Goal: Task Accomplishment & Management: Manage account settings

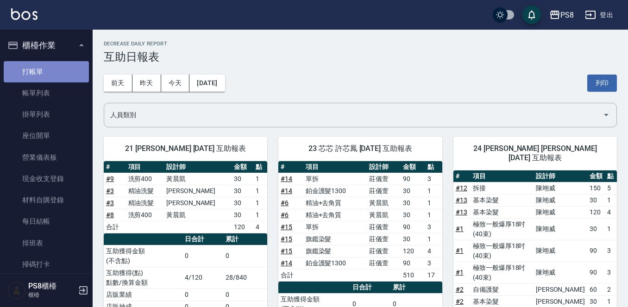
drag, startPoint x: 66, startPoint y: 65, endPoint x: 75, endPoint y: 64, distance: 8.4
click at [66, 66] on link "打帳單" at bounding box center [46, 71] width 85 height 21
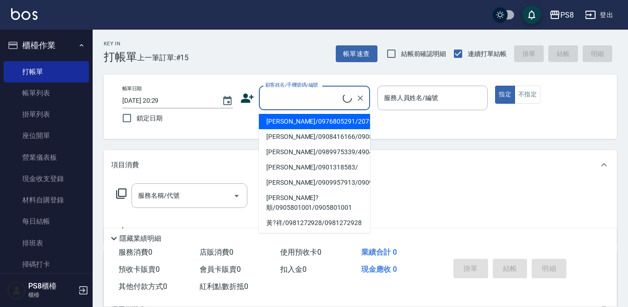
click at [305, 101] on input "顧客姓名/手機號碼/編號" at bounding box center [303, 98] width 80 height 16
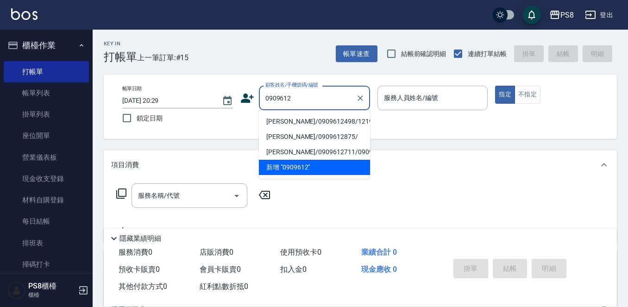
click at [316, 118] on li "夏俊祥/0909612498/1219" at bounding box center [314, 121] width 111 height 15
type input "夏俊祥/0909612498/1219"
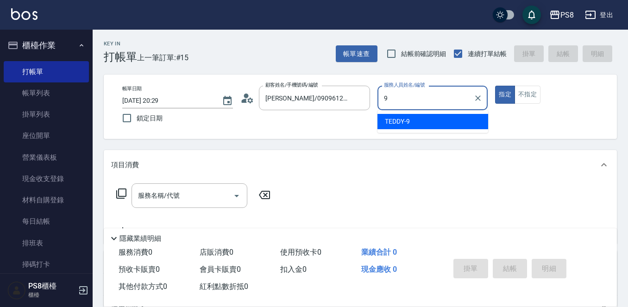
type input "9"
type button "true"
type input "TEDDY-9"
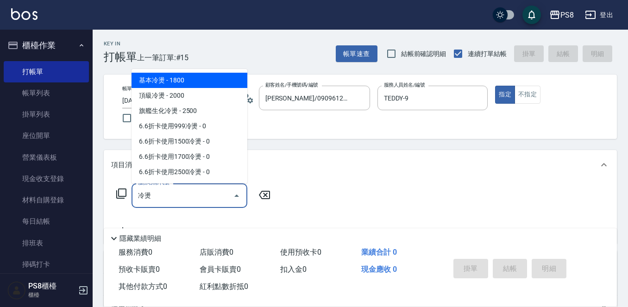
click at [193, 85] on span "基本冷燙 - 1800" at bounding box center [189, 80] width 116 height 15
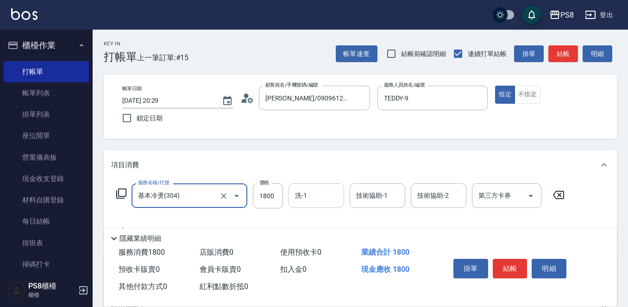
click at [343, 203] on div "洗-1" at bounding box center [316, 195] width 56 height 25
type input "基本冷燙(304)"
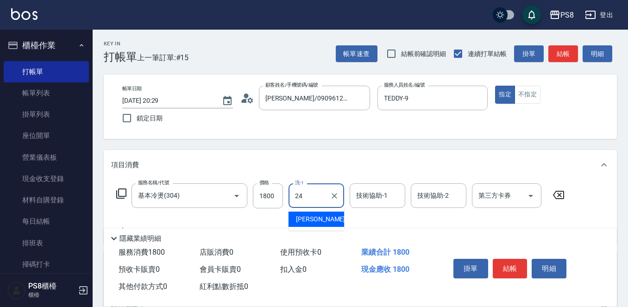
type input "婷婷-24"
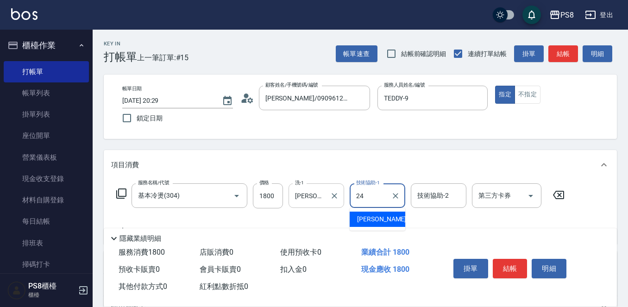
type input "婷婷-24"
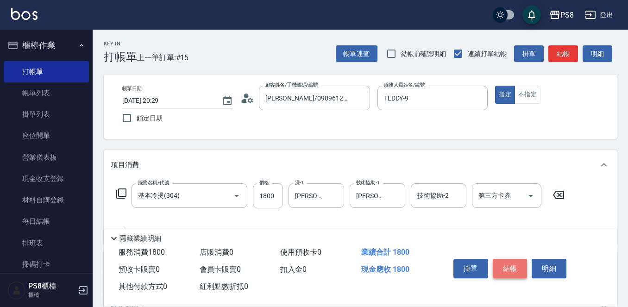
click at [511, 266] on button "結帳" at bounding box center [510, 268] width 35 height 19
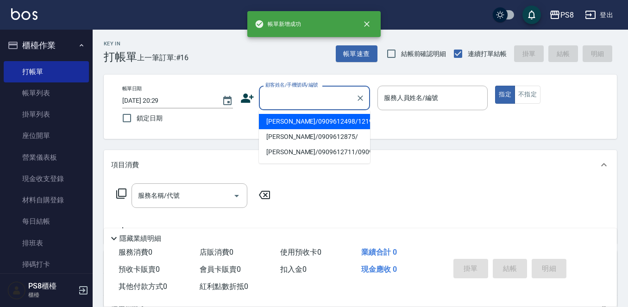
click at [296, 99] on input "顧客姓名/手機號碼/編號" at bounding box center [307, 98] width 89 height 16
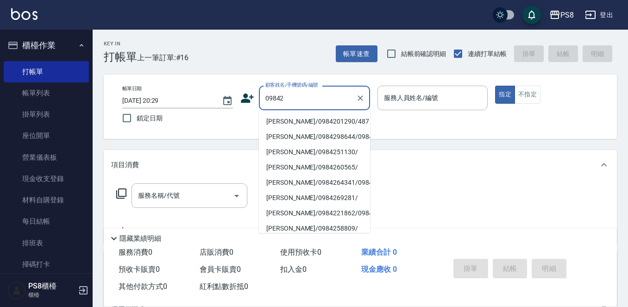
click at [309, 115] on li "張棣翔/0984201290/487" at bounding box center [314, 121] width 111 height 15
type input "張棣翔/0984201290/487"
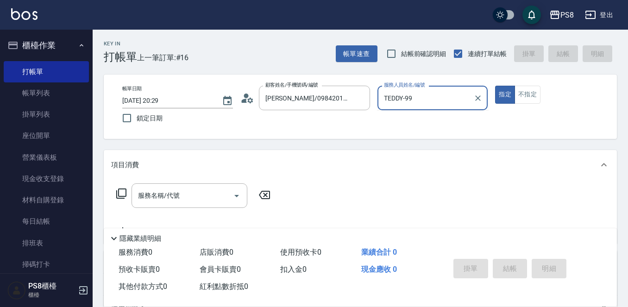
click at [495, 86] on button "指定" at bounding box center [505, 95] width 20 height 18
type input "TEDDY-9"
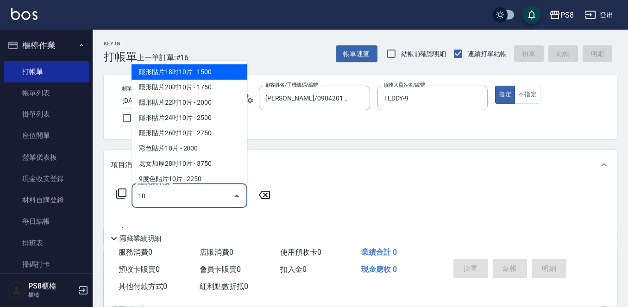
type input "1"
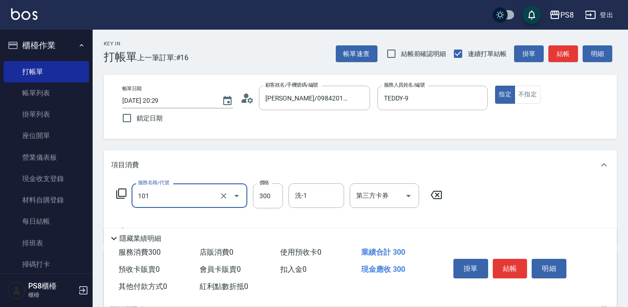
type input "洗髮(101)"
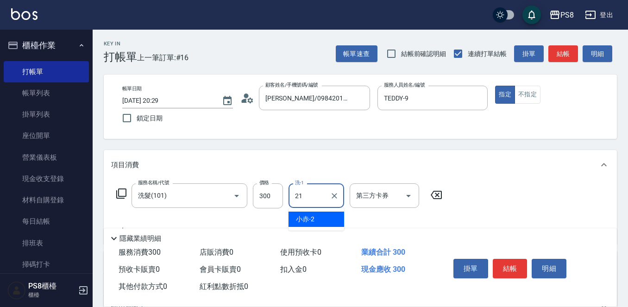
type input "趙宇文-21"
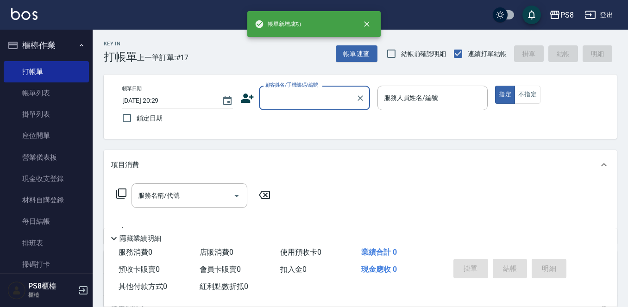
click at [309, 103] on input "顧客姓名/手機號碼/編號" at bounding box center [307, 98] width 89 height 16
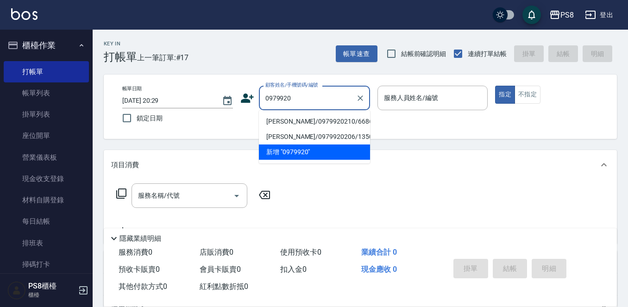
click at [309, 122] on li "李宗茗/0979920210/6686" at bounding box center [314, 121] width 111 height 15
type input "李宗茗/0979920210/6686"
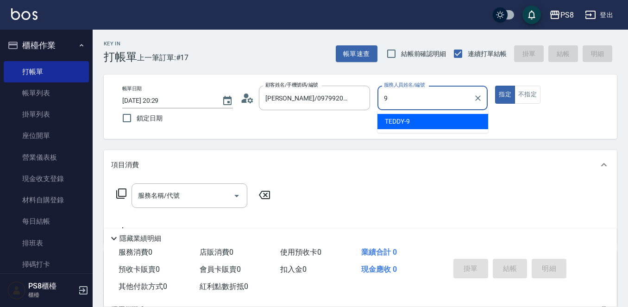
type input "TEDDY-9"
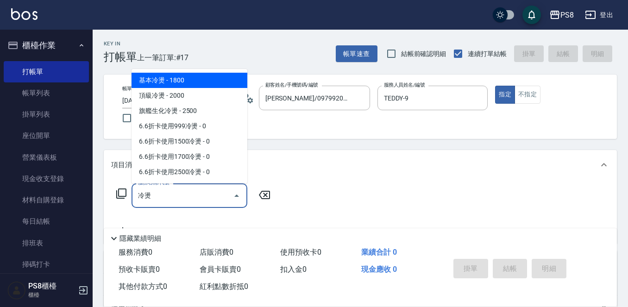
click at [197, 84] on span "基本冷燙 - 1800" at bounding box center [189, 80] width 116 height 15
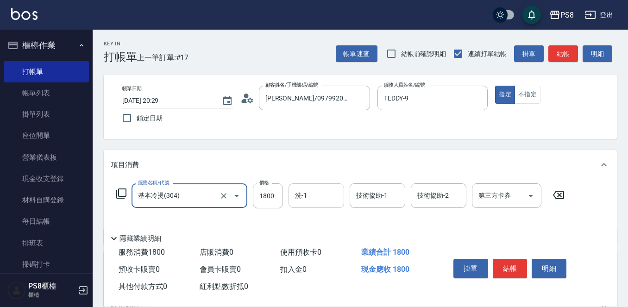
click at [321, 187] on div "洗-1" at bounding box center [316, 195] width 56 height 25
type input "基本冷燙(304)"
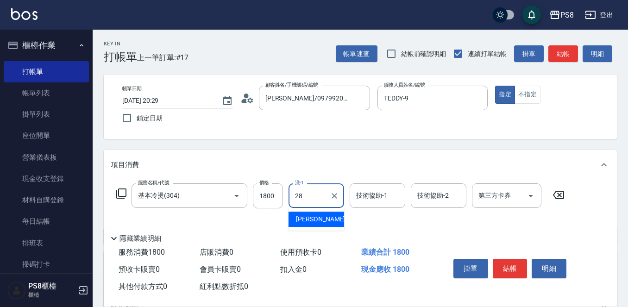
type input "姵蓁-28"
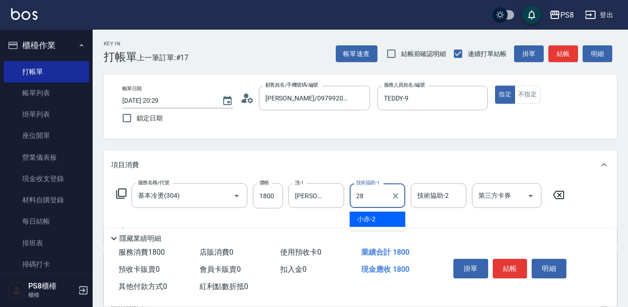
type input "姵蓁-28"
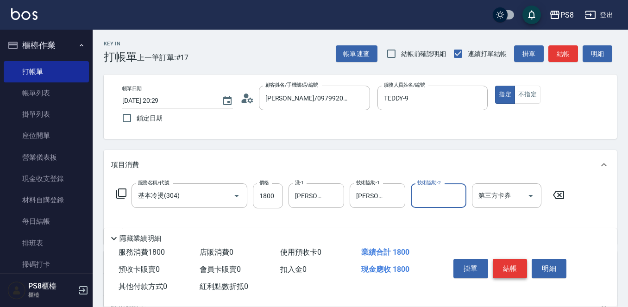
click at [521, 273] on button "結帳" at bounding box center [510, 268] width 35 height 19
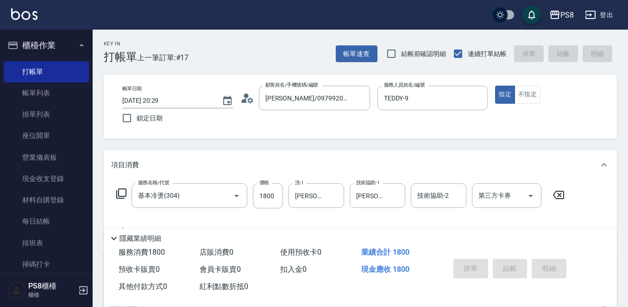
click at [520, 272] on div "掛單 結帳 明細" at bounding box center [509, 269] width 121 height 29
type input "2025/09/14 20:30"
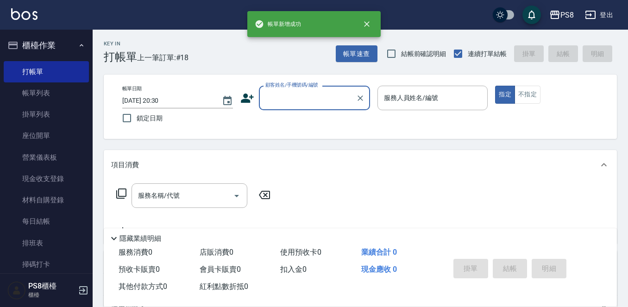
click at [319, 88] on div "顧客姓名/手機號碼/編號" at bounding box center [314, 98] width 111 height 25
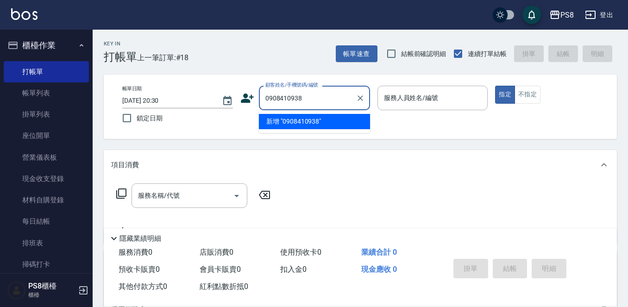
drag, startPoint x: 323, startPoint y: 105, endPoint x: 258, endPoint y: 100, distance: 64.5
click at [259, 100] on div "0908410938 顧客姓名/手機號碼/編號" at bounding box center [314, 98] width 111 height 25
type input "0908410938"
click at [253, 98] on icon at bounding box center [247, 98] width 14 height 14
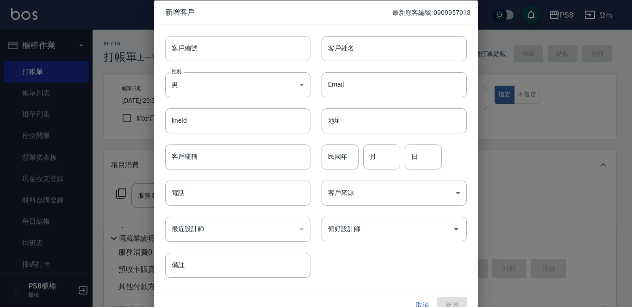
click at [255, 56] on input "客戶編號" at bounding box center [237, 48] width 145 height 25
paste input "0908410938"
type input "0908410938"
click at [332, 52] on input "客戶姓名" at bounding box center [394, 48] width 145 height 25
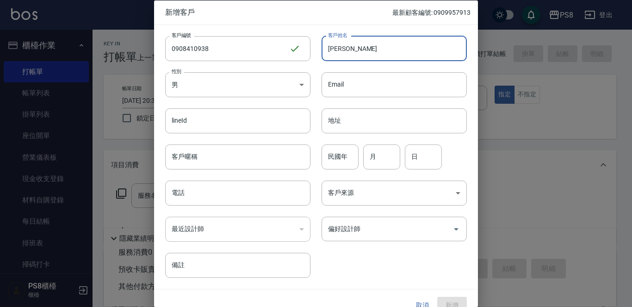
type input "林暐宸"
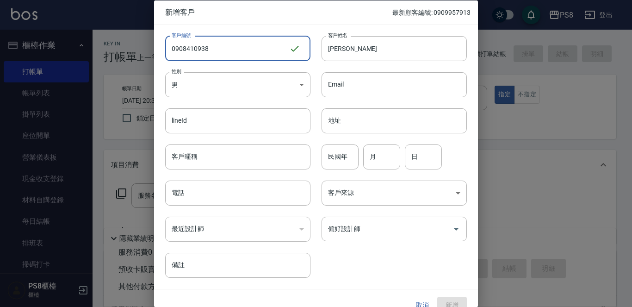
drag, startPoint x: 226, startPoint y: 48, endPoint x: 144, endPoint y: 48, distance: 81.5
click at [144, 48] on div "新增客戶 最新顧客編號: 0909957913 客戶編號 0908410938 ​ 客戶編號 客戶姓名 林暐宸 客戶姓名 性別 男 MALE 性別 Email…" at bounding box center [316, 153] width 632 height 307
click at [226, 176] on div "電話 電話" at bounding box center [232, 187] width 156 height 36
click at [226, 188] on input "電話" at bounding box center [237, 193] width 145 height 25
paste input "0908410938"
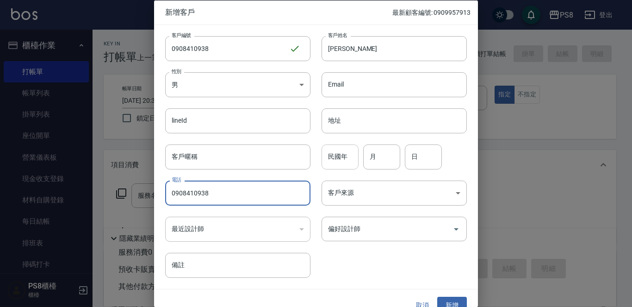
type input "0908410938"
click at [322, 160] on input "民國年" at bounding box center [340, 156] width 37 height 25
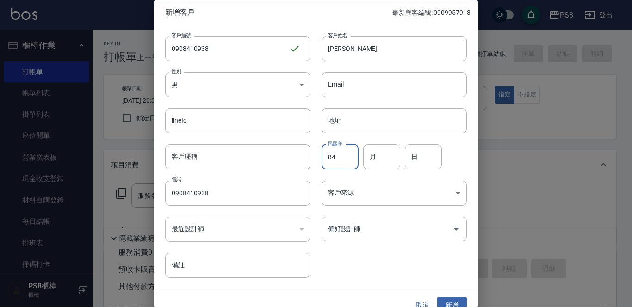
type input "84"
type input "12"
type input "18"
click at [327, 155] on input "84" at bounding box center [340, 156] width 37 height 25
click at [335, 154] on input "84" at bounding box center [340, 156] width 37 height 25
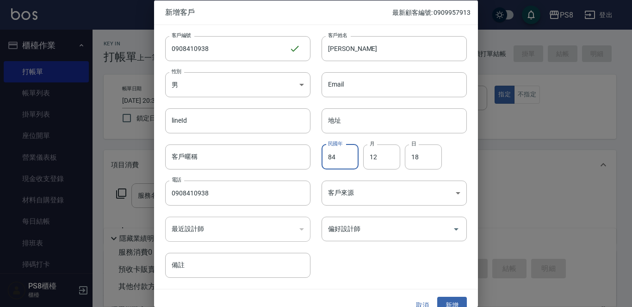
type input "8"
type input "94"
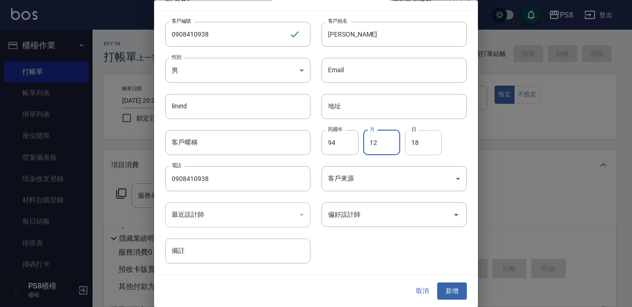
click at [409, 145] on input "18" at bounding box center [423, 142] width 37 height 25
type input "17"
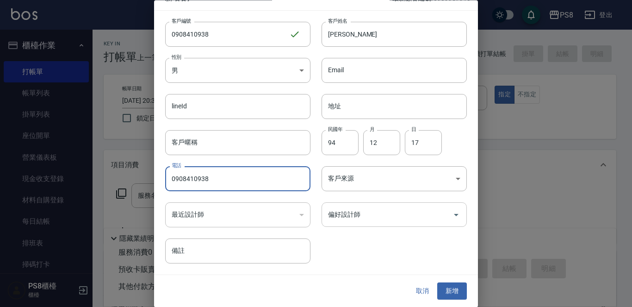
click at [338, 210] on input "偏好設計師" at bounding box center [387, 215] width 123 height 16
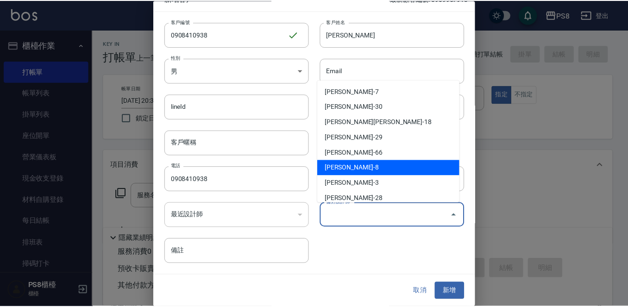
scroll to position [139, 0]
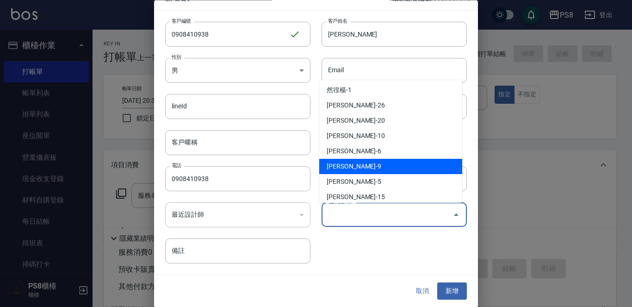
click at [368, 166] on li "施妃娟-9" at bounding box center [390, 166] width 143 height 15
type input "施妃娟"
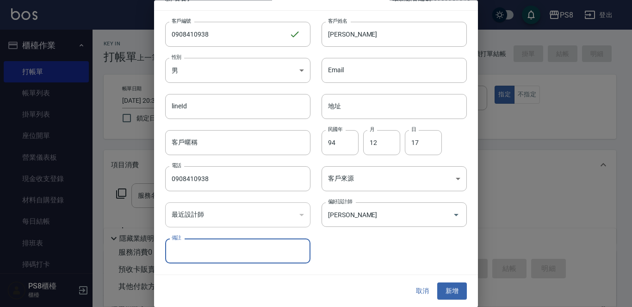
click at [452, 281] on div "取消 新增" at bounding box center [316, 291] width 324 height 32
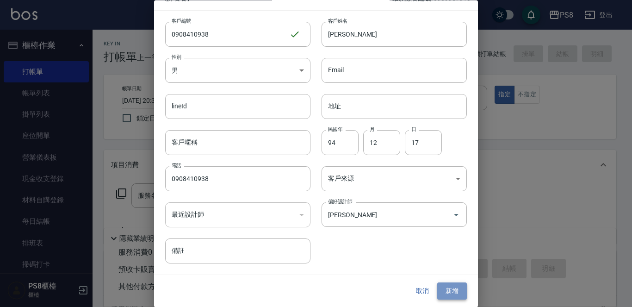
click at [452, 287] on button "新增" at bounding box center [452, 291] width 30 height 17
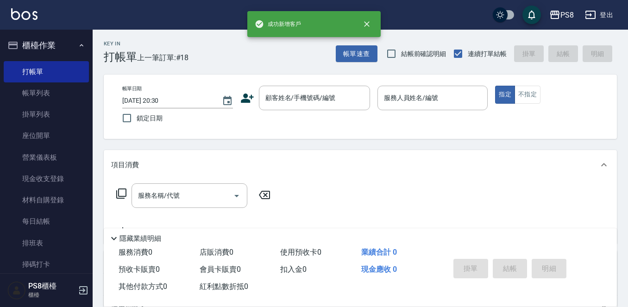
click at [344, 82] on div "帳單日期 2025/09/14 20:30 鎖定日期 顧客姓名/手機號碼/編號 顧客姓名/手機號碼/編號 服務人員姓名/編號 服務人員姓名/編號 指定 不指定" at bounding box center [360, 107] width 513 height 64
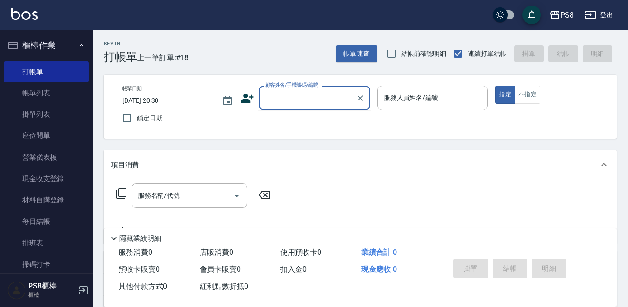
click at [345, 106] on input "顧客姓名/手機號碼/編號" at bounding box center [307, 98] width 89 height 16
paste input "0908410938"
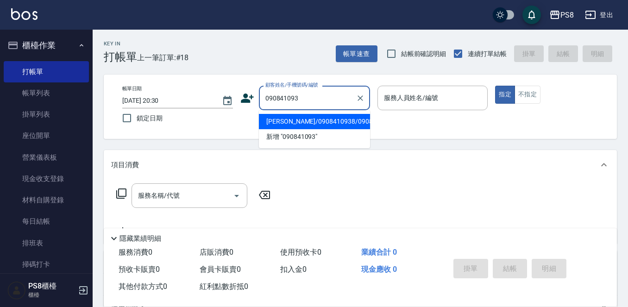
click at [307, 128] on li "林暐宸/0908410938/0908410938" at bounding box center [314, 121] width 111 height 15
type input "林暐宸/0908410938/0908410938"
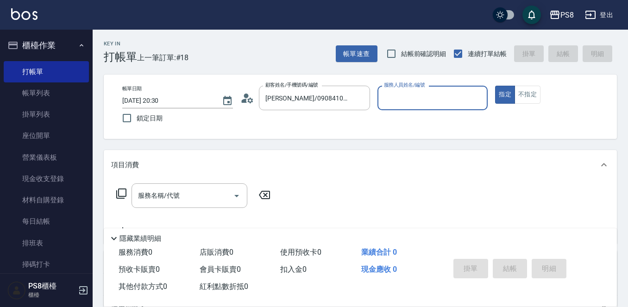
type input "TEDDY-9"
click at [190, 193] on input "服務名稱/代號" at bounding box center [183, 195] width 94 height 16
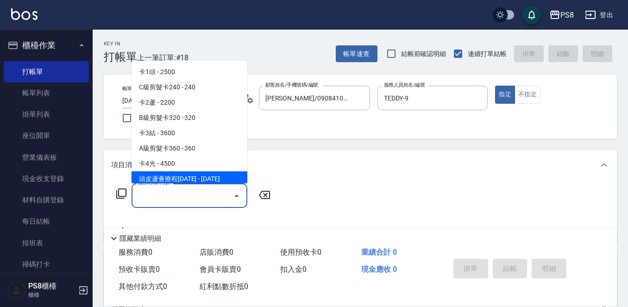
click at [201, 204] on div "服務名稱/代號" at bounding box center [189, 195] width 116 height 25
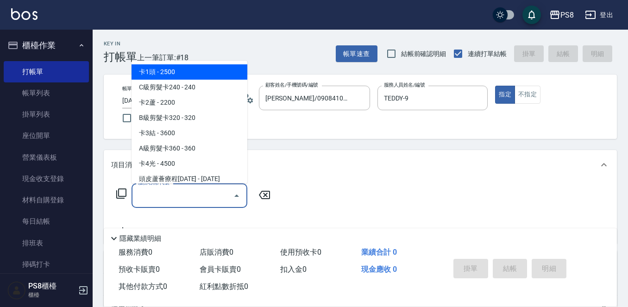
click at [202, 200] on input "服務名稱/代號" at bounding box center [183, 195] width 94 height 16
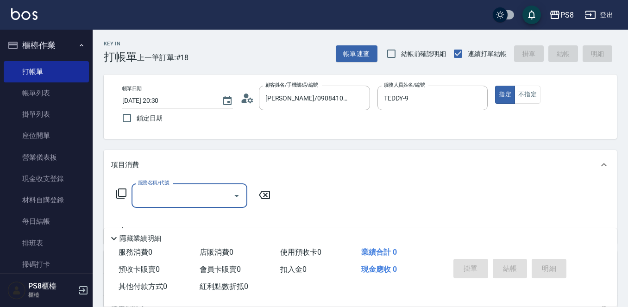
click at [204, 193] on input "服務名稱/代號" at bounding box center [183, 195] width 94 height 16
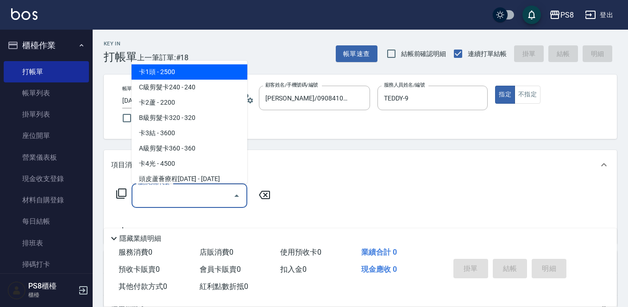
click at [200, 191] on input "服務名稱/代號" at bounding box center [183, 195] width 94 height 16
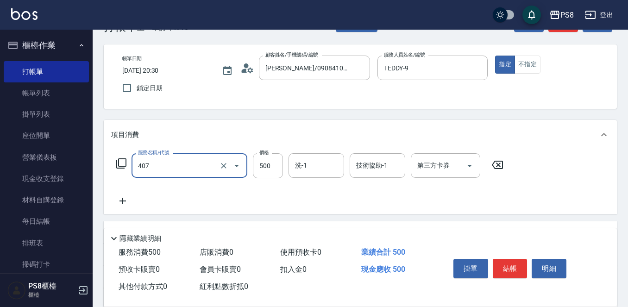
scroll to position [46, 0]
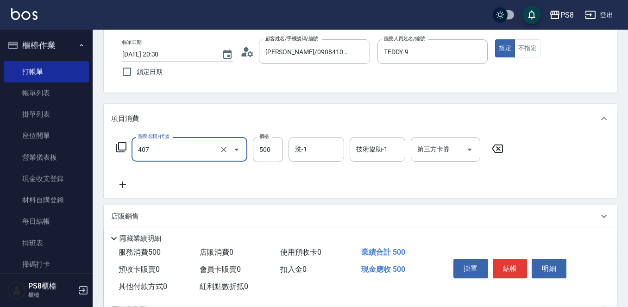
type input "肩帶漂(407)"
click at [131, 187] on icon at bounding box center [122, 184] width 23 height 11
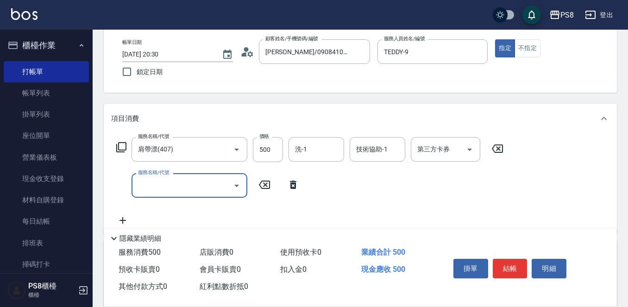
click at [169, 192] on input "服務名稱/代號" at bounding box center [183, 185] width 94 height 16
type input "肩帶漂(407)"
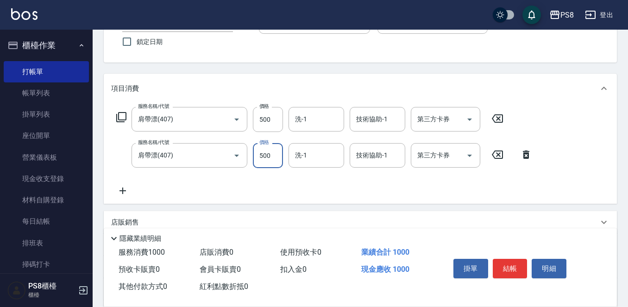
scroll to position [93, 0]
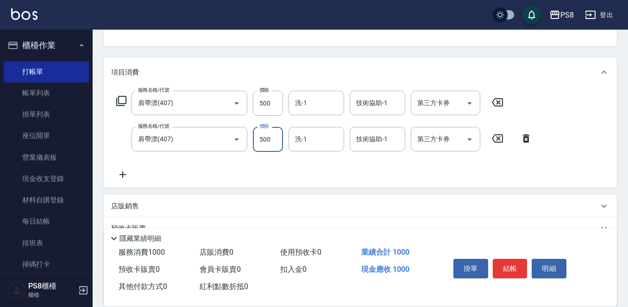
click at [125, 155] on div "服務名稱/代號 肩帶漂(407) 服務名稱/代號 價格 500 價格 洗-1 洗-1 技術協助-1 技術協助-1 第三方卡券 第三方卡券 服務名稱/代號 肩帶…" at bounding box center [324, 135] width 426 height 89
click at [125, 170] on icon at bounding box center [122, 174] width 23 height 11
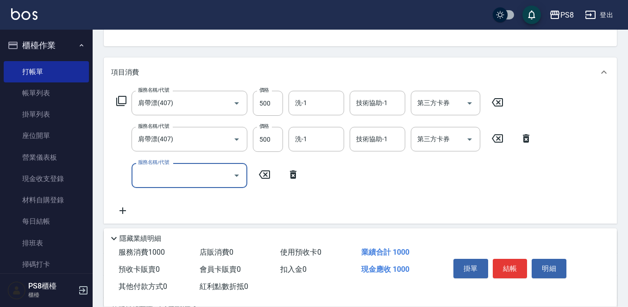
click at [146, 169] on input "服務名稱/代號" at bounding box center [183, 175] width 94 height 16
type input "肩帶漂(407)"
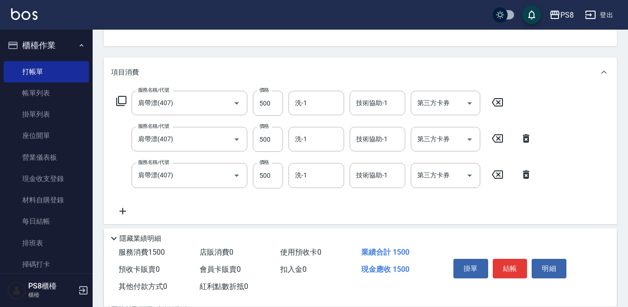
click at [133, 211] on icon at bounding box center [122, 211] width 23 height 11
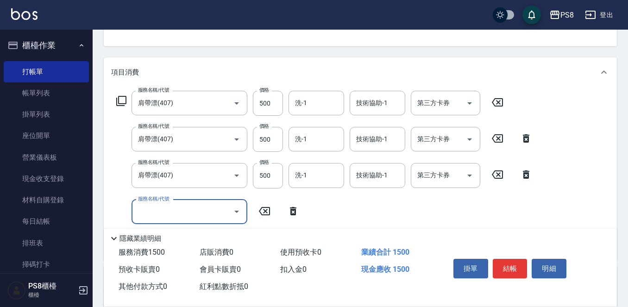
click at [180, 211] on input "服務名稱/代號" at bounding box center [183, 212] width 94 height 16
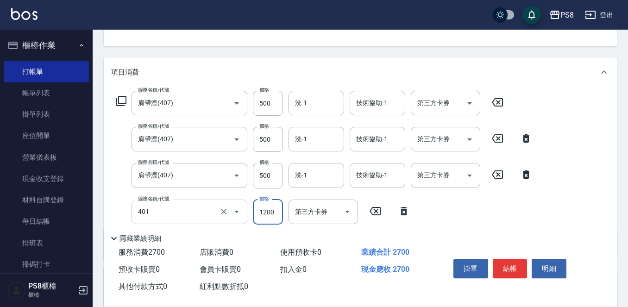
type input "基本染髮(401)"
type input "1800"
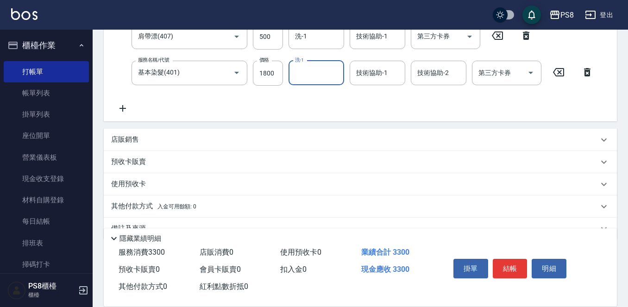
click at [131, 111] on icon at bounding box center [122, 108] width 23 height 11
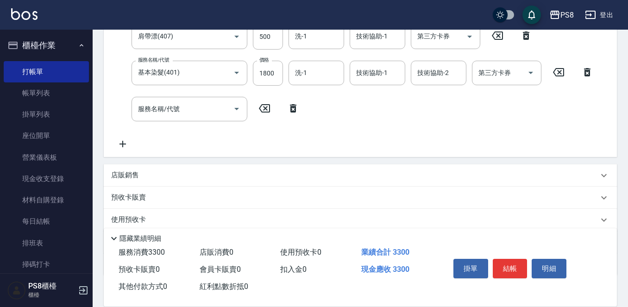
scroll to position [42, 0]
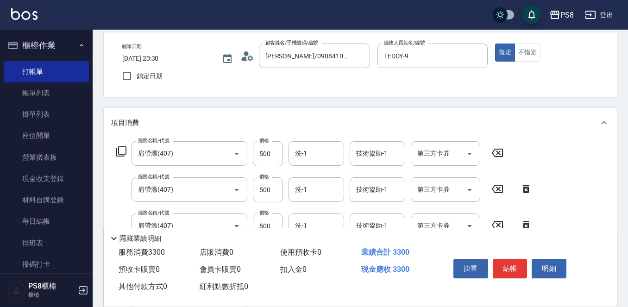
click at [152, 113] on div "項目消費" at bounding box center [360, 123] width 513 height 30
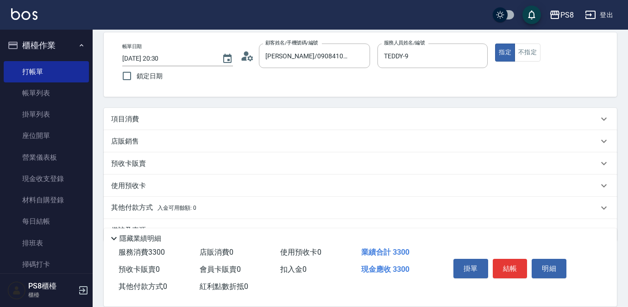
click at [157, 110] on div "項目消費" at bounding box center [360, 119] width 513 height 22
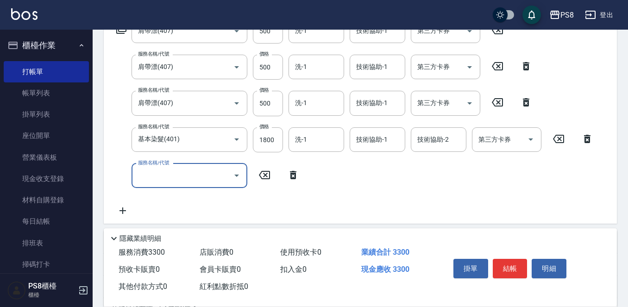
scroll to position [181, 0]
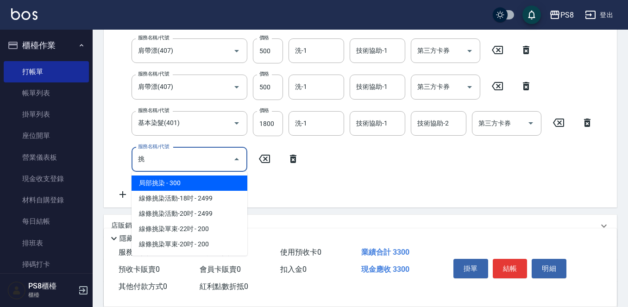
click at [194, 185] on span "局部挑染 - 300" at bounding box center [189, 182] width 116 height 15
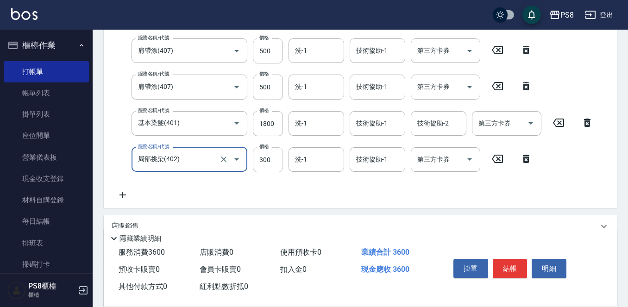
type input "局部挑染(402)"
click at [278, 161] on input "300" at bounding box center [268, 159] width 30 height 25
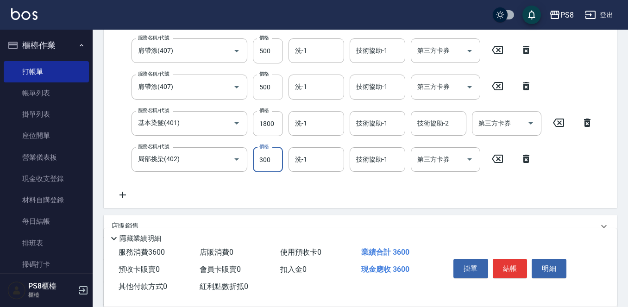
drag, startPoint x: 265, startPoint y: 86, endPoint x: 264, endPoint y: 91, distance: 5.6
click at [265, 86] on input "500" at bounding box center [268, 87] width 30 height 25
click at [280, 159] on input "300" at bounding box center [268, 159] width 30 height 25
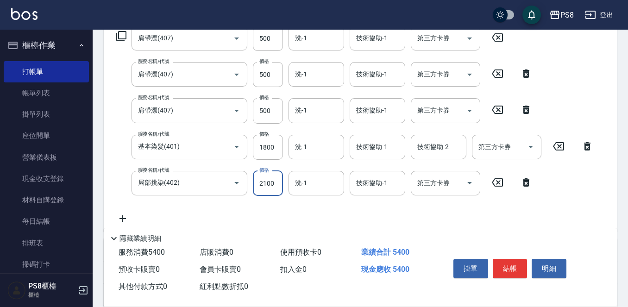
scroll to position [135, 0]
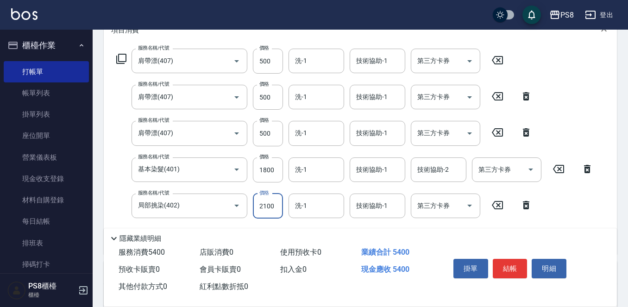
type input "2100"
click at [519, 133] on icon at bounding box center [525, 132] width 23 height 11
type input "基本染髮(401)"
type input "1800"
type input "局部挑染(402)"
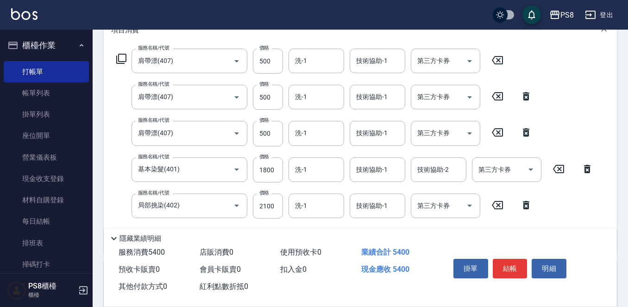
type input "2100"
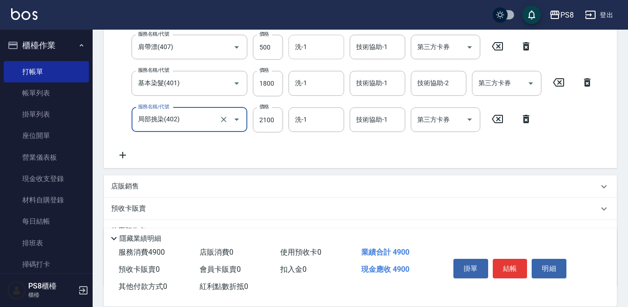
scroll to position [185, 0]
click at [282, 124] on div "服務名稱/代號 局部挑染(402) 服務名稱/代號 價格 2100 價格 洗-1 洗-1 技術協助-1 技術協助-1 第三方卡券 第三方卡券" at bounding box center [324, 119] width 426 height 25
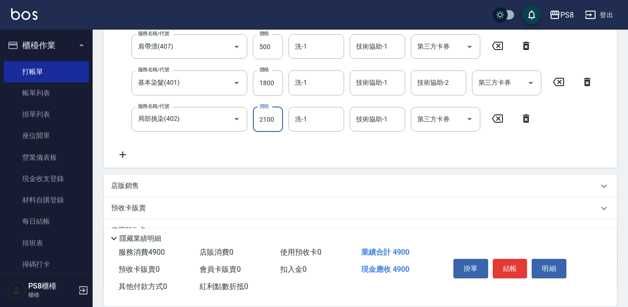
click at [269, 119] on input "2100" at bounding box center [268, 119] width 30 height 25
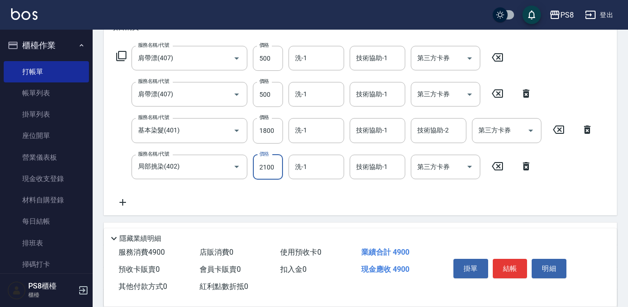
scroll to position [137, 0]
click at [126, 201] on icon at bounding box center [122, 202] width 23 height 11
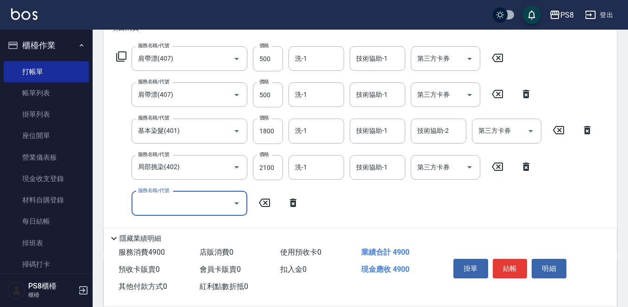
click at [162, 200] on input "服務名稱/代號" at bounding box center [183, 203] width 94 height 16
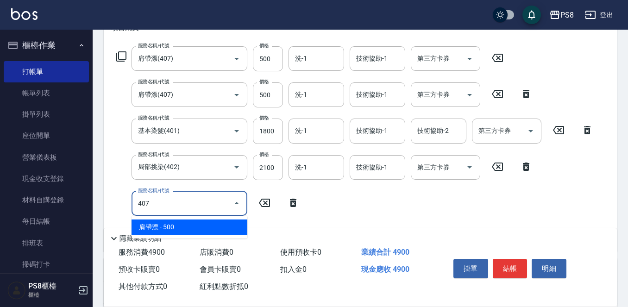
click at [198, 230] on span "肩帶漂 - 500" at bounding box center [189, 226] width 116 height 15
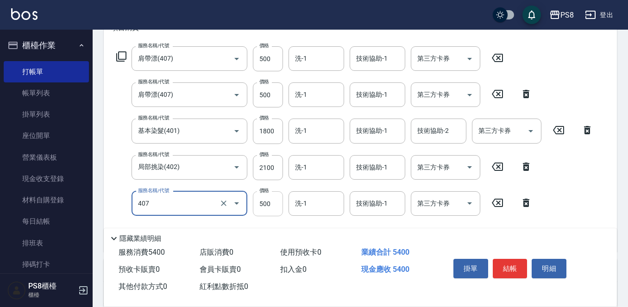
type input "肩帶漂(407)"
click at [253, 202] on input "500" at bounding box center [268, 203] width 30 height 25
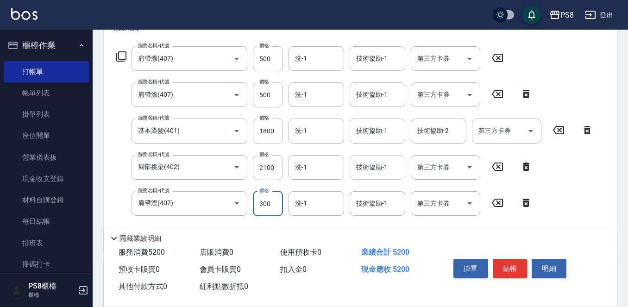
type input "300"
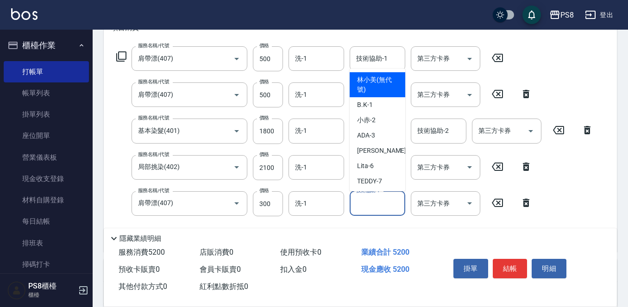
click at [379, 199] on div "技術協助-1 技術協助-1" at bounding box center [377, 203] width 56 height 25
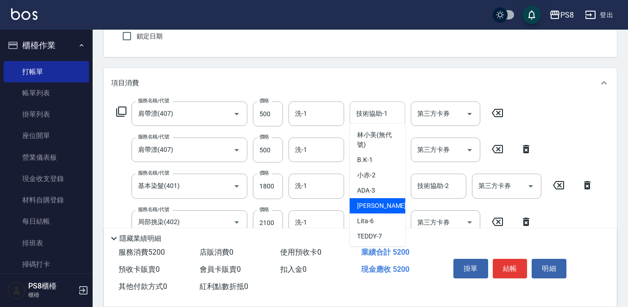
scroll to position [0, 0]
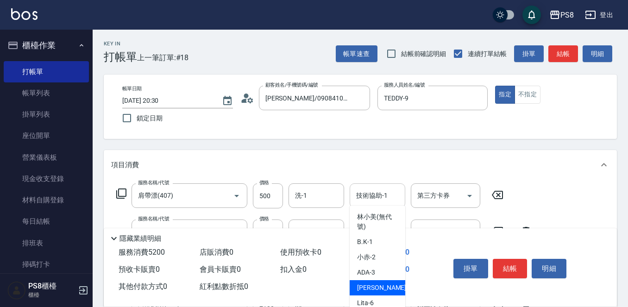
click at [379, 196] on div "技術協助-1 技術協助-1" at bounding box center [377, 195] width 56 height 25
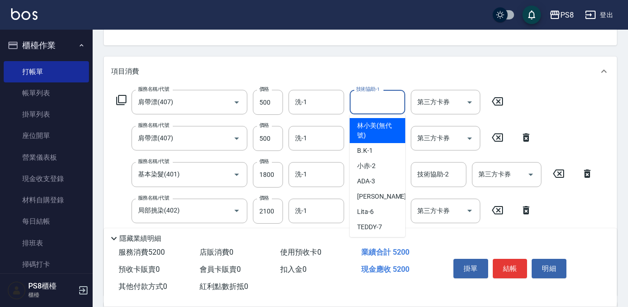
scroll to position [93, 0]
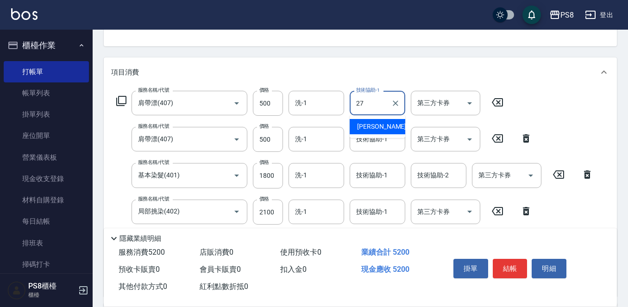
type input "Barry-27"
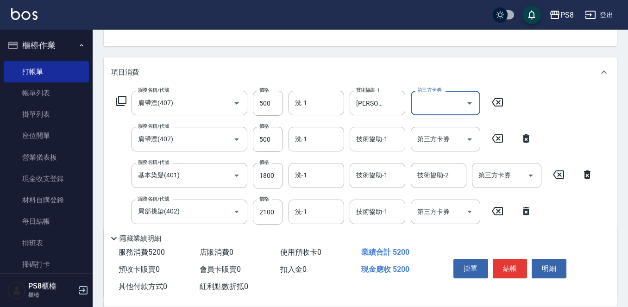
click at [376, 143] on input "技術協助-1" at bounding box center [377, 139] width 47 height 16
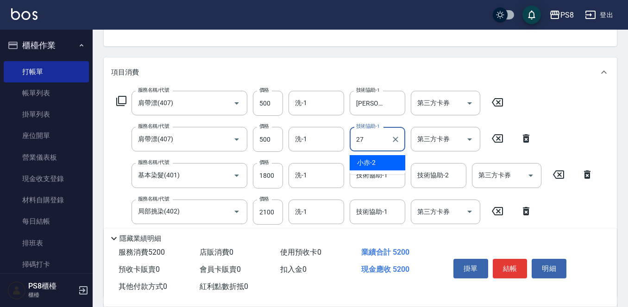
type input "Barry-27"
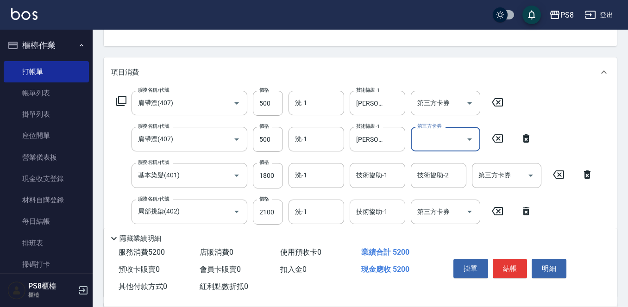
click at [371, 202] on div "技術協助-1" at bounding box center [377, 212] width 56 height 25
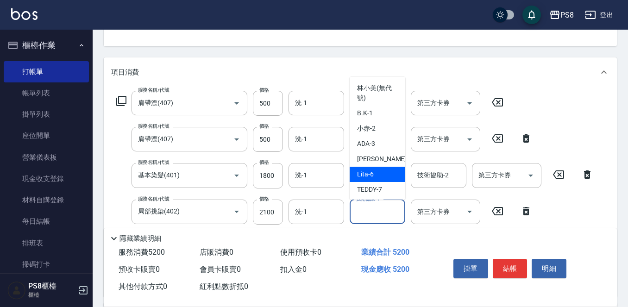
click at [381, 177] on div "Lita -6" at bounding box center [377, 174] width 56 height 15
type input "Lita-6"
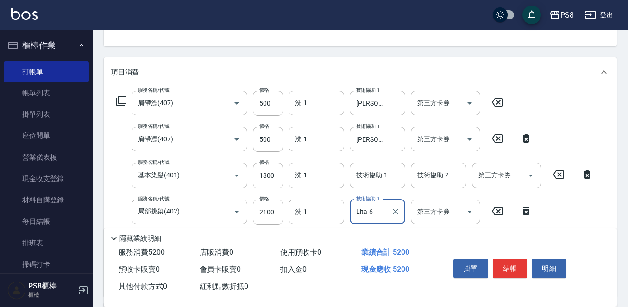
click at [395, 220] on div at bounding box center [395, 212] width 12 height 25
click at [395, 212] on icon "Clear" at bounding box center [396, 212] width 6 height 6
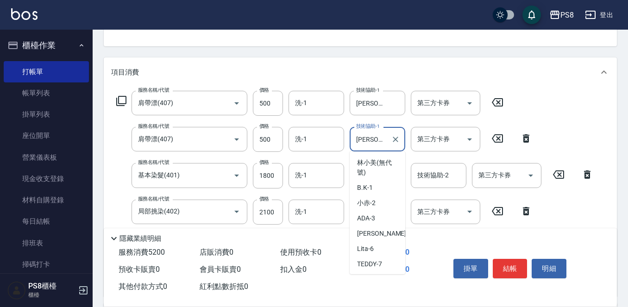
click at [376, 142] on input "Barry-27" at bounding box center [370, 139] width 33 height 16
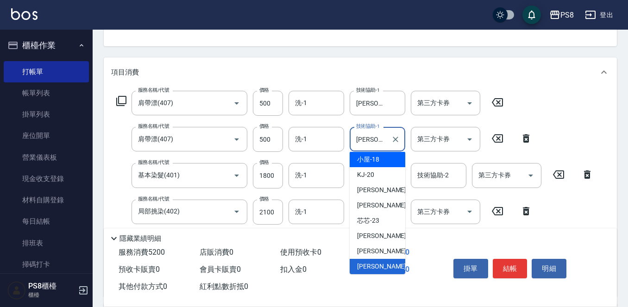
click at [609, 99] on div "服務名稱/代號 肩帶漂(407) 服務名稱/代號 價格 500 價格 洗-1 洗-1 技術協助-1 Barry-27 技術協助-1 第三方卡券 第三方卡券 服…" at bounding box center [360, 191] width 513 height 209
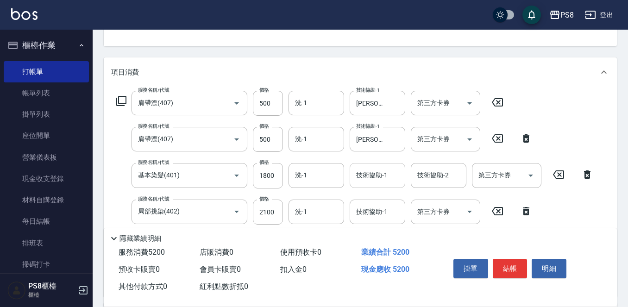
click at [397, 177] on input "技術協助-1" at bounding box center [377, 175] width 47 height 16
type input "Barry-27"
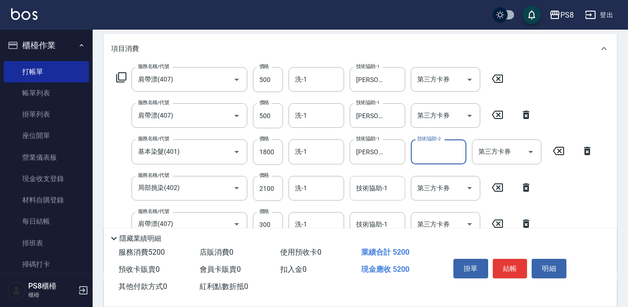
scroll to position [139, 0]
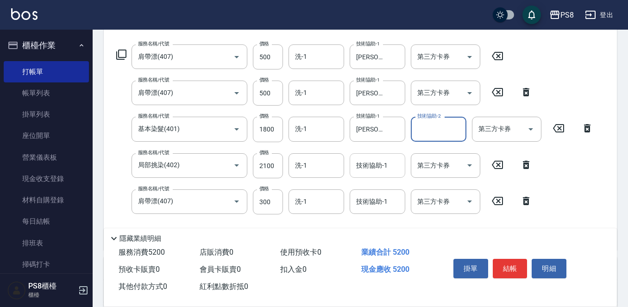
click at [386, 169] on input "技術協助-1" at bounding box center [377, 165] width 47 height 16
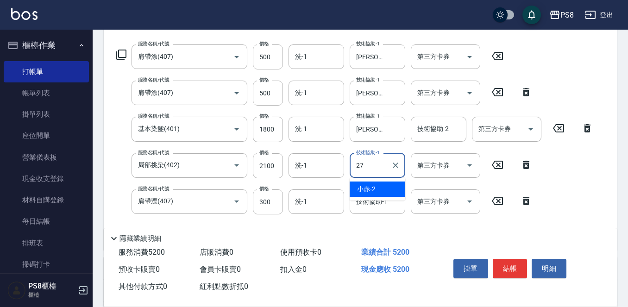
type input "Barry-27"
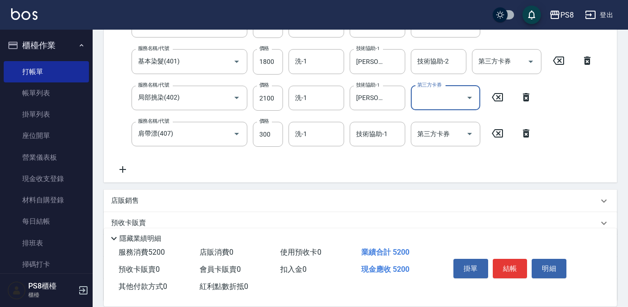
scroll to position [278, 0]
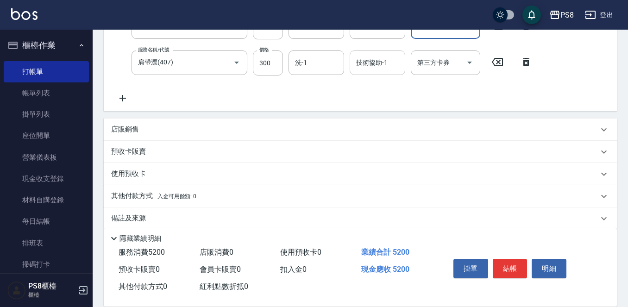
click at [358, 60] on div "技術協助-1 技術協助-1" at bounding box center [377, 62] width 56 height 25
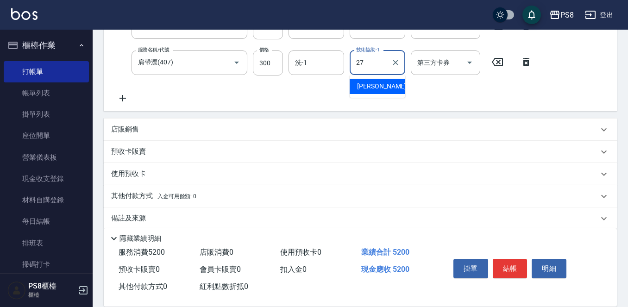
type input "Barry-27"
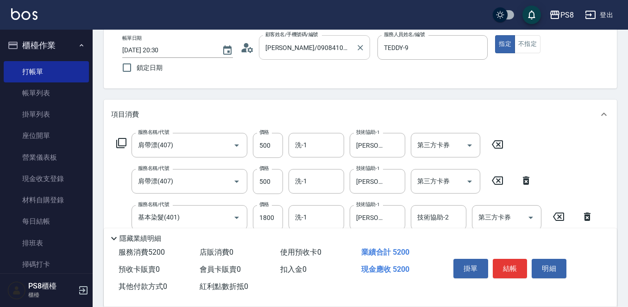
scroll to position [46, 0]
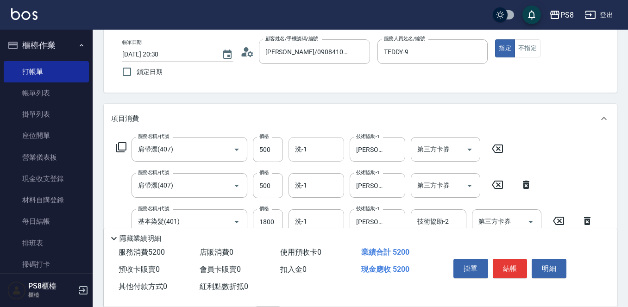
click at [319, 141] on div "洗-1" at bounding box center [316, 149] width 56 height 25
type input "2"
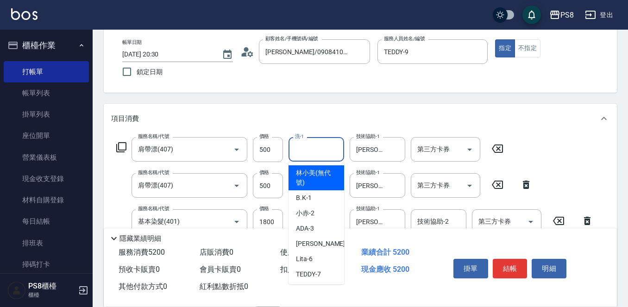
scroll to position [139, 0]
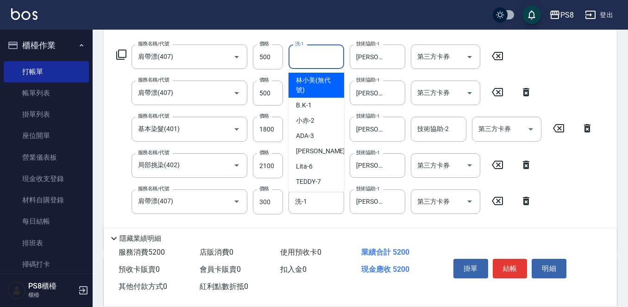
click at [603, 77] on div "服務名稱/代號 肩帶漂(407) 服務名稱/代號 價格 500 價格 洗-1 洗-1 技術協助-1 Barry-27 技術協助-1 第三方卡券 第三方卡券 服…" at bounding box center [360, 145] width 513 height 209
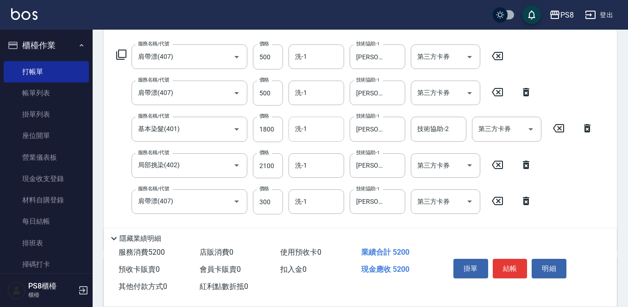
click at [325, 126] on input "洗-1" at bounding box center [316, 129] width 47 height 16
type input "Barry-27"
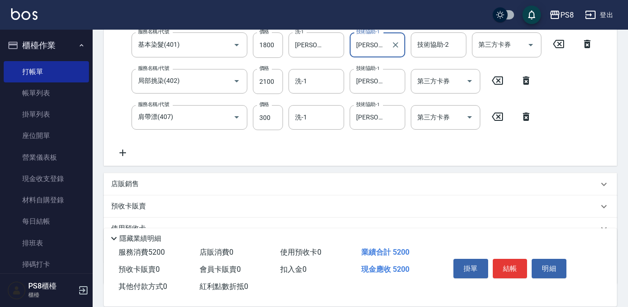
scroll to position [278, 0]
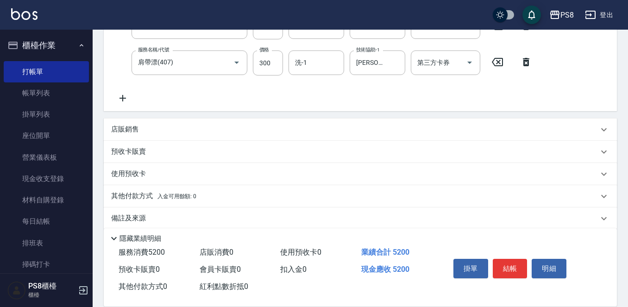
click at [151, 134] on div "店販銷售" at bounding box center [354, 130] width 487 height 10
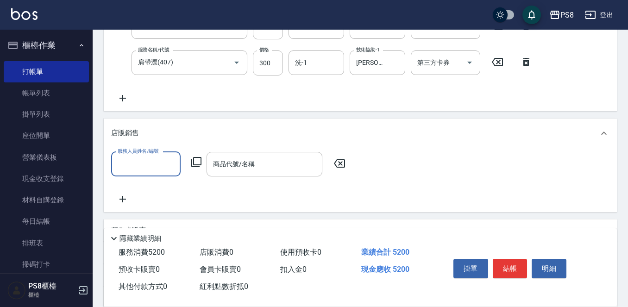
scroll to position [0, 0]
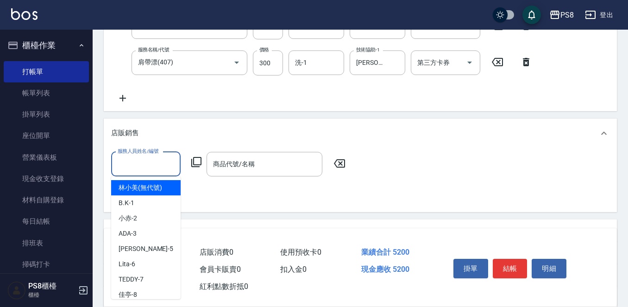
click at [153, 171] on input "服務人員姓名/編號" at bounding box center [145, 164] width 61 height 16
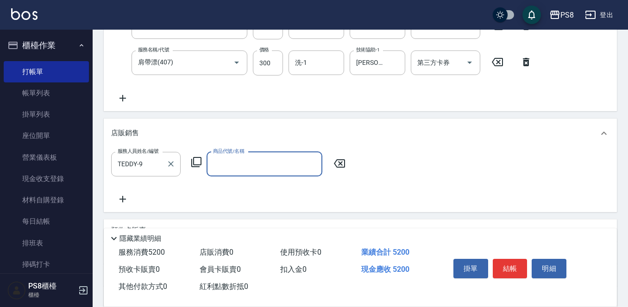
click at [143, 154] on label "服務人員姓名/編號" at bounding box center [138, 151] width 41 height 7
click at [143, 156] on input "TEDDY-9" at bounding box center [138, 164] width 47 height 16
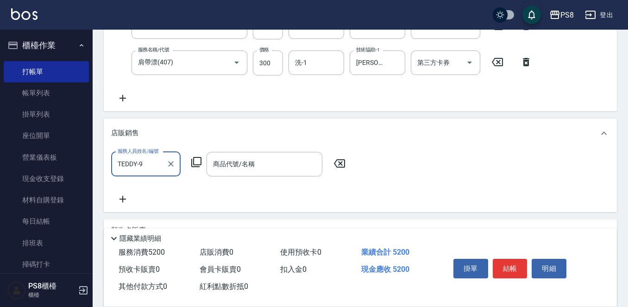
drag, startPoint x: 147, startPoint y: 163, endPoint x: 95, endPoint y: 152, distance: 53.5
click at [95, 152] on div "Key In 打帳單 上一筆訂單:#18 帳單速查 結帳前確認明細 連續打單結帳 掛單 結帳 明細 帳單日期 2025/09/14 20:30 鎖定日期 顧客…" at bounding box center [360, 74] width 535 height 645
type input "Barry-27"
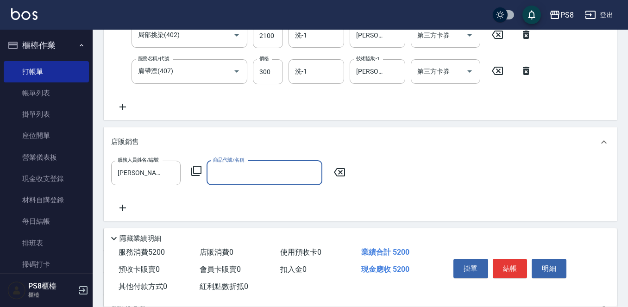
scroll to position [368, 0]
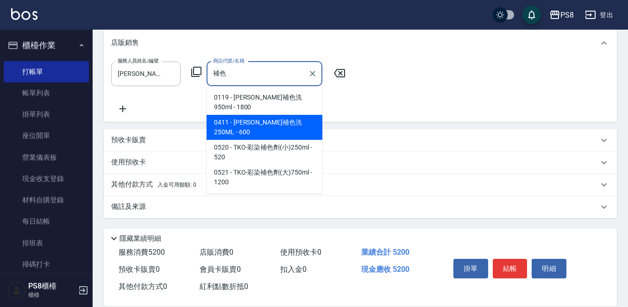
click at [275, 115] on span "0411 - 沐宥補色洗250ML - 600" at bounding box center [264, 127] width 116 height 25
type input "[PERSON_NAME]補色洗250ML"
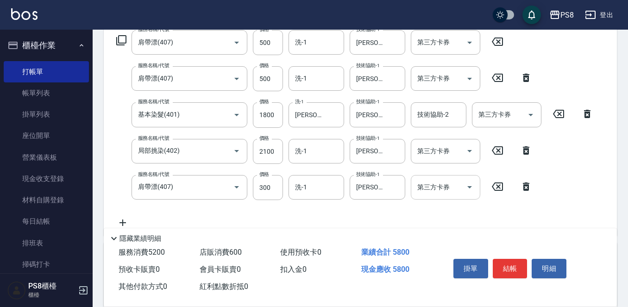
scroll to position [137, 0]
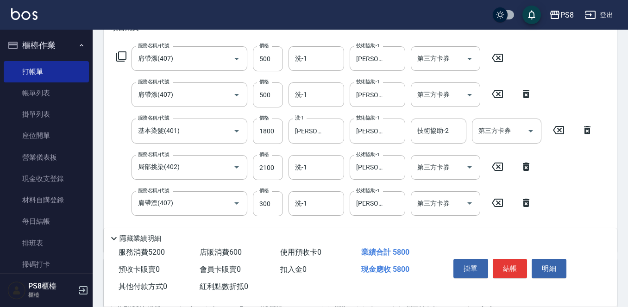
click at [521, 202] on icon at bounding box center [525, 202] width 23 height 11
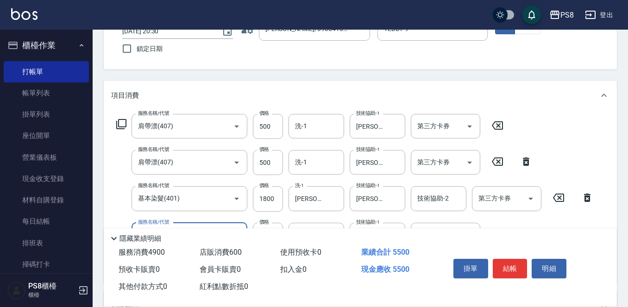
scroll to position [0, 0]
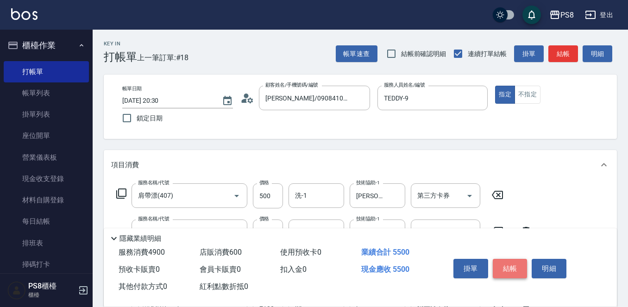
click at [499, 260] on button "結帳" at bounding box center [510, 268] width 35 height 19
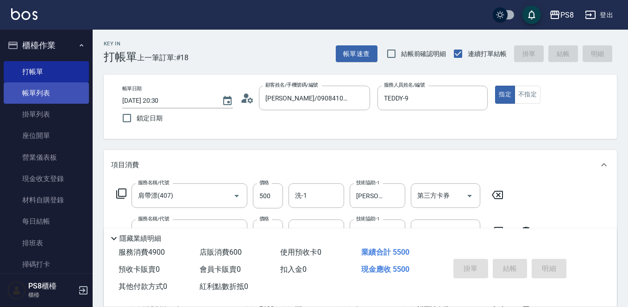
type input "2025/09/14 20:36"
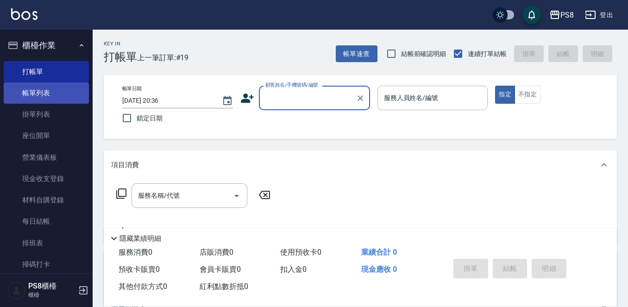
click at [65, 94] on link "帳單列表" at bounding box center [46, 92] width 85 height 21
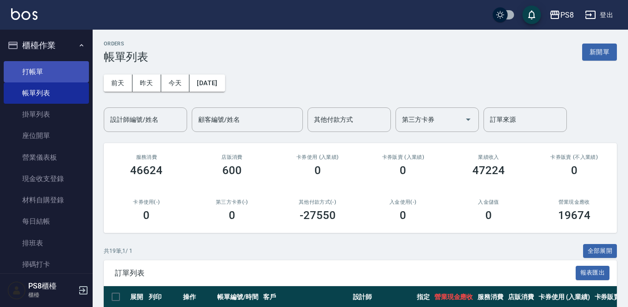
click at [55, 72] on link "打帳單" at bounding box center [46, 71] width 85 height 21
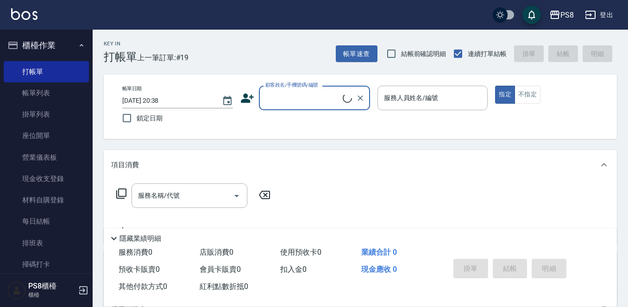
click at [321, 101] on input "顧客姓名/手機號碼/編號" at bounding box center [303, 98] width 80 height 16
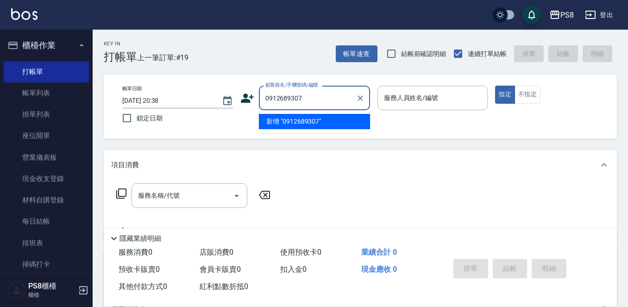
drag, startPoint x: 313, startPoint y: 102, endPoint x: 268, endPoint y: 101, distance: 44.9
click at [269, 101] on input "0912689307" at bounding box center [307, 98] width 89 height 16
click at [326, 103] on input "0912689307" at bounding box center [307, 98] width 89 height 16
drag, startPoint x: 326, startPoint y: 103, endPoint x: 249, endPoint y: 93, distance: 77.9
click at [249, 93] on div "顧客姓名/手機號碼/編號 0912689307 顧客姓名/手機號碼/編號" at bounding box center [305, 98] width 130 height 25
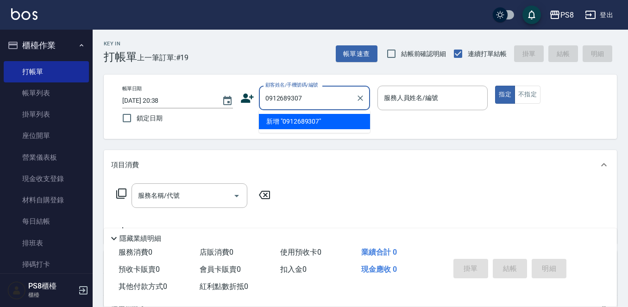
type input "0912689307"
click at [249, 96] on icon at bounding box center [247, 98] width 14 height 14
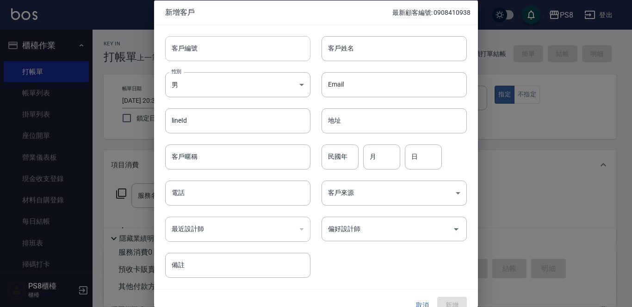
click at [258, 50] on input "客戶編號" at bounding box center [237, 48] width 145 height 25
paste input "0912689307"
type input "0912689307"
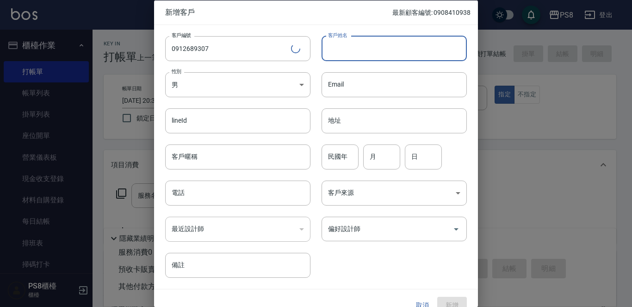
click at [330, 45] on input "客戶姓名" at bounding box center [394, 48] width 145 height 25
type input "李宛儒"
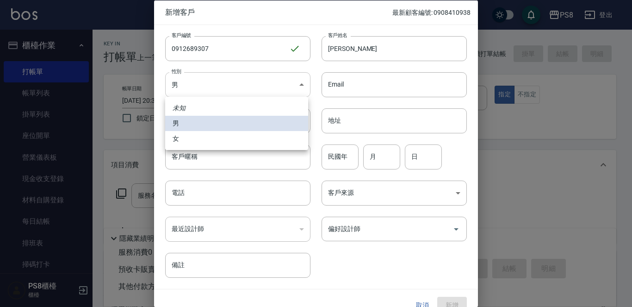
click at [203, 82] on body "PS8 登出 櫃檯作業 打帳單 帳單列表 掛單列表 座位開單 營業儀表板 現金收支登錄 材料自購登錄 每日結帳 排班表 掃碼打卡 預約管理 預約管理 單日預約…" at bounding box center [316, 225] width 632 height 451
click at [213, 141] on li "女" at bounding box center [236, 138] width 143 height 15
type input "FEMALE"
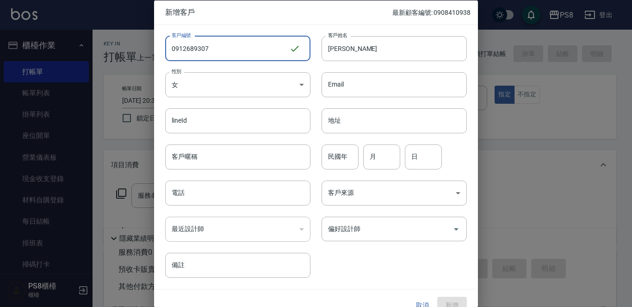
drag, startPoint x: 244, startPoint y: 48, endPoint x: 152, endPoint y: 49, distance: 92.1
click at [152, 49] on div "新增客戶 最新顧客編號: 0908410938 客戶編號 0912689307 ​ 客戶編號 客戶姓名 李宛儒 客戶姓名 性別 女 FEMALE 性別 Ema…" at bounding box center [316, 153] width 632 height 307
click at [218, 198] on input "電話" at bounding box center [237, 193] width 145 height 25
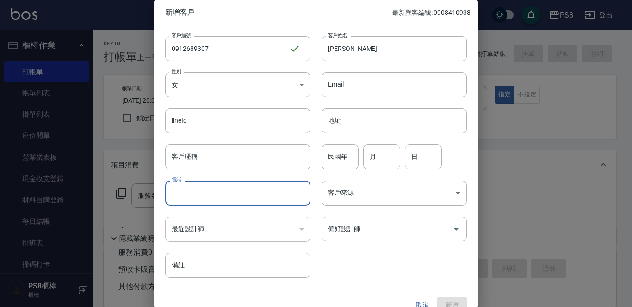
paste input "0912689307"
type input "0912689307"
click at [334, 163] on input "民國年" at bounding box center [340, 156] width 37 height 25
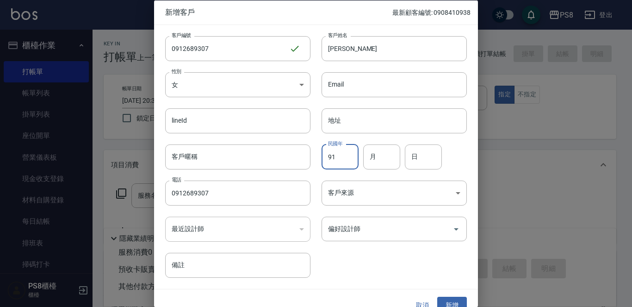
type input "91"
type input "01"
type input "11"
click at [355, 230] on input "偏好設計師" at bounding box center [387, 229] width 123 height 16
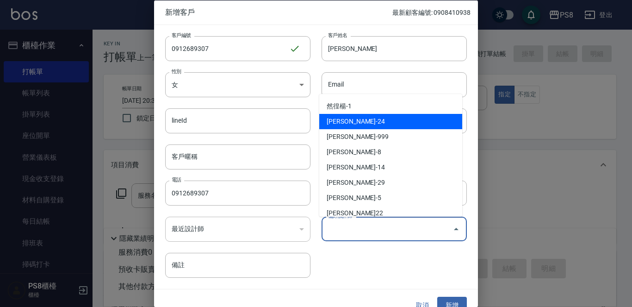
scroll to position [278, 0]
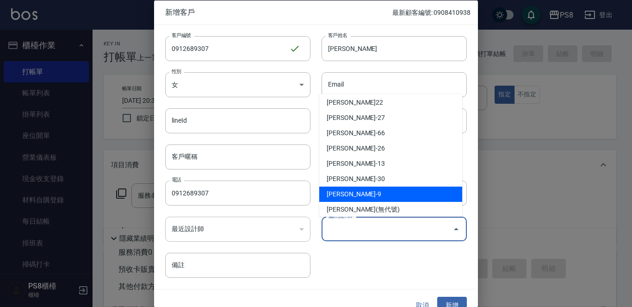
click at [381, 190] on li "施妃娟-9" at bounding box center [390, 194] width 143 height 15
type input "施妃娟"
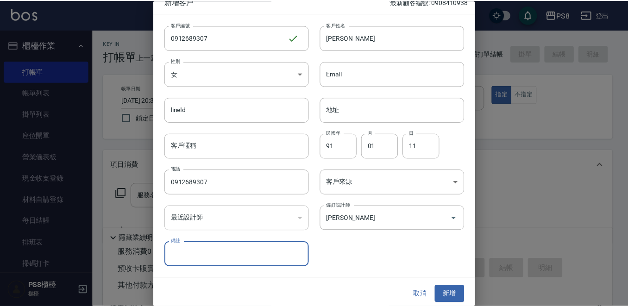
scroll to position [14, 0]
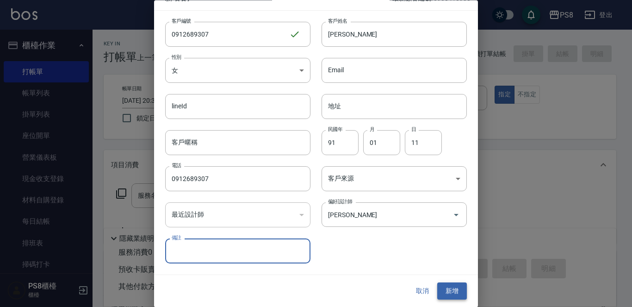
click at [460, 287] on button "新增" at bounding box center [452, 291] width 30 height 17
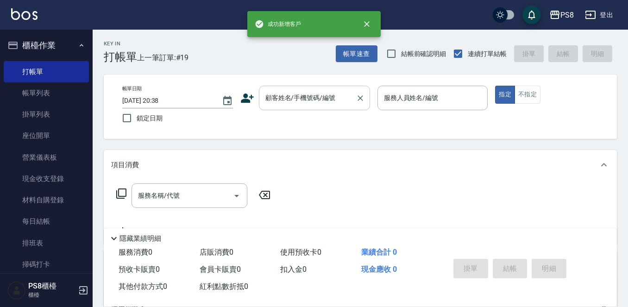
click at [332, 109] on div "顧客姓名/手機號碼/編號" at bounding box center [314, 98] width 111 height 25
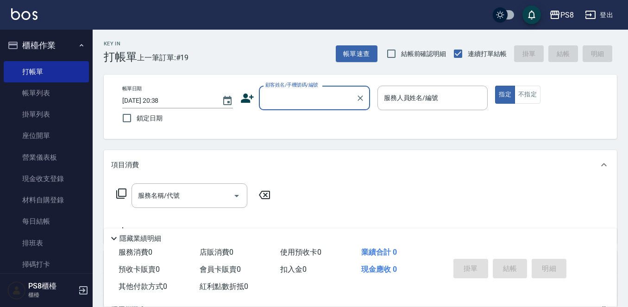
paste input "0912689307"
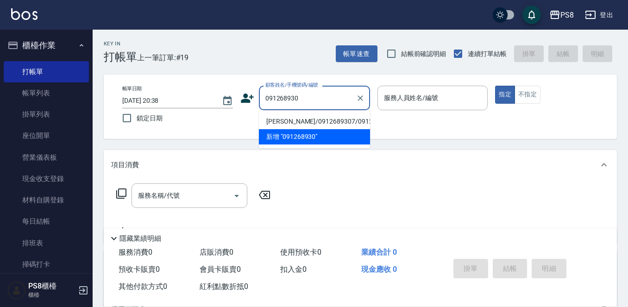
click at [332, 121] on li "李宛儒/0912689307/0912689307" at bounding box center [314, 121] width 111 height 15
type input "李宛儒/0912689307/0912689307"
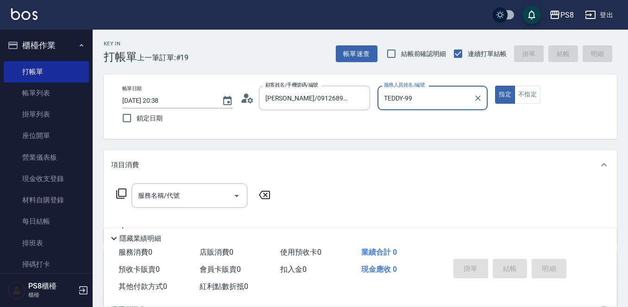
click at [495, 86] on button "指定" at bounding box center [505, 95] width 20 height 18
type input "TEDDY-9"
type button "true"
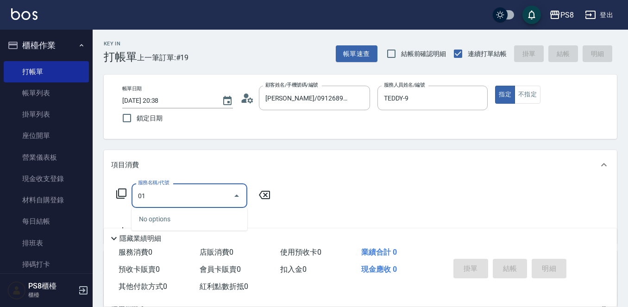
drag, startPoint x: 229, startPoint y: 192, endPoint x: 113, endPoint y: 186, distance: 115.9
click at [113, 186] on div "服務名稱/代號 01 服務名稱/代號" at bounding box center [193, 195] width 165 height 25
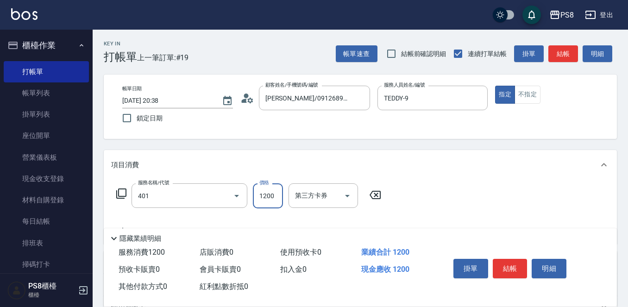
type input "基本染髮(401)"
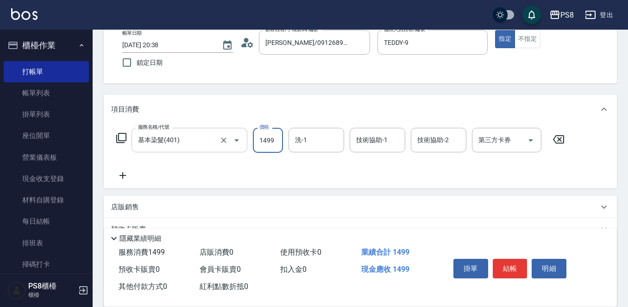
scroll to position [93, 0]
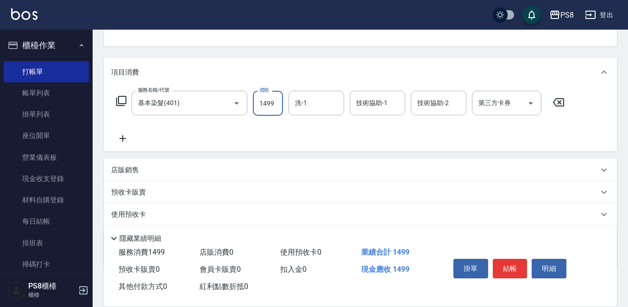
type input "1499"
click at [127, 150] on div "服務名稱/代號 基本染髮(401) 服務名稱/代號 價格 1499 價格 洗-1 洗-1 技術協助-1 技術協助-1 技術協助-2 技術協助-2 第三方卡券 …" at bounding box center [360, 119] width 513 height 64
click at [127, 145] on div "服務名稱/代號 基本染髮(401) 服務名稱/代號 價格 1499 價格 洗-1 洗-1 技術協助-1 技術協助-1 技術協助-2 技術協助-2 第三方卡券 …" at bounding box center [360, 119] width 513 height 64
click at [131, 137] on icon at bounding box center [122, 138] width 23 height 11
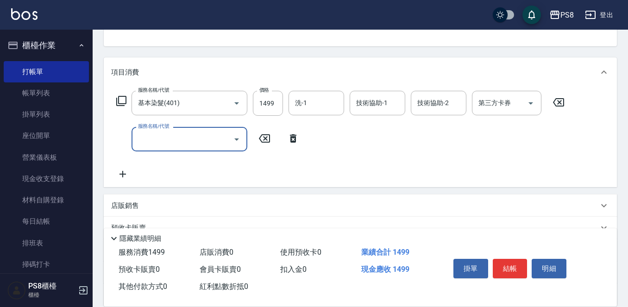
click at [151, 139] on input "服務名稱/代號" at bounding box center [183, 139] width 94 height 16
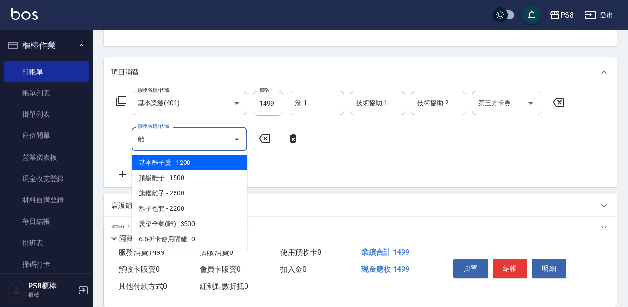
click at [151, 158] on span "基本離子燙 - 1200" at bounding box center [189, 162] width 116 height 15
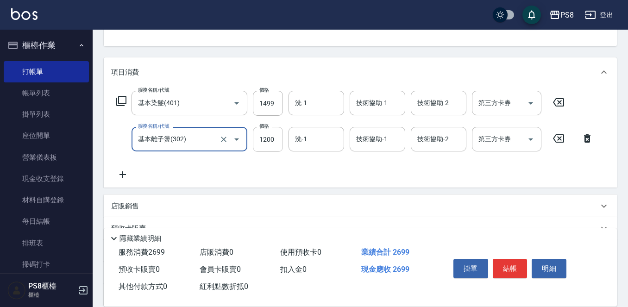
type input "基本離子燙(302)"
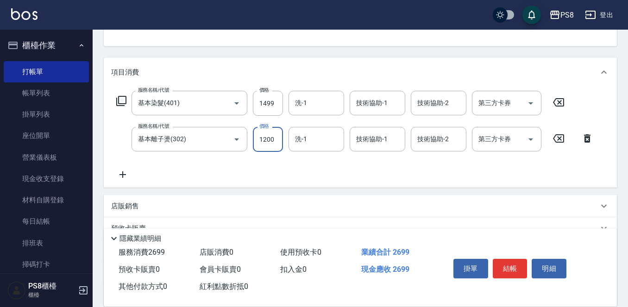
click at [271, 143] on input "1200" at bounding box center [268, 139] width 30 height 25
type input "1599"
click at [127, 173] on icon at bounding box center [122, 174] width 23 height 11
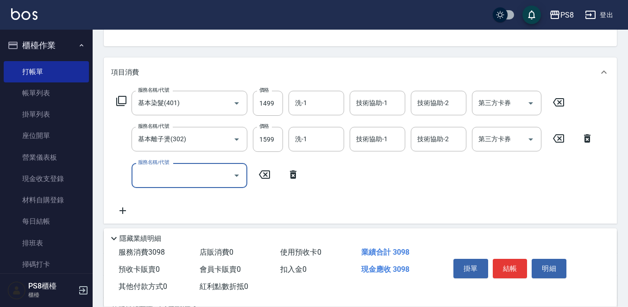
click at [168, 179] on input "服務名稱/代號" at bounding box center [183, 175] width 94 height 16
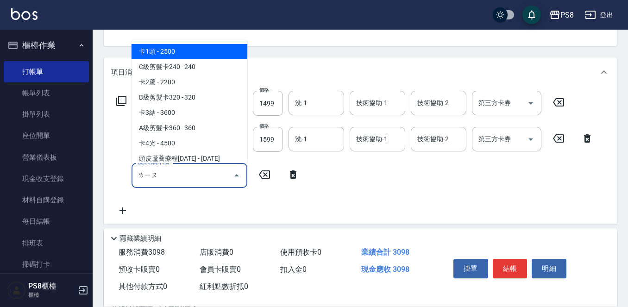
type input "劉"
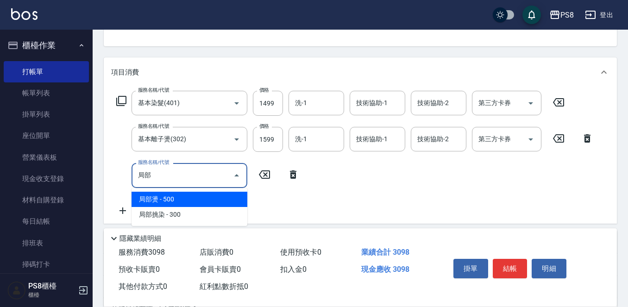
click at [191, 203] on span "局部燙 - 500" at bounding box center [189, 199] width 116 height 15
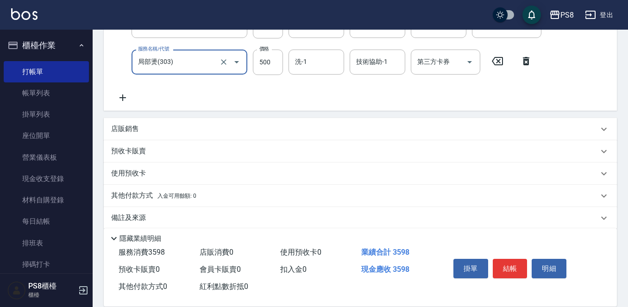
scroll to position [217, 0]
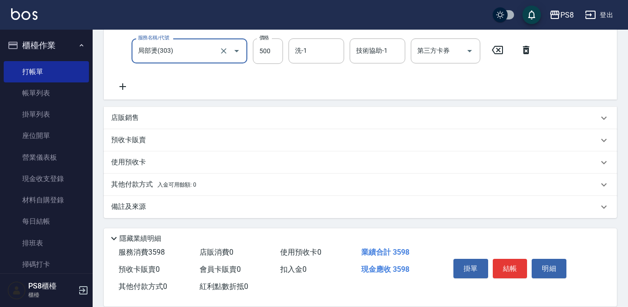
type input "局部燙(303)"
click at [329, 184] on div "其他付款方式 入金可用餘額: 0" at bounding box center [354, 185] width 487 height 10
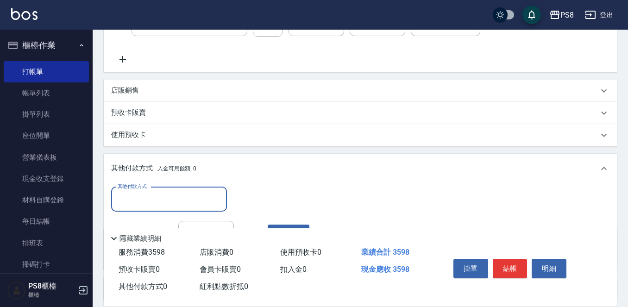
scroll to position [310, 0]
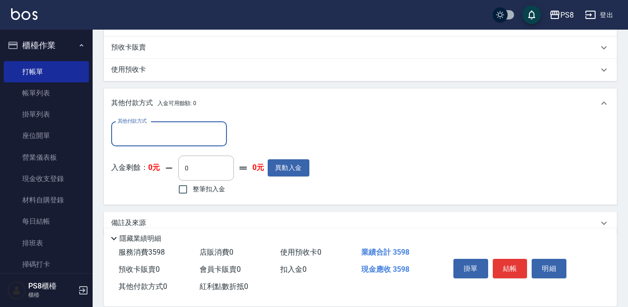
click at [176, 123] on div "其他付款方式" at bounding box center [169, 134] width 116 height 25
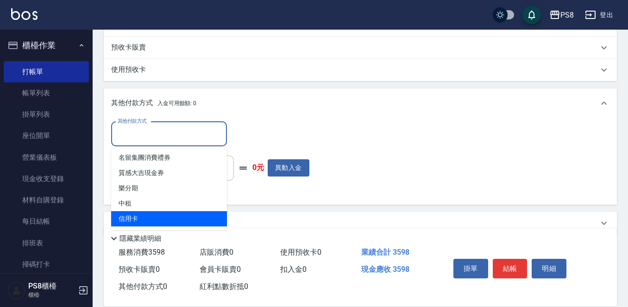
click at [186, 214] on span "信用卡" at bounding box center [169, 218] width 116 height 15
type input "信用卡"
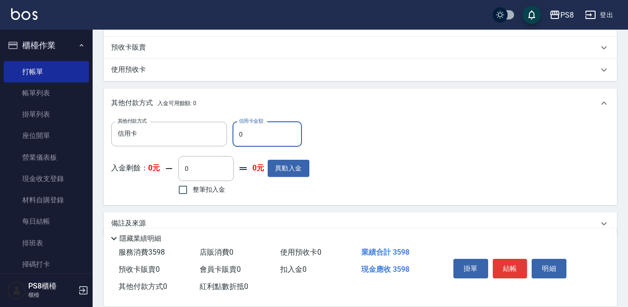
drag, startPoint x: 285, startPoint y: 139, endPoint x: 125, endPoint y: 115, distance: 162.0
click at [125, 115] on div "其他付款方式 入金可用餘額: 0 其他付款方式 信用卡 其他付款方式 信用卡金額 0 信用卡金額 入金剩餘： 0元 0 ​ 整筆扣入金 0元 異動入金" at bounding box center [360, 146] width 513 height 117
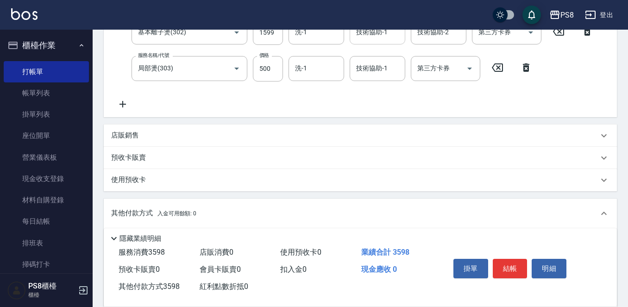
scroll to position [78, 0]
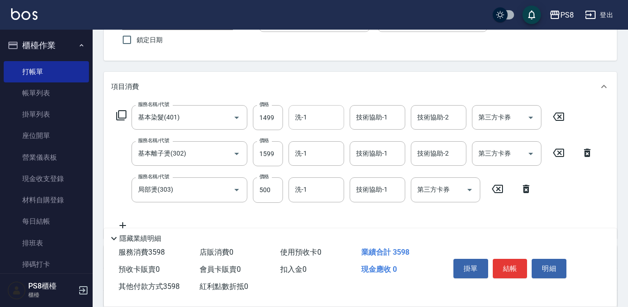
type input "3598"
click at [331, 119] on input "洗-1" at bounding box center [316, 117] width 47 height 16
click at [385, 104] on div "服務名稱/代號 基本染髮(401) 服務名稱/代號 價格 1499 價格 洗-1 洗-1 技術協助-1 技術協助-1 技術協助-2 技術協助-2 第三方卡券 …" at bounding box center [360, 169] width 513 height 137
click at [385, 113] on input "技術協助-1" at bounding box center [377, 117] width 47 height 16
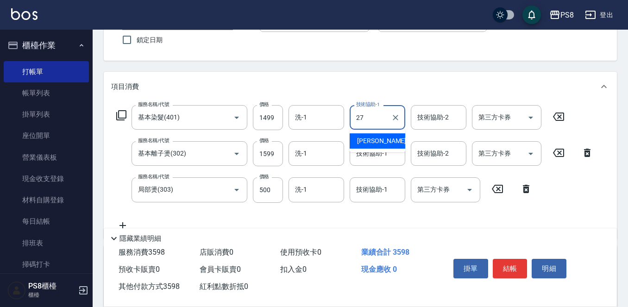
type input "Barry-27"
type input "0"
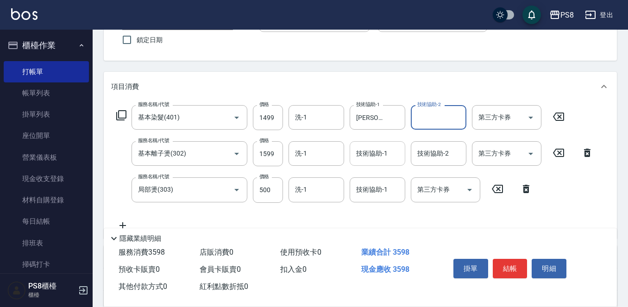
click at [385, 141] on div "服務名稱/代號 基本染髮(401) 服務名稱/代號 價格 1499 價格 洗-1 洗-1 技術協助-1 Barry-27 技術協助-1 技術協助-2 技術協助…" at bounding box center [354, 167] width 487 height 125
click at [388, 151] on input "技術協助-1" at bounding box center [377, 153] width 47 height 16
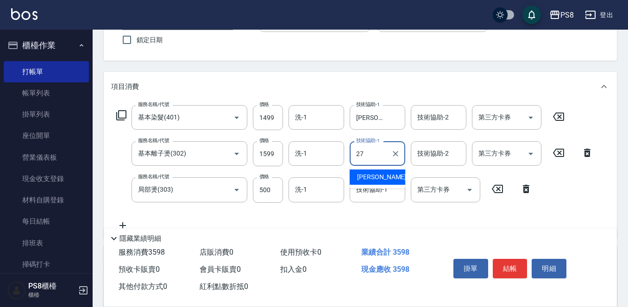
type input "Barry-27"
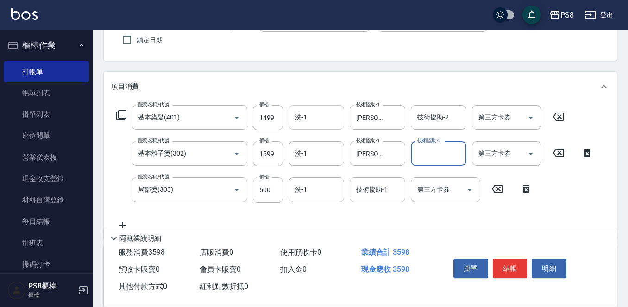
click at [317, 122] on input "洗-1" at bounding box center [316, 117] width 47 height 16
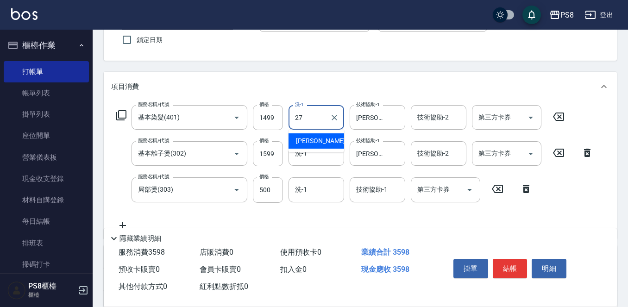
type input "Barry-27"
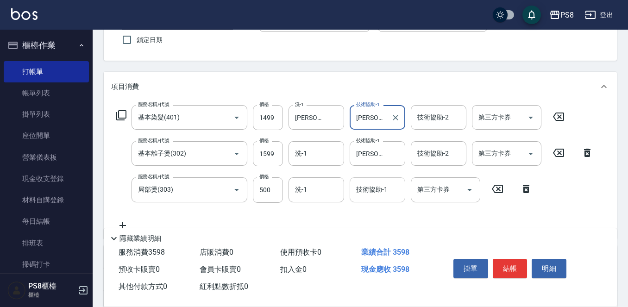
click at [395, 191] on input "技術協助-1" at bounding box center [377, 189] width 47 height 16
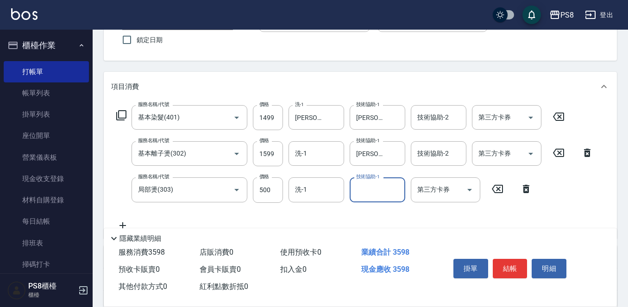
click at [369, 193] on input "技術協助-1" at bounding box center [377, 189] width 47 height 16
click at [369, 195] on input "技術協助-1" at bounding box center [377, 189] width 47 height 16
type input "27"
click at [399, 184] on button "Clear" at bounding box center [395, 189] width 13 height 13
click at [349, 163] on form "洗-1 洗-1" at bounding box center [318, 153] width 61 height 25
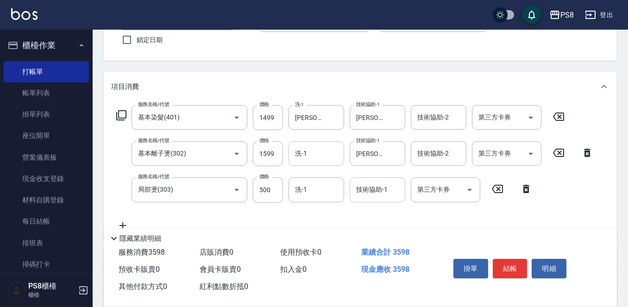
click at [336, 157] on input "洗-1" at bounding box center [316, 153] width 47 height 16
type input "Barry-27"
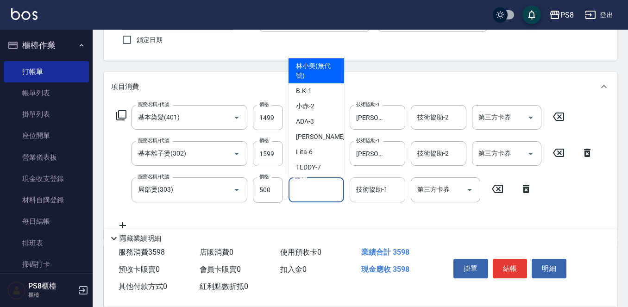
drag, startPoint x: 324, startPoint y: 182, endPoint x: 349, endPoint y: 189, distance: 26.1
click at [324, 182] on input "洗-1" at bounding box center [316, 189] width 47 height 16
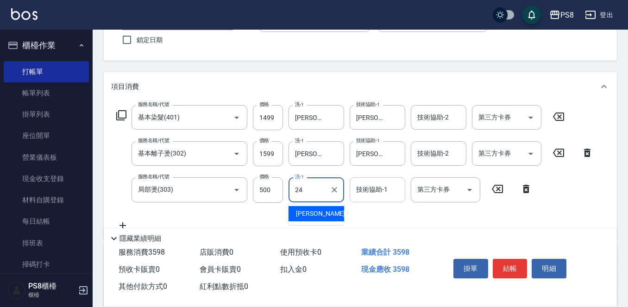
type input "婷婷-24"
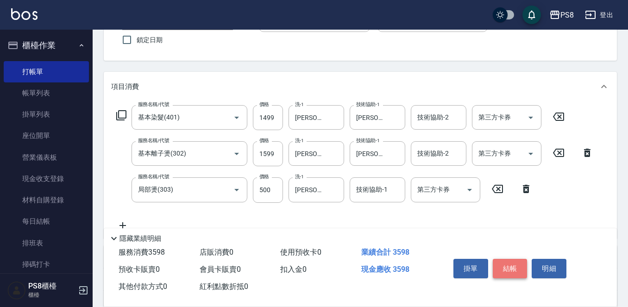
click at [518, 263] on button "結帳" at bounding box center [510, 268] width 35 height 19
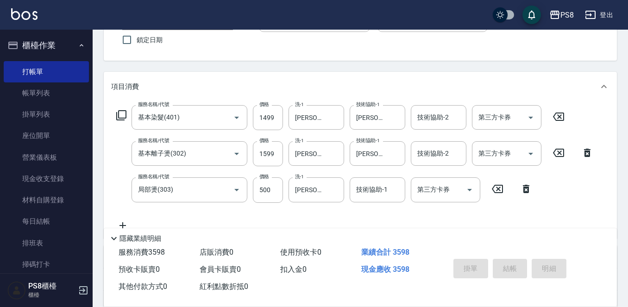
scroll to position [0, 0]
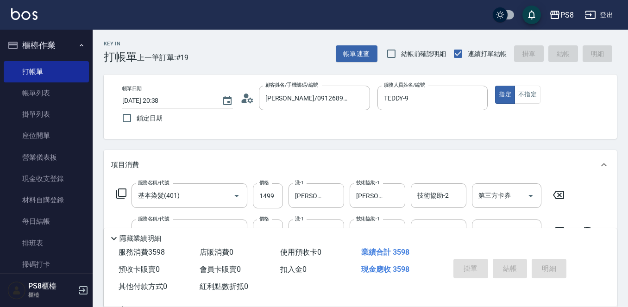
type input "2025/09/14 20:40"
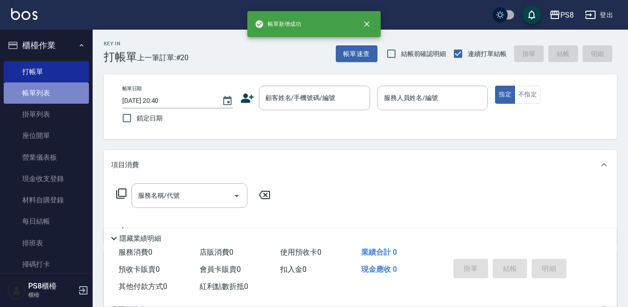
click at [64, 87] on link "帳單列表" at bounding box center [46, 92] width 85 height 21
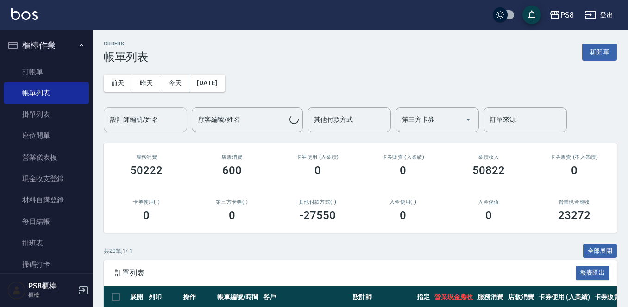
click at [168, 120] on input "設計師編號/姓名" at bounding box center [145, 120] width 75 height 16
drag, startPoint x: 137, startPoint y: 106, endPoint x: 124, endPoint y: 122, distance: 21.0
click at [124, 122] on div "設計師編號/姓名 89 設計師編號/姓名" at bounding box center [145, 119] width 83 height 25
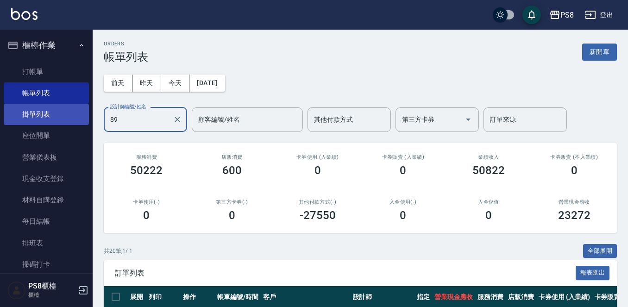
drag, startPoint x: 124, startPoint y: 122, endPoint x: 70, endPoint y: 113, distance: 54.0
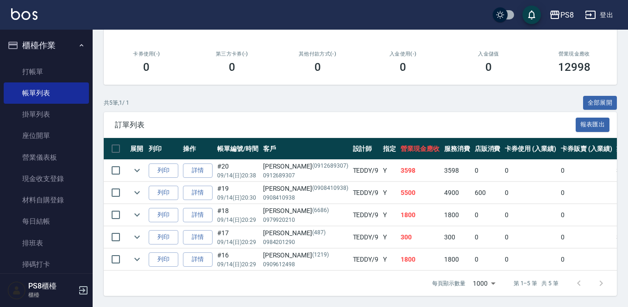
scroll to position [156, 0]
type input "TEDDY-9"
click at [442, 204] on td "1800" at bounding box center [457, 215] width 31 height 22
click at [502, 231] on td "0" at bounding box center [530, 237] width 56 height 22
click at [502, 226] on td "0" at bounding box center [530, 237] width 56 height 22
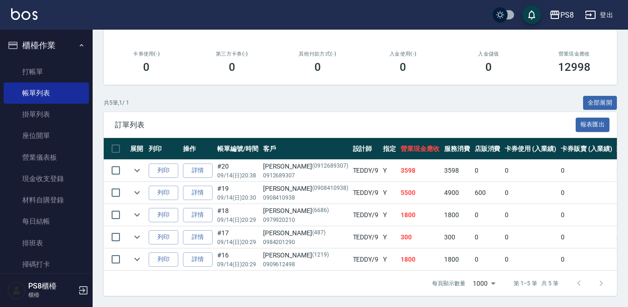
click at [398, 186] on td "5500" at bounding box center [420, 193] width 44 height 22
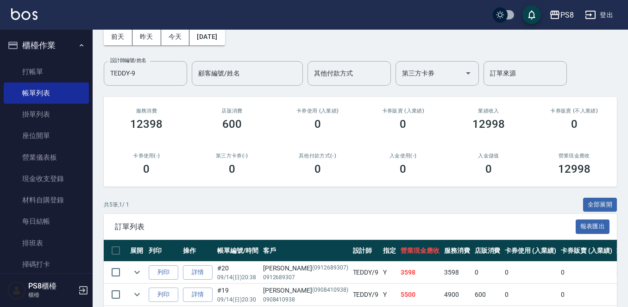
scroll to position [93, 0]
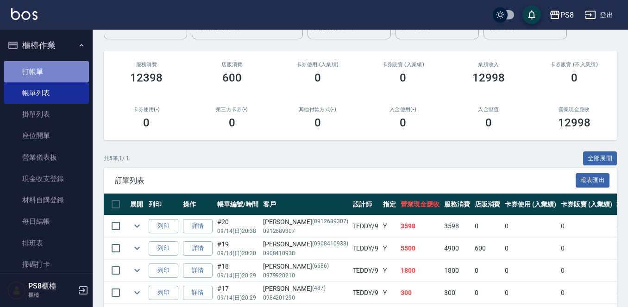
click at [54, 75] on link "打帳單" at bounding box center [46, 71] width 85 height 21
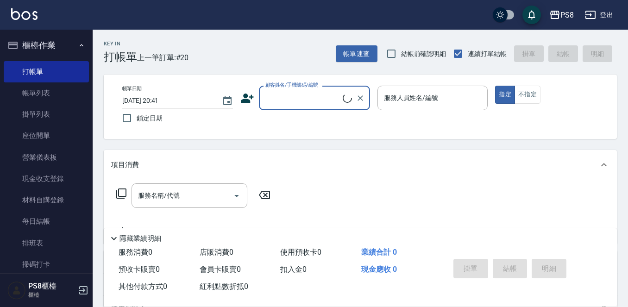
click at [331, 96] on input "顧客姓名/手機號碼/編號" at bounding box center [303, 98] width 80 height 16
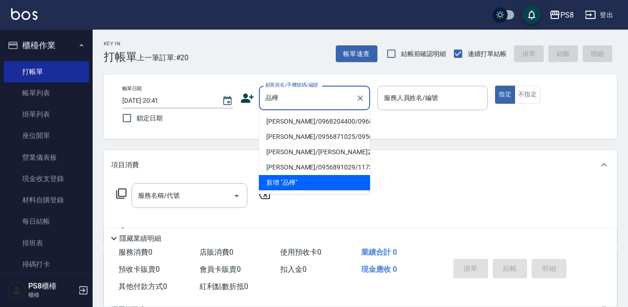
click at [288, 123] on li "陳品樺/0968204400/0968204400" at bounding box center [314, 121] width 111 height 15
type input "陳品樺/0968204400/0968204400"
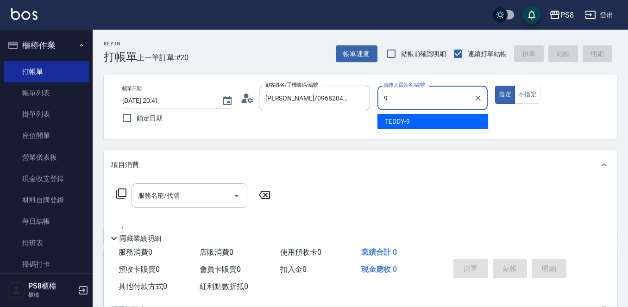
type input "TEDDY-9"
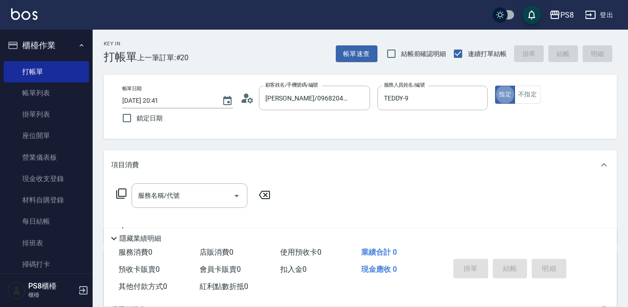
type button "true"
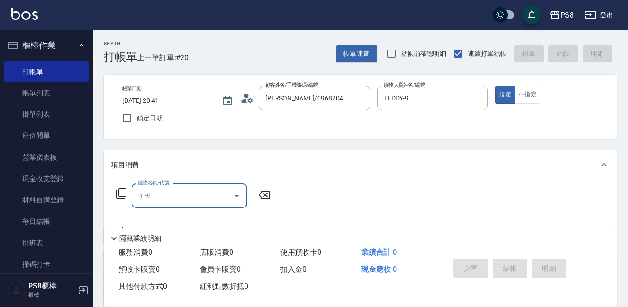
type input "拆"
type input "接"
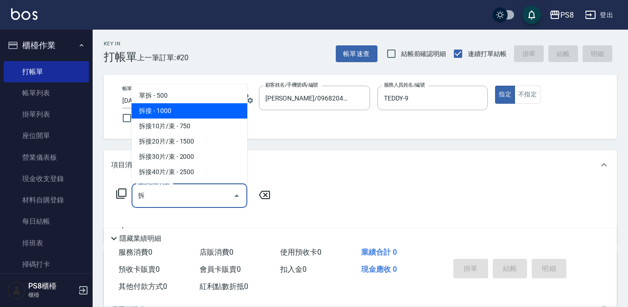
click at [168, 106] on span "拆接 - 1000" at bounding box center [189, 110] width 116 height 15
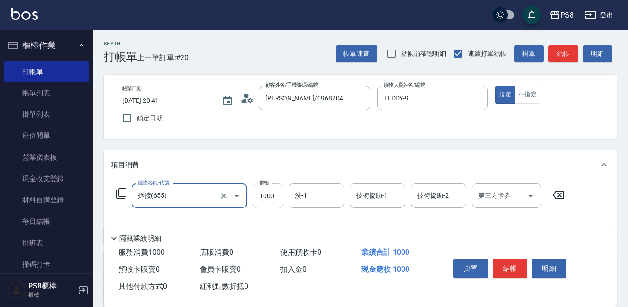
type input "拆接(655)"
click at [264, 200] on input "1000" at bounding box center [268, 195] width 30 height 25
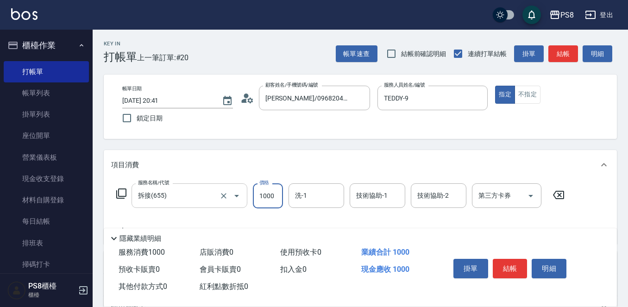
drag, startPoint x: 279, startPoint y: 195, endPoint x: 199, endPoint y: 199, distance: 80.1
click at [205, 203] on div "服務名稱/代號 拆接(655) 服務名稱/代號 價格 1000 價格 洗-1 洗-1 技術協助-1 技術協助-1 技術協助-2 技術協助-2 第三方卡券 第三…" at bounding box center [340, 195] width 459 height 25
type input "1500"
click at [327, 188] on input "洗-1" at bounding box center [316, 195] width 47 height 16
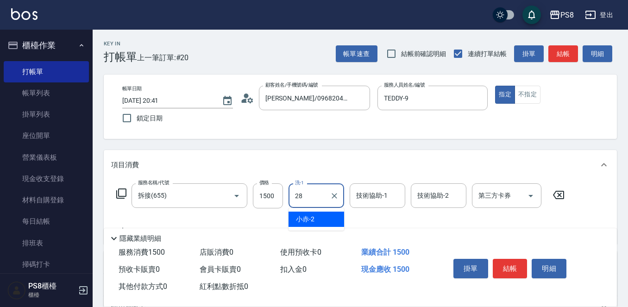
type input "姵蓁-28"
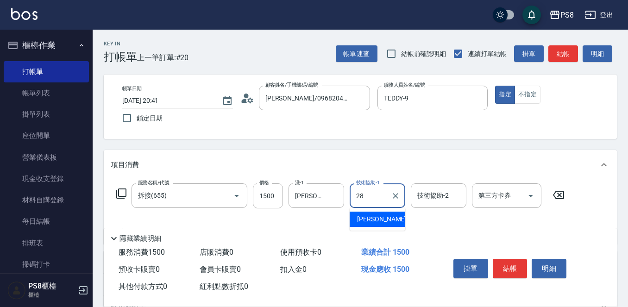
type input "姵蓁-28"
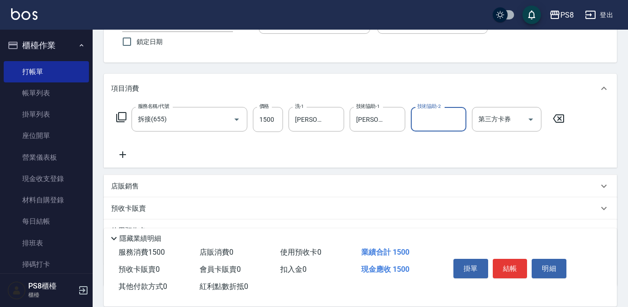
scroll to position [144, 0]
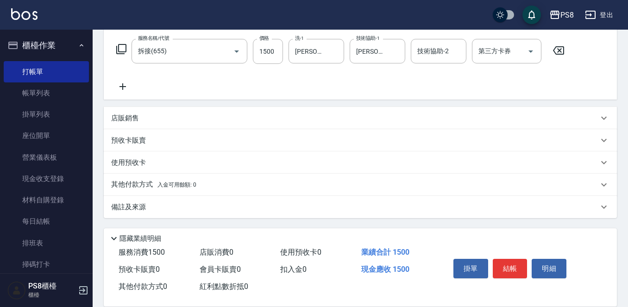
click at [470, 185] on div "其他付款方式 入金可用餘額: 0" at bounding box center [354, 185] width 487 height 10
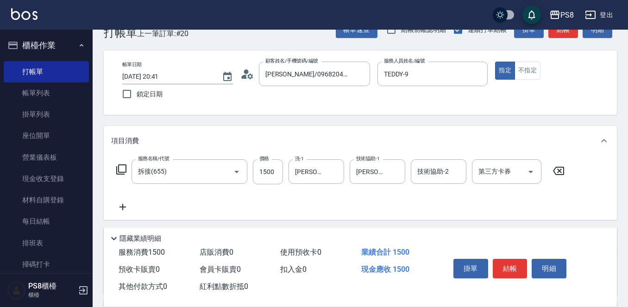
scroll to position [0, 0]
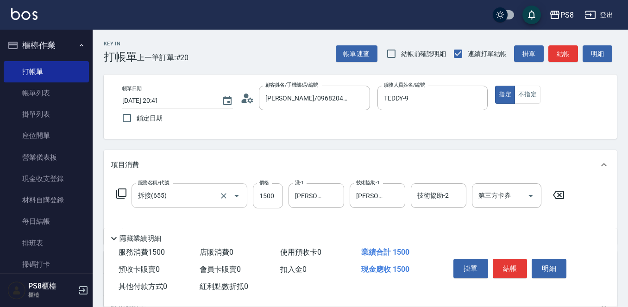
click at [184, 187] on div "拆接(655) 服務名稱/代號" at bounding box center [189, 195] width 116 height 25
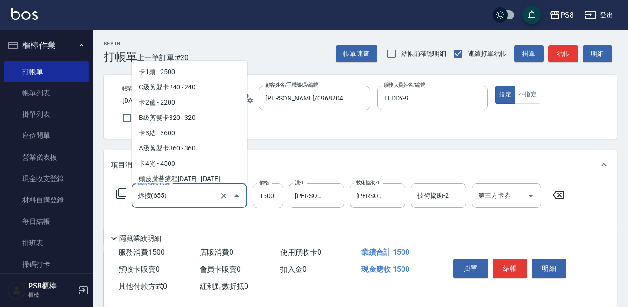
scroll to position [1256, 0]
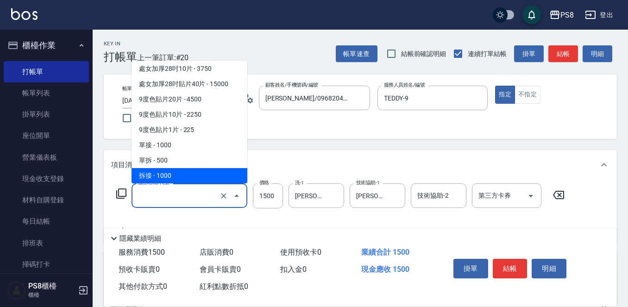
type input "ㄔㄞ"
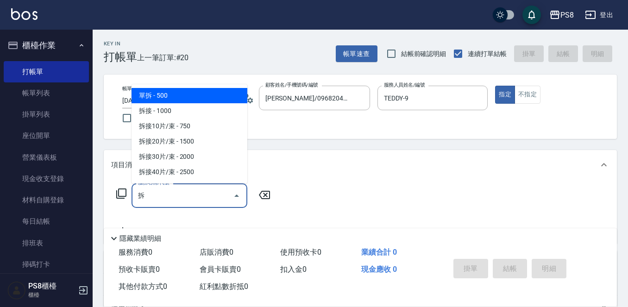
drag, startPoint x: 192, startPoint y: 97, endPoint x: 242, endPoint y: 160, distance: 79.7
click at [192, 97] on span "單拆 - 500" at bounding box center [189, 95] width 116 height 15
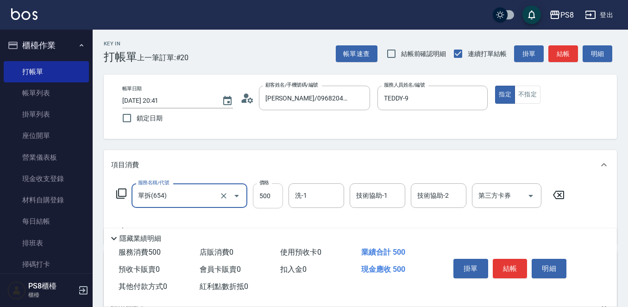
type input "單拆(654)"
click at [278, 188] on input "500" at bounding box center [268, 195] width 30 height 25
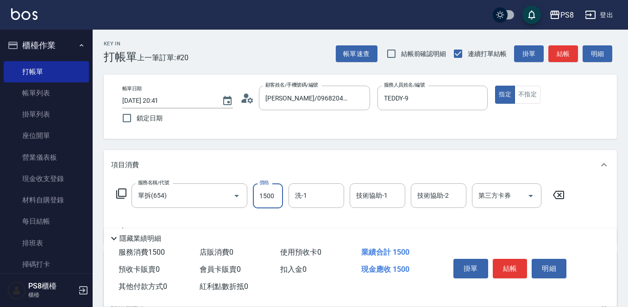
type input "1500"
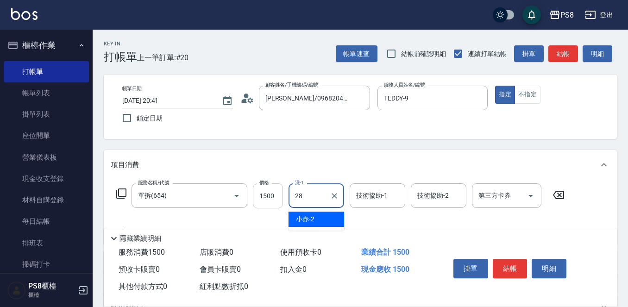
type input "姵蓁-28"
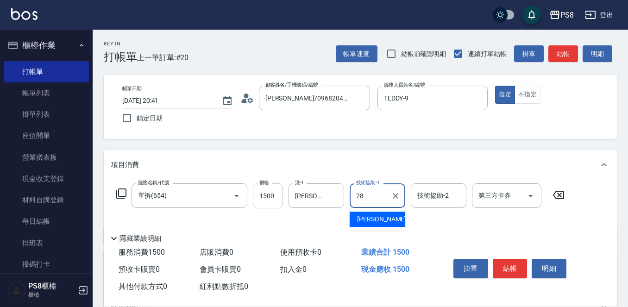
type input "姵蓁-28"
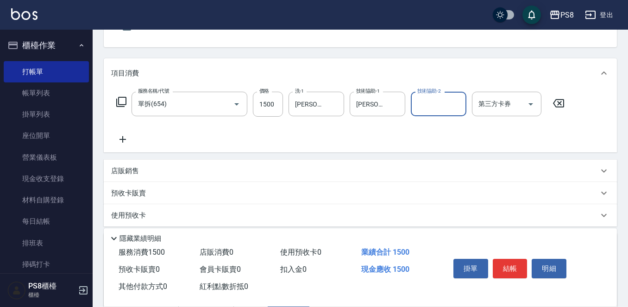
scroll to position [254, 0]
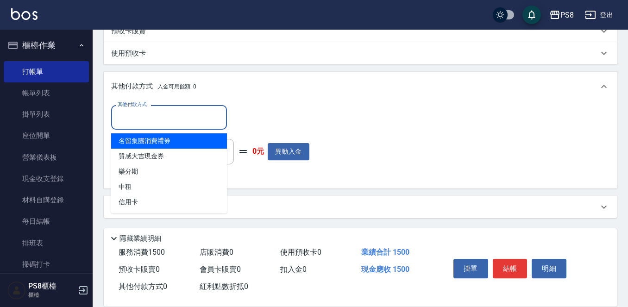
click at [147, 117] on input "其他付款方式" at bounding box center [168, 117] width 107 height 16
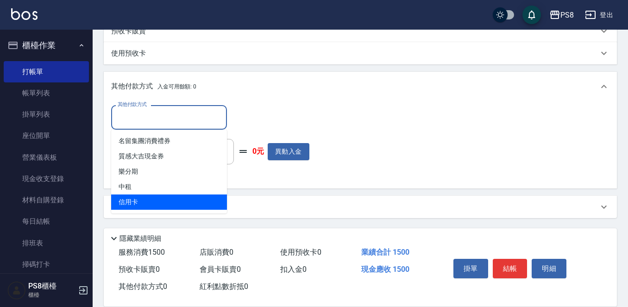
click at [150, 197] on span "信用卡" at bounding box center [169, 201] width 116 height 15
type input "信用卡"
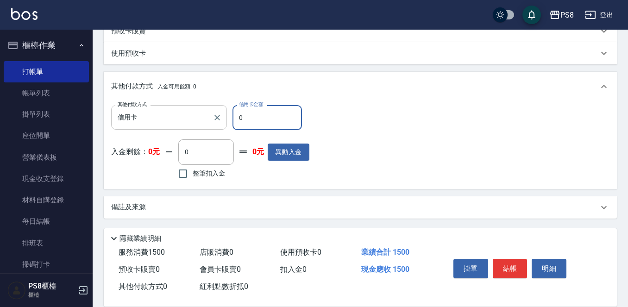
drag, startPoint x: 253, startPoint y: 130, endPoint x: 169, endPoint y: 127, distance: 83.8
click at [169, 127] on div "其他付款方式 信用卡 其他付款方式 信用卡金額 0 信用卡金額" at bounding box center [210, 117] width 198 height 25
type input "1500"
click at [512, 262] on button "結帳" at bounding box center [510, 268] width 35 height 19
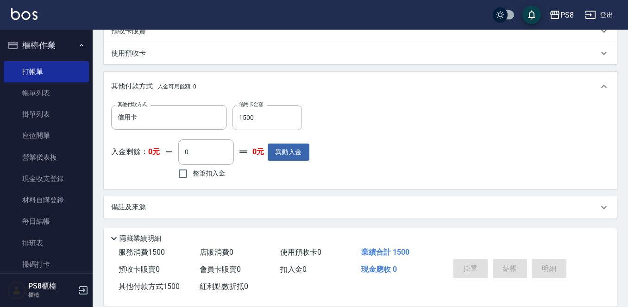
type input "2025/09/14 20:43"
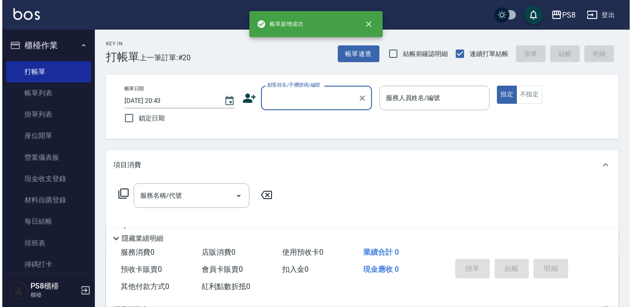
scroll to position [0, 0]
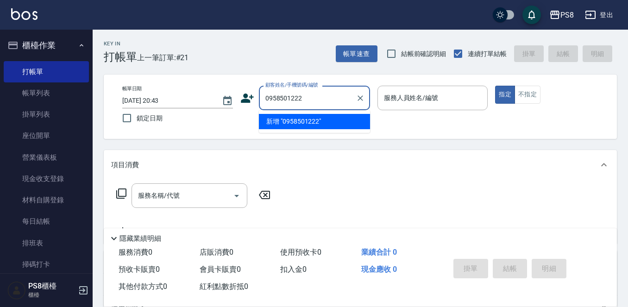
click at [295, 119] on li "新增 "0958501222"" at bounding box center [314, 121] width 111 height 15
type input "0958501222"
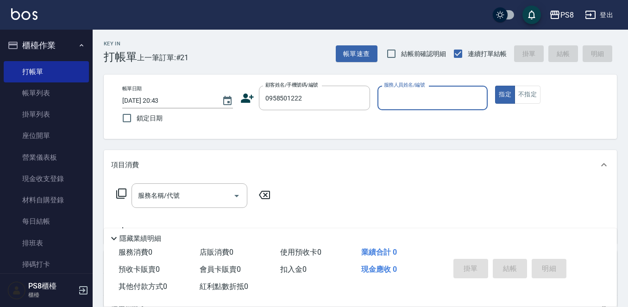
click at [248, 102] on icon at bounding box center [247, 98] width 13 height 9
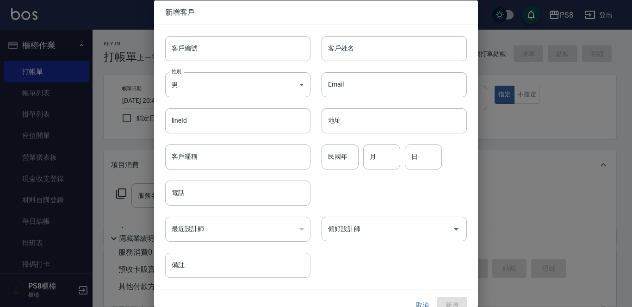
type input "0958501222"
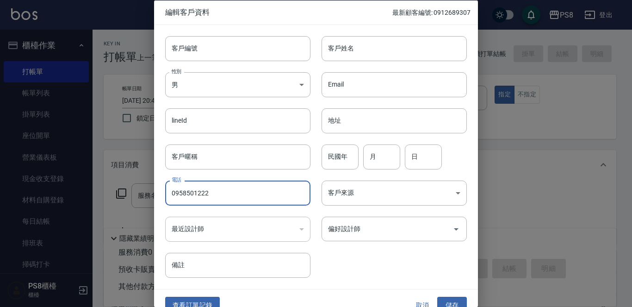
drag, startPoint x: 213, startPoint y: 198, endPoint x: 163, endPoint y: 199, distance: 50.0
click at [163, 199] on div "電話 0958501222 電話" at bounding box center [232, 187] width 156 height 36
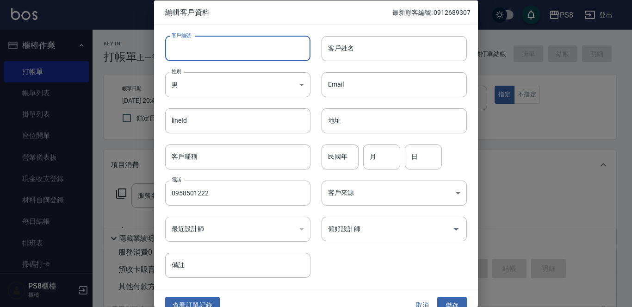
click at [204, 57] on input "客戶編號" at bounding box center [237, 48] width 145 height 25
paste input "0958501222"
type input "0958501222"
click at [336, 48] on input "客戶姓名" at bounding box center [394, 48] width 145 height 25
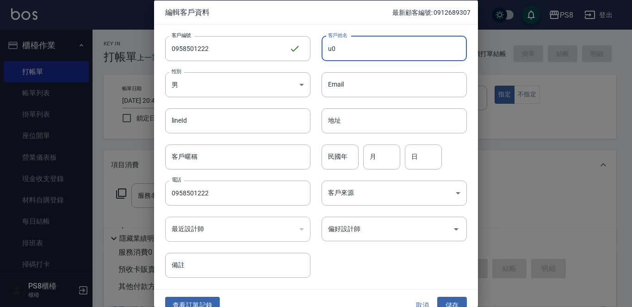
type input "u"
type input "顏?宗"
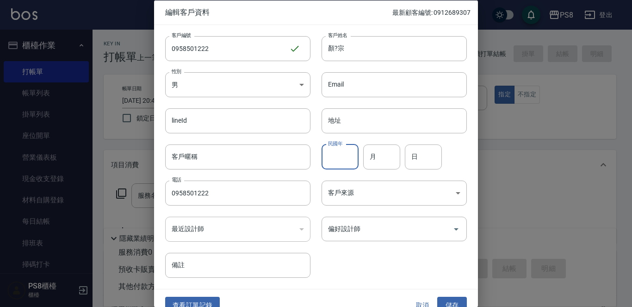
click at [349, 156] on input "民國年" at bounding box center [340, 156] width 37 height 25
type input "85"
type input "10"
type input "31"
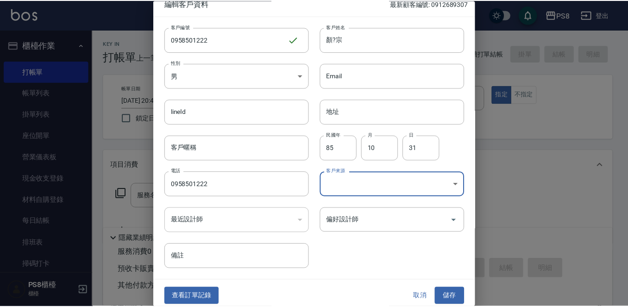
scroll to position [14, 0]
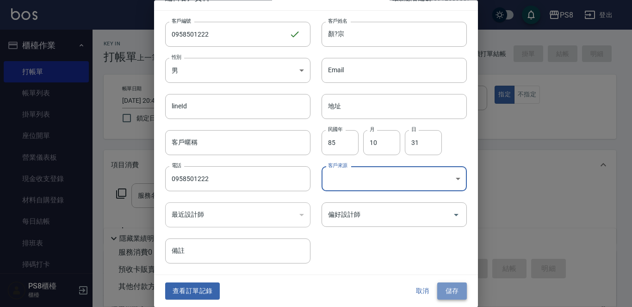
click at [443, 284] on button "儲存" at bounding box center [452, 291] width 30 height 17
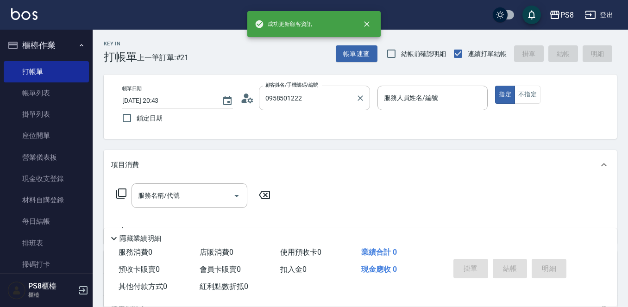
click at [323, 98] on input "0958501222" at bounding box center [307, 98] width 89 height 16
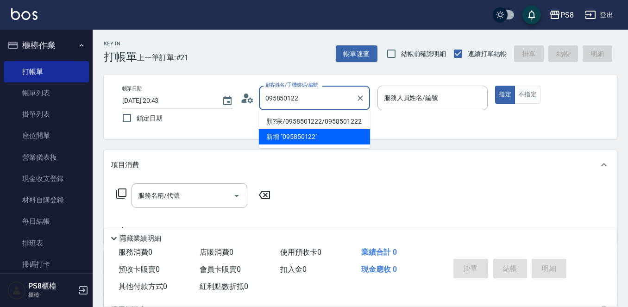
click at [313, 116] on li "顏?宗/0958501222/0958501222" at bounding box center [314, 121] width 111 height 15
type input "顏?宗/0958501222/0958501222"
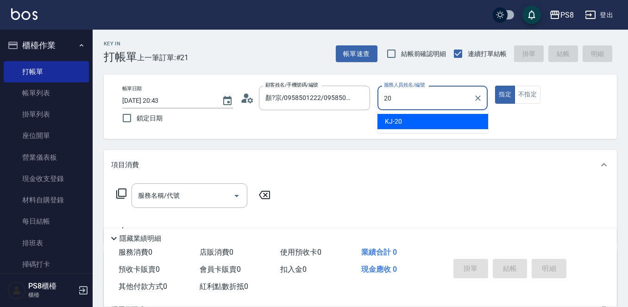
type input "KJ-20"
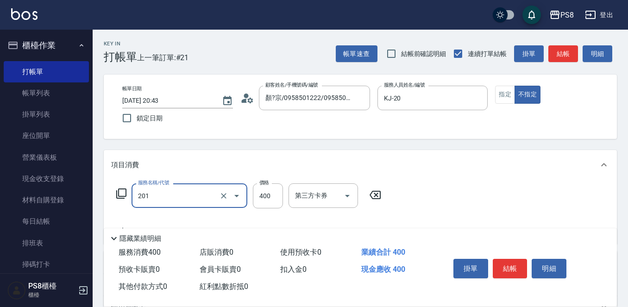
type input "洗剪400(201)"
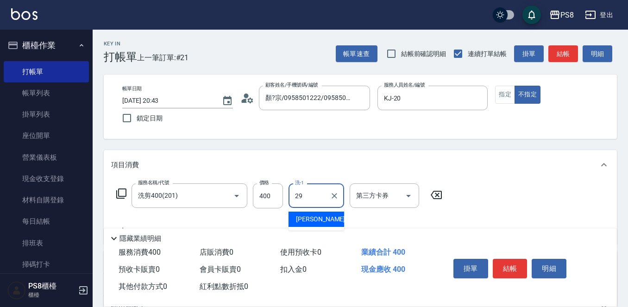
type input "戴韋全-29"
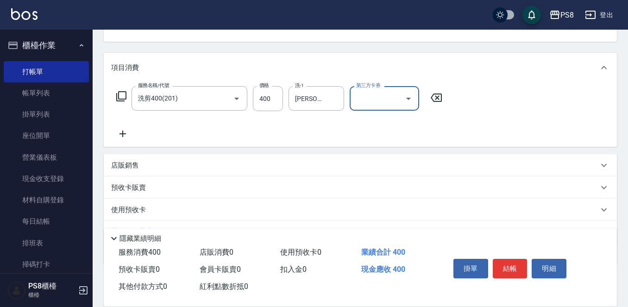
scroll to position [139, 0]
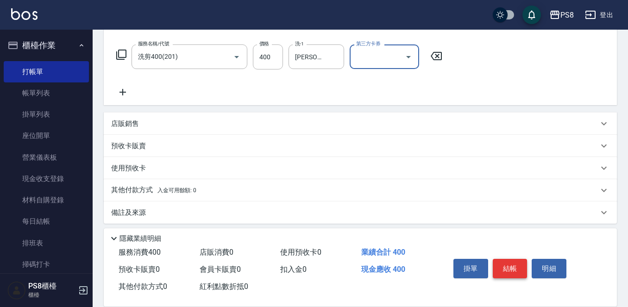
click at [505, 264] on button "結帳" at bounding box center [510, 268] width 35 height 19
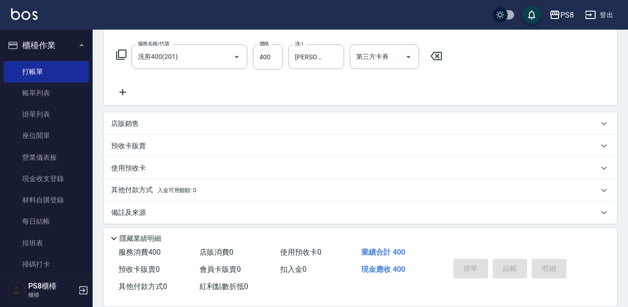
type input "2025/09/14 20:51"
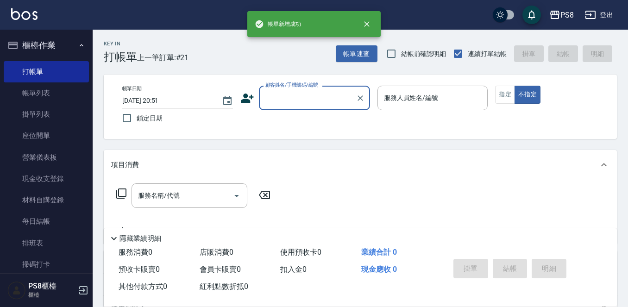
scroll to position [0, 0]
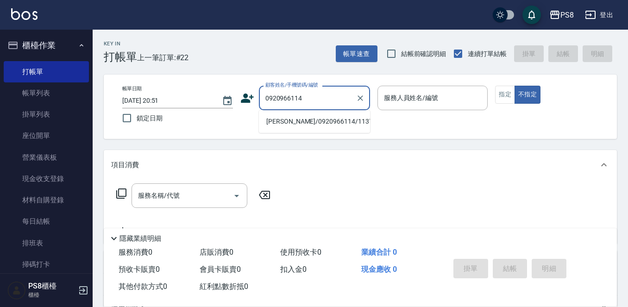
click at [311, 121] on li "林晏杉/0920966114/11374" at bounding box center [314, 121] width 111 height 15
type input "林晏杉/0920966114/11374"
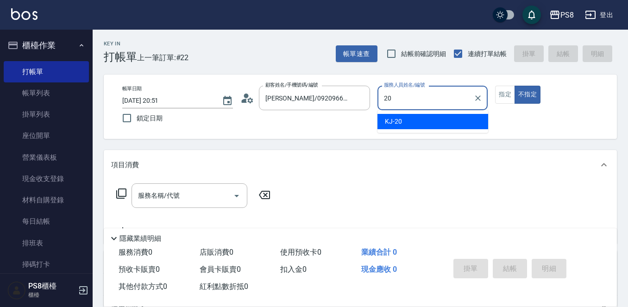
type input "KJ-20"
type button "false"
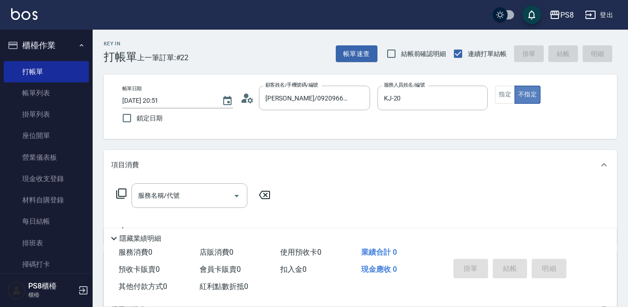
click at [518, 93] on button "不指定" at bounding box center [527, 95] width 26 height 18
click at [510, 96] on button "指定" at bounding box center [505, 95] width 20 height 18
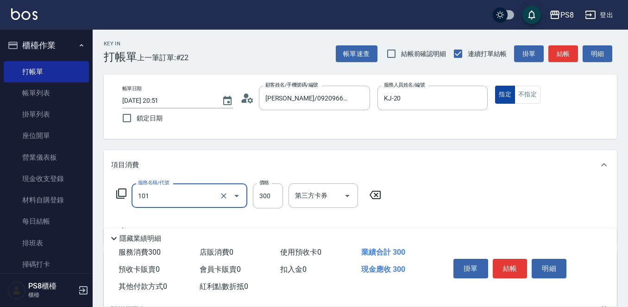
type input "洗髮(101)"
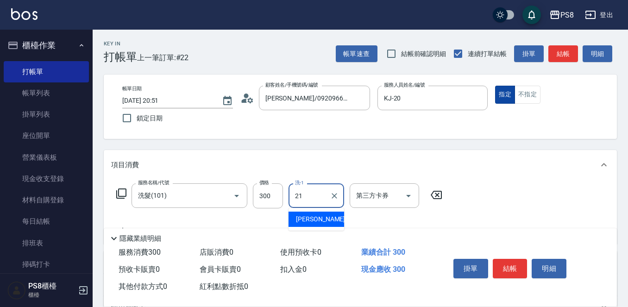
type input "趙宇文-21"
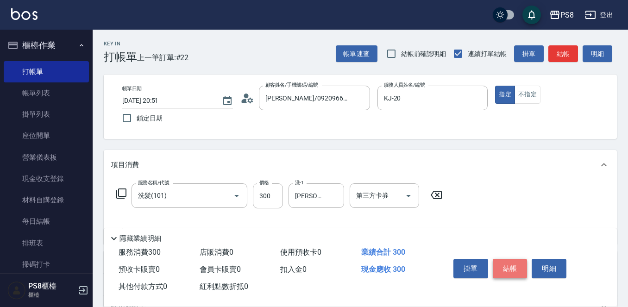
click at [519, 259] on button "結帳" at bounding box center [510, 268] width 35 height 19
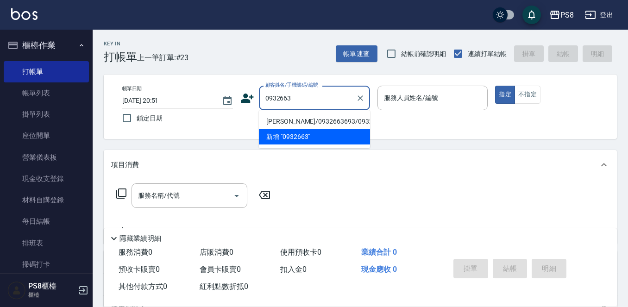
click at [322, 121] on li "蔡雲飛/0932663693/0932663693" at bounding box center [314, 121] width 111 height 15
type input "蔡雲飛/0932663693/0932663693"
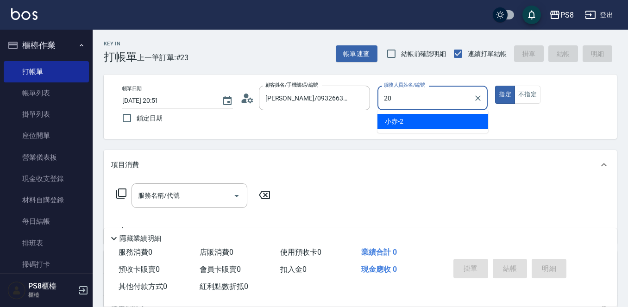
type input "KJ-20"
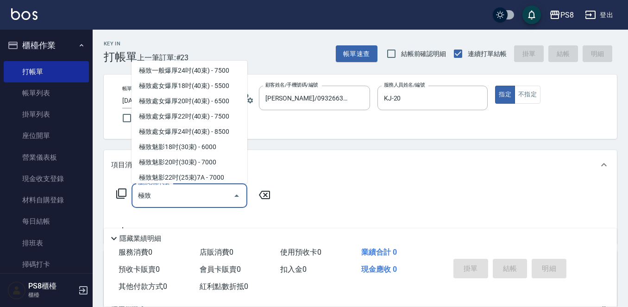
scroll to position [93, 0]
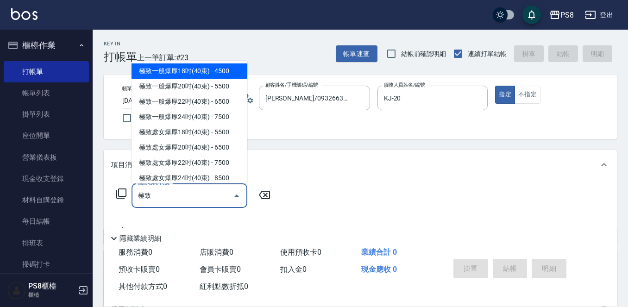
click at [200, 79] on span "極致一般爆厚18吋(40束) - 4500" at bounding box center [189, 70] width 116 height 15
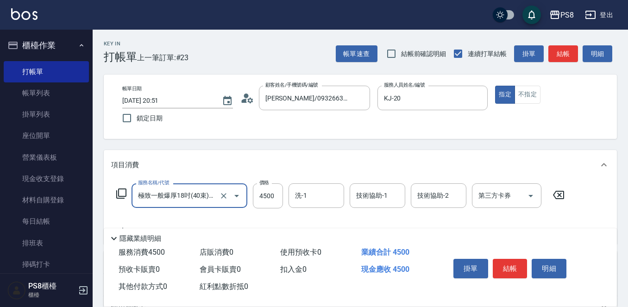
type input "極致一般爆厚18吋(40束)(G70)"
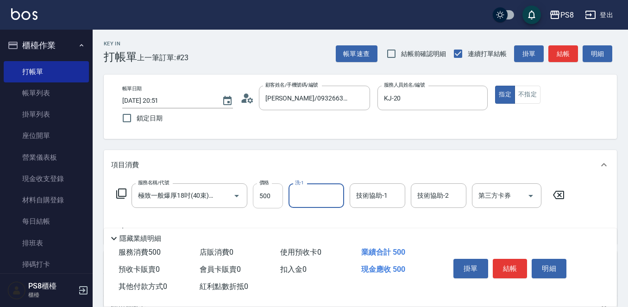
click at [269, 204] on input "500" at bounding box center [268, 195] width 30 height 25
type input "5000"
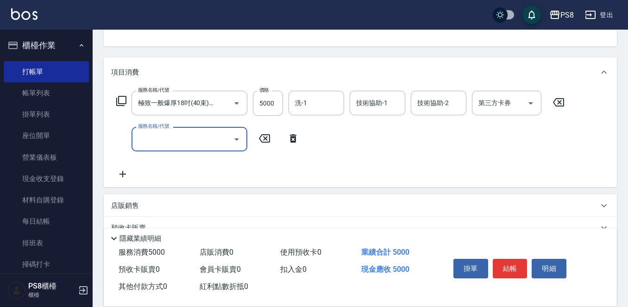
click at [512, 266] on button "結帳" at bounding box center [510, 268] width 35 height 19
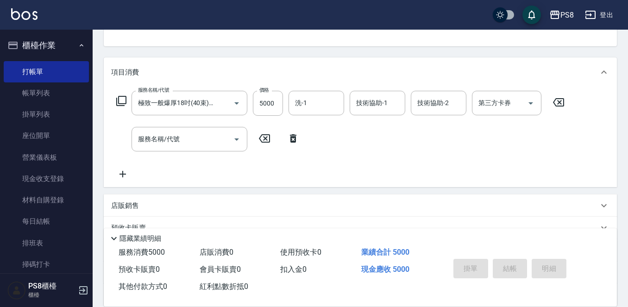
type input "2025/09/14 20:52"
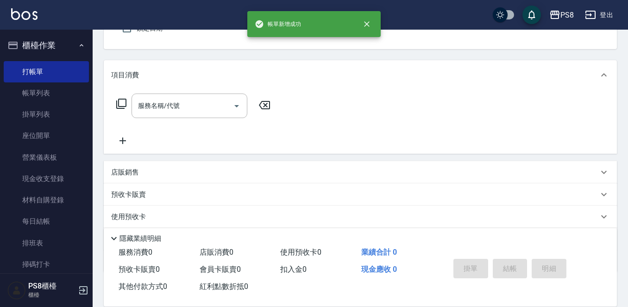
scroll to position [0, 0]
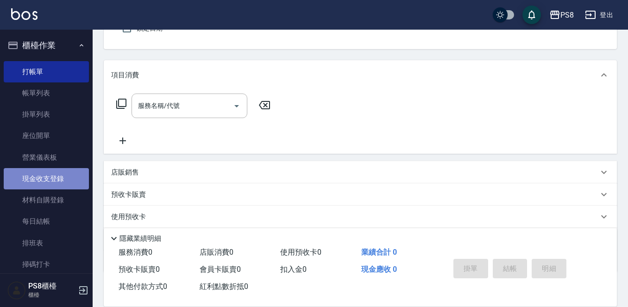
click at [62, 172] on link "現金收支登錄" at bounding box center [46, 178] width 85 height 21
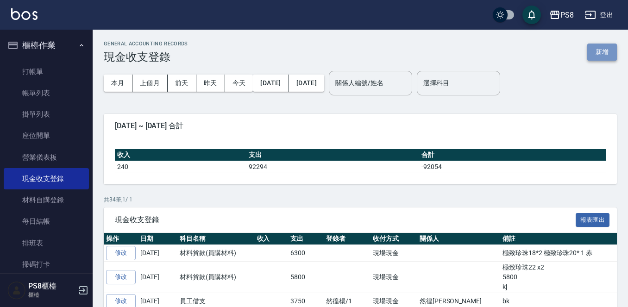
click at [599, 49] on button "新增" at bounding box center [602, 52] width 30 height 17
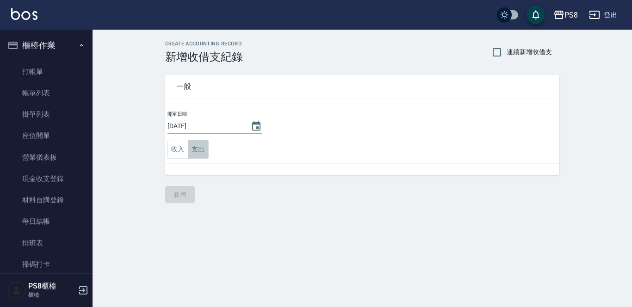
drag, startPoint x: 203, startPoint y: 148, endPoint x: 202, endPoint y: 157, distance: 9.3
click at [203, 155] on button "支出" at bounding box center [198, 149] width 21 height 19
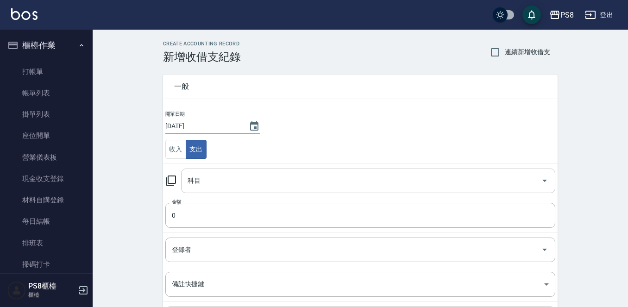
click at [200, 174] on input "科目" at bounding box center [361, 181] width 352 height 16
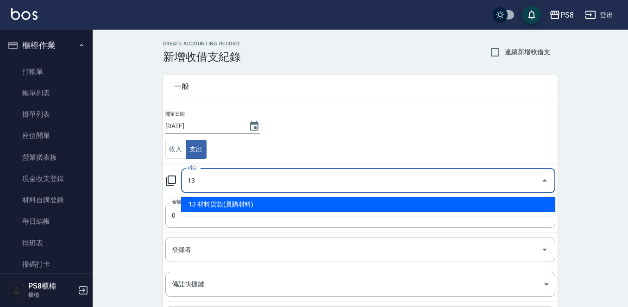
click at [221, 206] on li "13 材料貨款(員購材料)" at bounding box center [368, 204] width 374 height 15
type input "13 材料貨款(員購材料)"
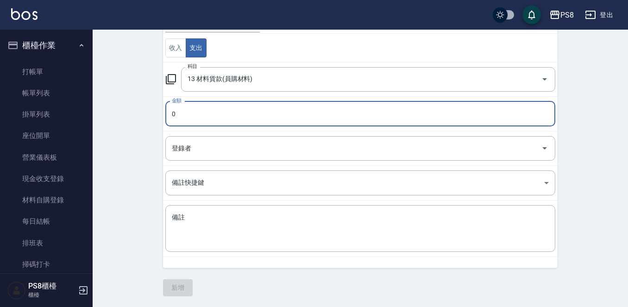
scroll to position [102, 0]
type input "2000"
click at [230, 217] on textarea "備註" at bounding box center [360, 227] width 377 height 31
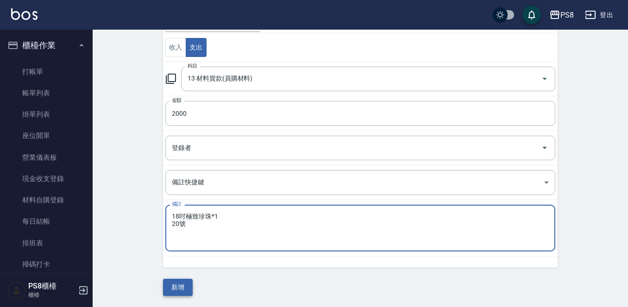
type textarea "18吋極致珍珠*1 20號"
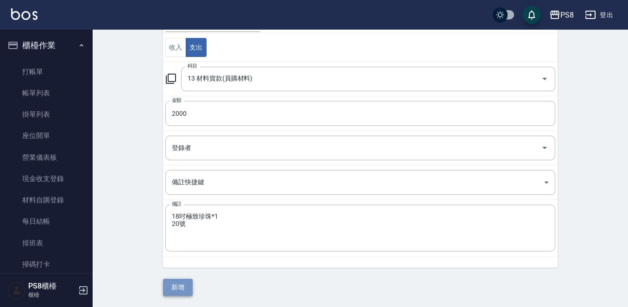
click at [187, 280] on button "新增" at bounding box center [178, 287] width 30 height 17
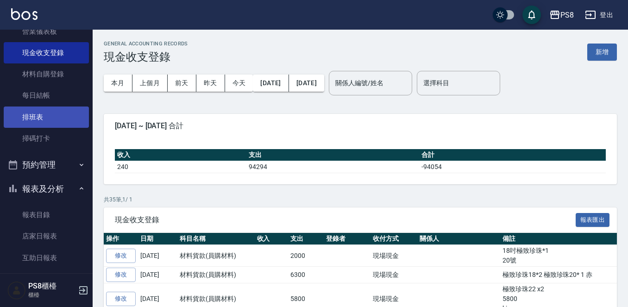
scroll to position [139, 0]
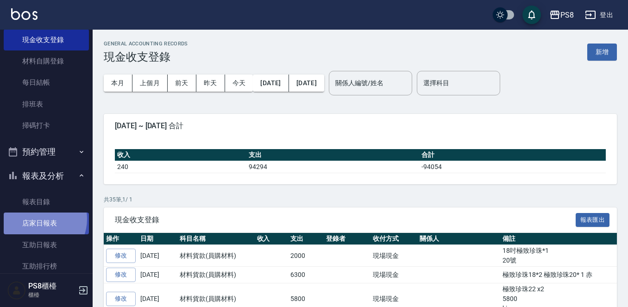
click at [37, 219] on link "店家日報表" at bounding box center [46, 222] width 85 height 21
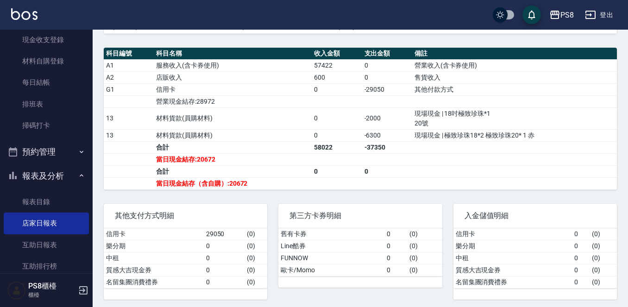
scroll to position [311, 0]
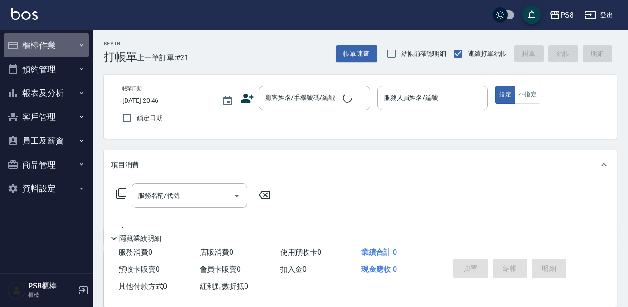
click at [70, 43] on button "櫃檯作業" at bounding box center [46, 45] width 85 height 24
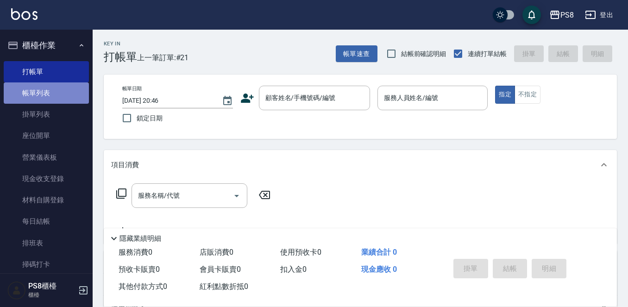
click at [59, 91] on link "帳單列表" at bounding box center [46, 92] width 85 height 21
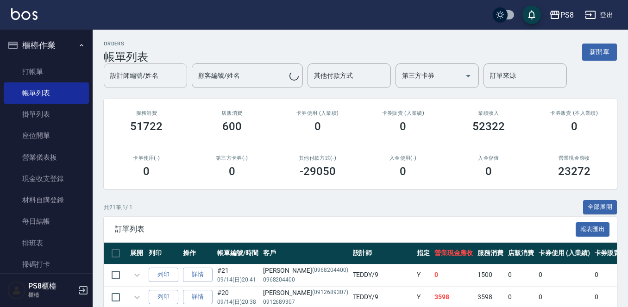
click at [150, 82] on input "設計師編號/姓名" at bounding box center [145, 76] width 75 height 16
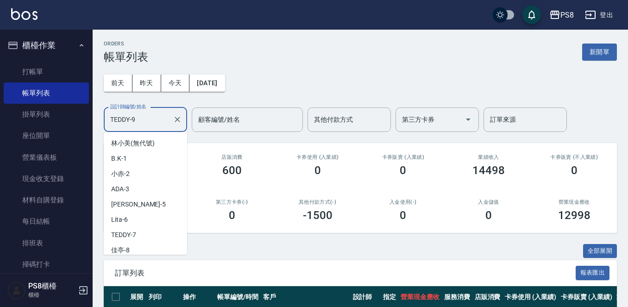
scroll to position [19, 0]
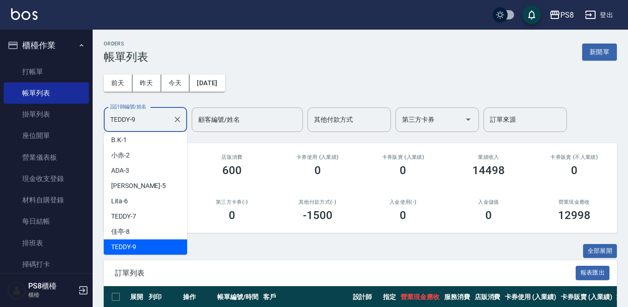
drag, startPoint x: 131, startPoint y: 122, endPoint x: 105, endPoint y: 115, distance: 27.7
click at [87, 115] on div "PS8 登出 櫃檯作業 打帳單 帳單列表 掛單列表 座位開單 營業儀表板 現金收支登錄 材料自購登錄 每日結帳 排班表 掃碼打卡 預約管理 預約管理 單日預約…" at bounding box center [314, 238] width 628 height 477
drag, startPoint x: 136, startPoint y: 123, endPoint x: 100, endPoint y: 130, distance: 37.2
click at [100, 130] on div "ORDERS 帳單列表 新開單 前天 昨天 今天 2025/09/14 設計師編號/姓名 TEDDY-9 設計師編號/姓名 顧客編號/姓名 顧客編號/姓名 其…" at bounding box center [360, 254] width 535 height 448
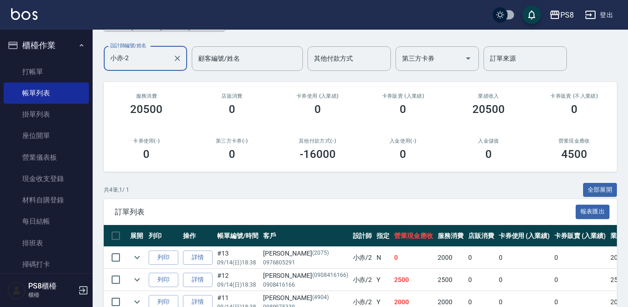
scroll to position [0, 0]
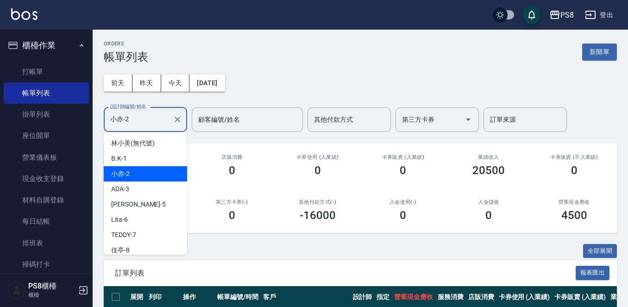
drag, startPoint x: 140, startPoint y: 116, endPoint x: 96, endPoint y: 120, distance: 43.7
click at [98, 131] on div "ORDERS 帳單列表 新開單 前天 昨天 今天 2025/09/14 設計師編號/姓名 小赤-2 設計師編號/姓名 顧客編號/姓名 顧客編號/姓名 其他付款…" at bounding box center [360, 231] width 535 height 403
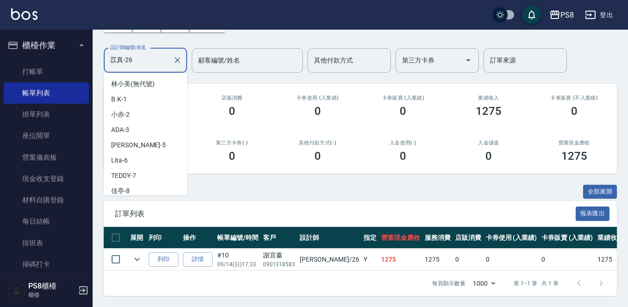
scroll to position [217, 0]
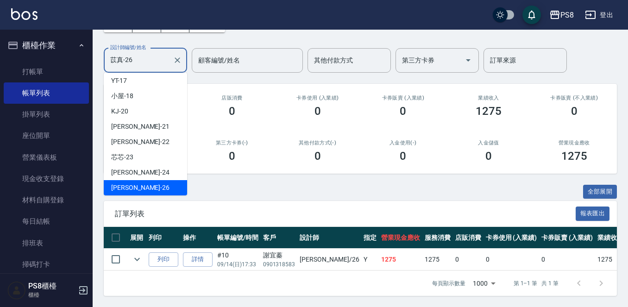
drag, startPoint x: 151, startPoint y: 51, endPoint x: 85, endPoint y: 57, distance: 66.5
click at [87, 62] on div "PS8 登出 櫃檯作業 打帳單 帳單列表 掛單列表 座位開單 營業儀表板 現金收支登錄 材料自購登錄 每日結帳 排班表 掃碼打卡 預約管理 預約管理 單日預約…" at bounding box center [314, 124] width 628 height 366
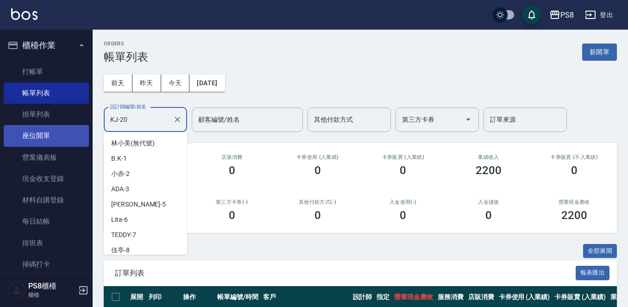
scroll to position [141, 0]
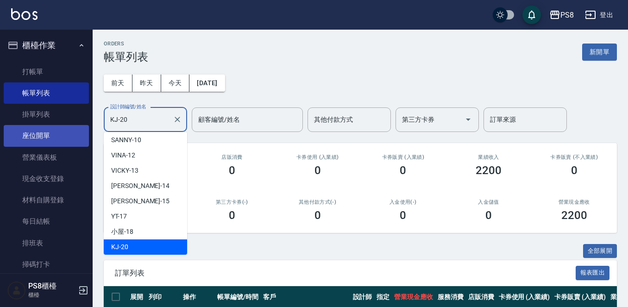
drag, startPoint x: 156, startPoint y: 117, endPoint x: 65, endPoint y: 128, distance: 90.9
click at [65, 128] on div "PS8 登出 櫃檯作業 打帳單 帳單列表 掛單列表 座位開單 營業儀表板 現金收支登錄 材料自購登錄 每日結帳 排班表 掃碼打卡 預約管理 預約管理 單日預約…" at bounding box center [314, 216] width 628 height 433
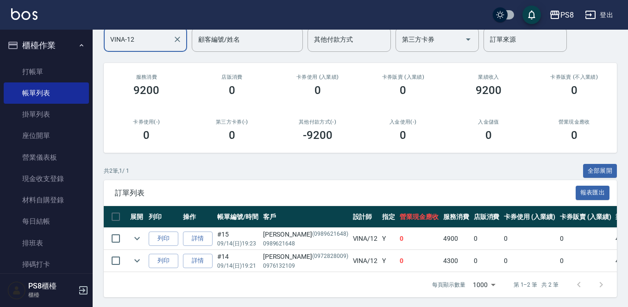
scroll to position [0, 0]
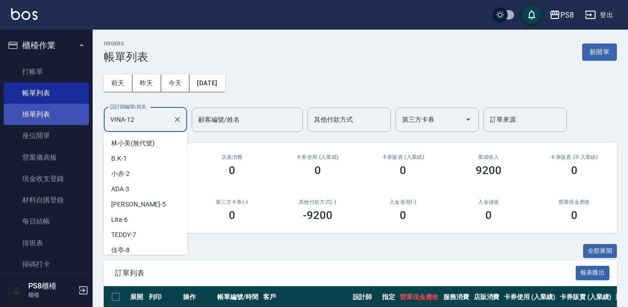
drag, startPoint x: 124, startPoint y: 118, endPoint x: 77, endPoint y: 124, distance: 47.1
click at [77, 124] on div "PS8 登出 櫃檯作業 打帳單 帳單列表 掛單列表 座位開單 營業儀表板 現金收支登錄 材料自購登錄 每日結帳 排班表 掃碼打卡 預約管理 預約管理 單日預約…" at bounding box center [314, 194] width 628 height 388
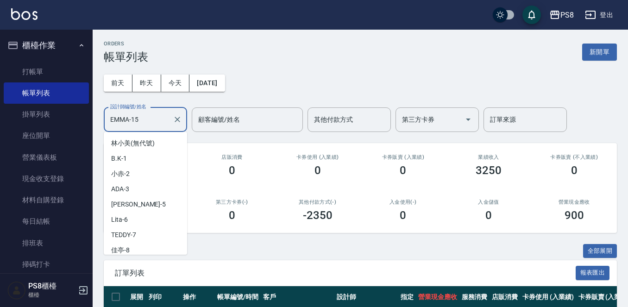
scroll to position [95, 0]
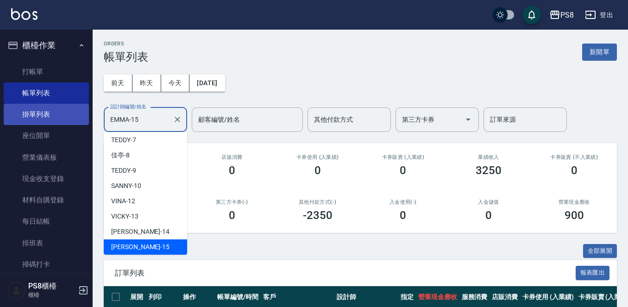
drag, startPoint x: 157, startPoint y: 114, endPoint x: 69, endPoint y: 123, distance: 88.4
click at [69, 123] on div "PS8 登出 櫃檯作業 打帳單 帳單列表 掛單列表 座位開單 營業儀表板 現金收支登錄 材料自購登錄 每日結帳 排班表 掃碼打卡 預約管理 預約管理 單日預約…" at bounding box center [314, 194] width 628 height 388
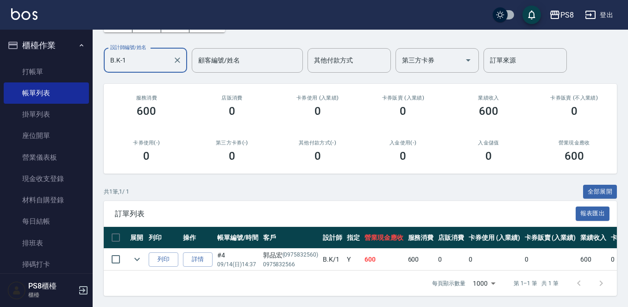
scroll to position [0, 0]
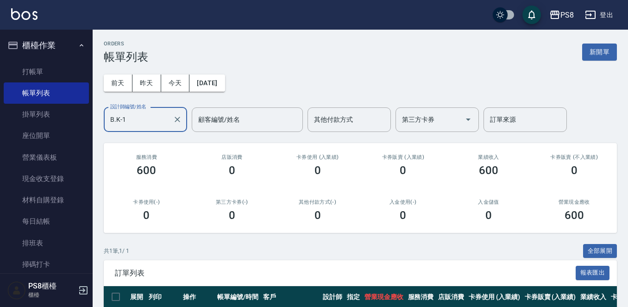
type input "B.K-1"
click at [179, 120] on icon "Clear" at bounding box center [178, 120] width 6 height 6
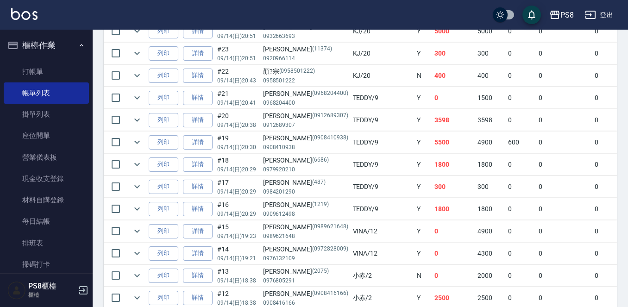
scroll to position [278, 0]
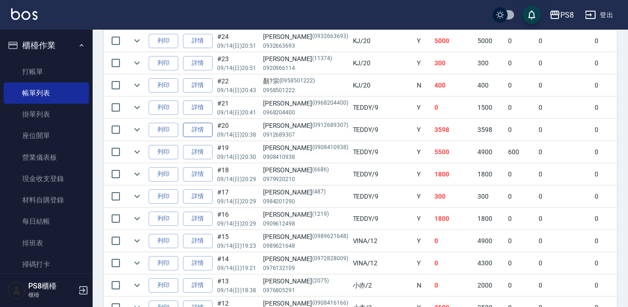
click at [193, 131] on link "詳情" at bounding box center [198, 130] width 30 height 14
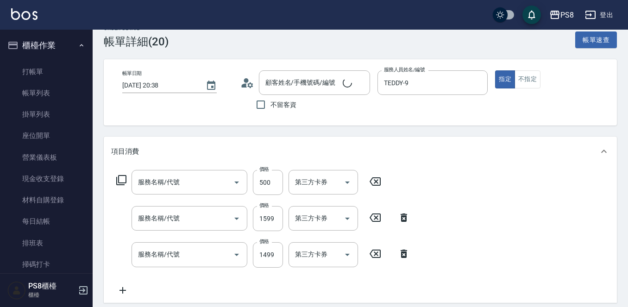
scroll to position [207, 0]
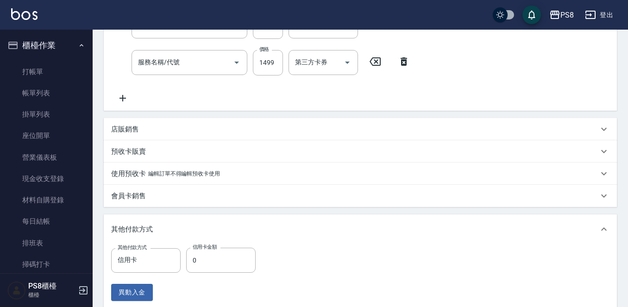
type input "[DATE] 20:38"
type input "TEDDY-9"
type input "[PERSON_NAME]/0912689307/0912689307"
type input "局部燙(303)"
type input "基本離子燙(302)"
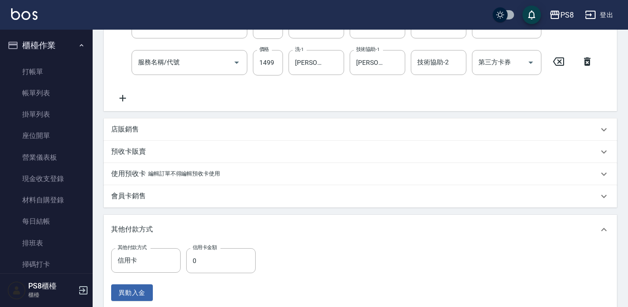
type input "基本染髮(401)"
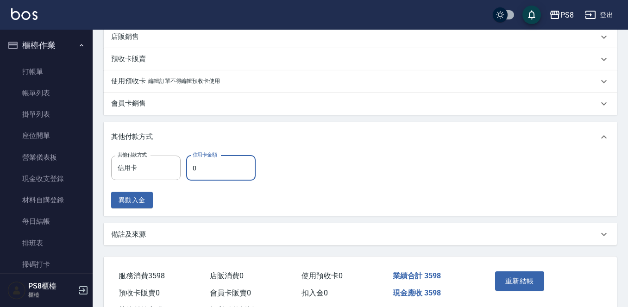
click at [212, 172] on input "0" at bounding box center [220, 168] width 69 height 25
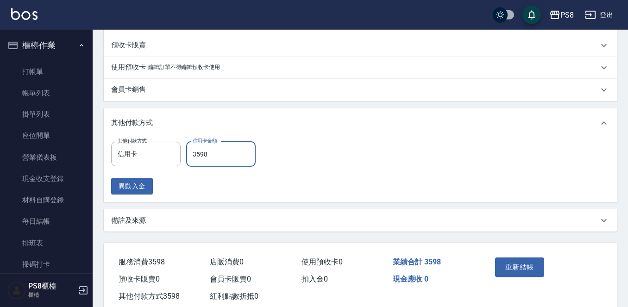
scroll to position [338, 0]
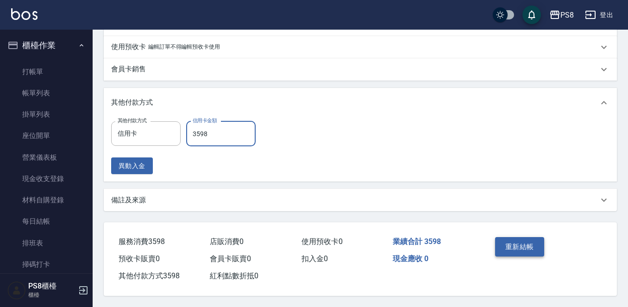
type input "3598"
click at [505, 242] on button "重新結帳" at bounding box center [519, 246] width 49 height 19
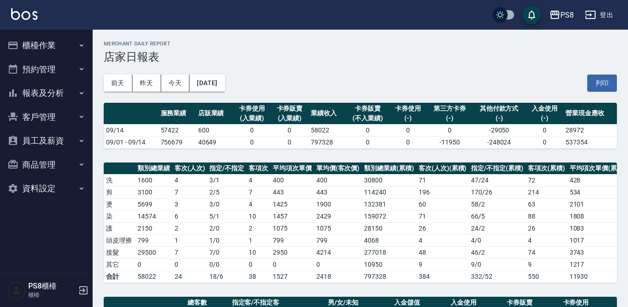
scroll to position [231, 0]
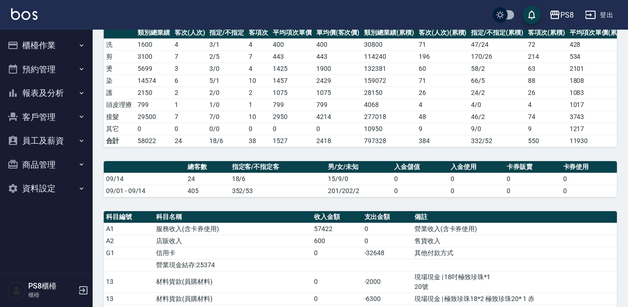
scroll to position [46, 0]
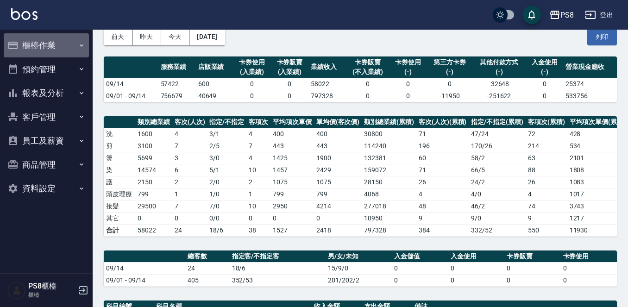
click at [82, 52] on button "櫃檯作業" at bounding box center [46, 45] width 85 height 24
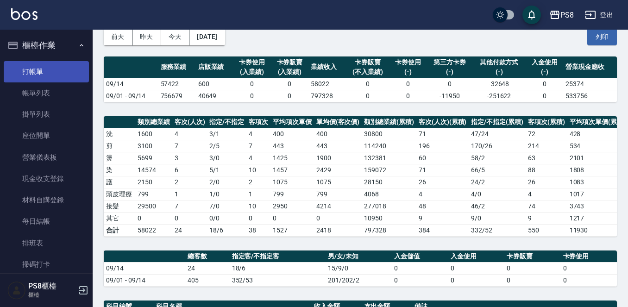
click at [70, 74] on link "打帳單" at bounding box center [46, 71] width 85 height 21
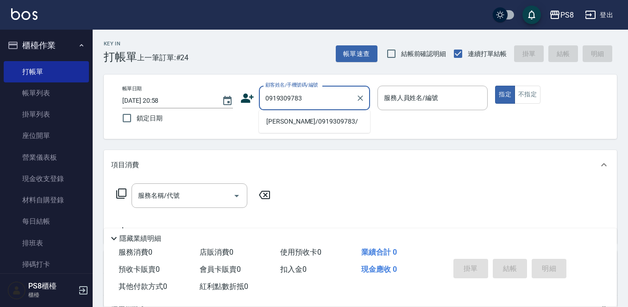
click at [281, 124] on li "黃郁綾/0919309783/" at bounding box center [314, 121] width 111 height 15
type input "黃郁綾/0919309783/"
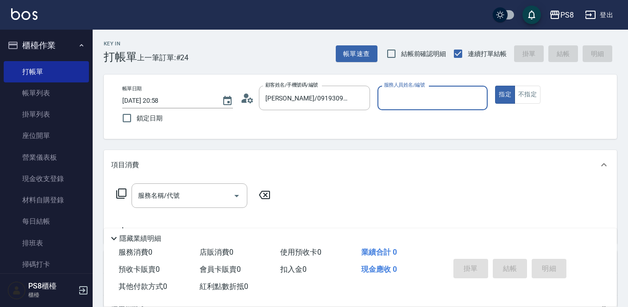
type input "0"
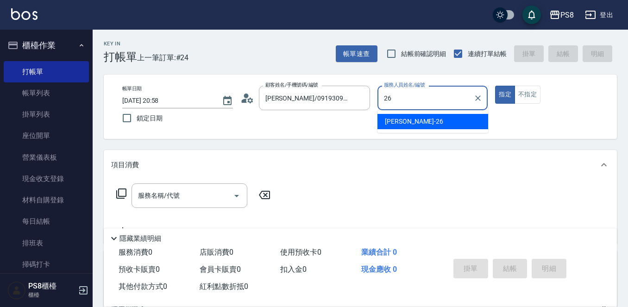
type input "苡真-26"
type button "true"
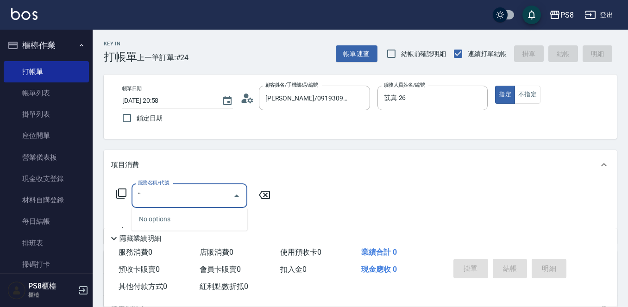
type input "'"
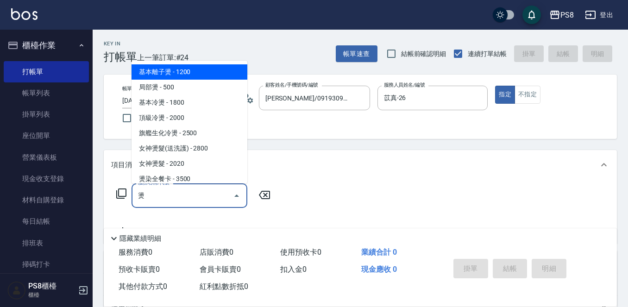
click at [200, 75] on span "基本離子燙 - 1200" at bounding box center [189, 71] width 116 height 15
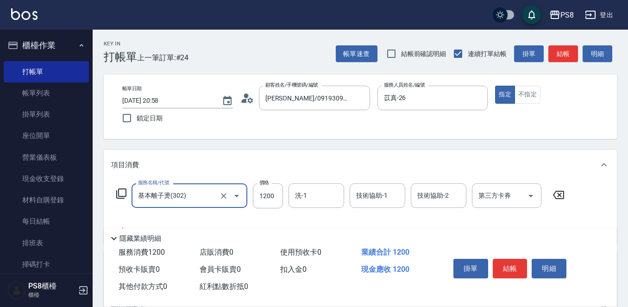
type input "基本離子燙(302)"
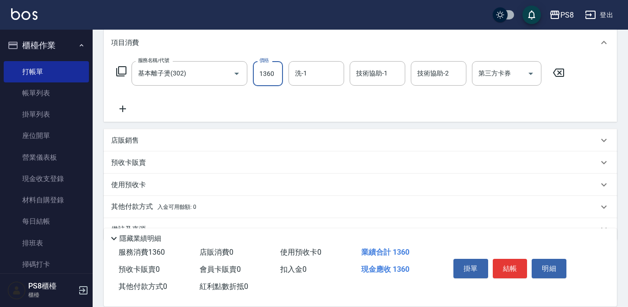
scroll to position [139, 0]
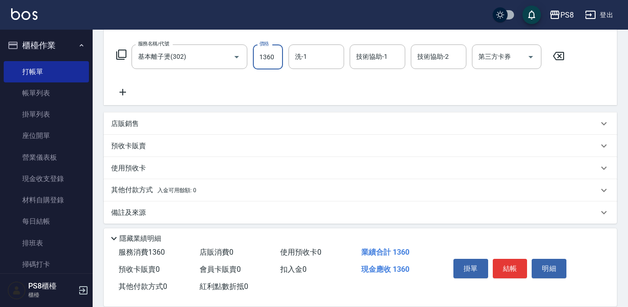
type input "1360"
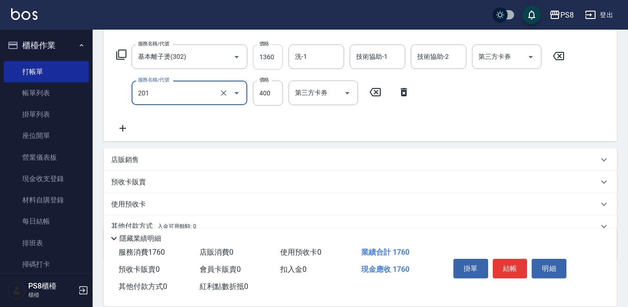
type input "洗剪400(201)"
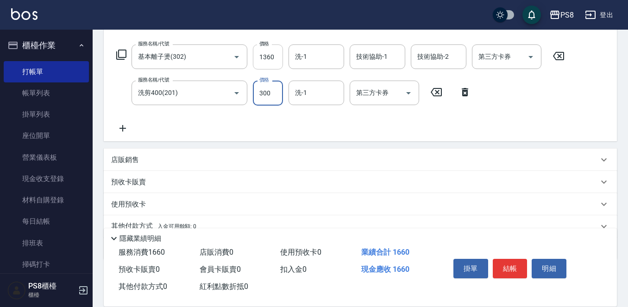
type input "300"
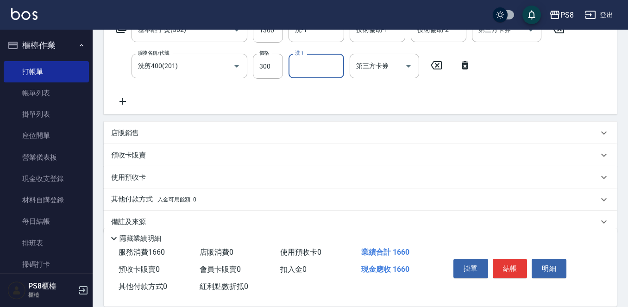
scroll to position [181, 0]
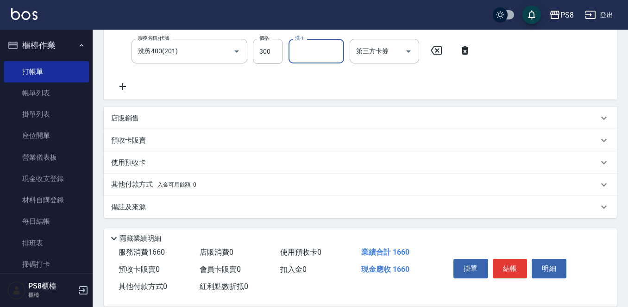
click at [235, 181] on div "其他付款方式 入金可用餘額: 0" at bounding box center [354, 185] width 487 height 10
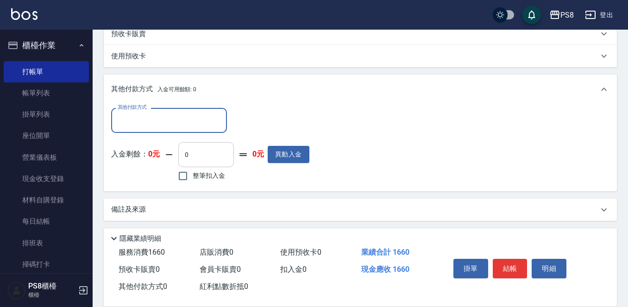
scroll to position [289, 0]
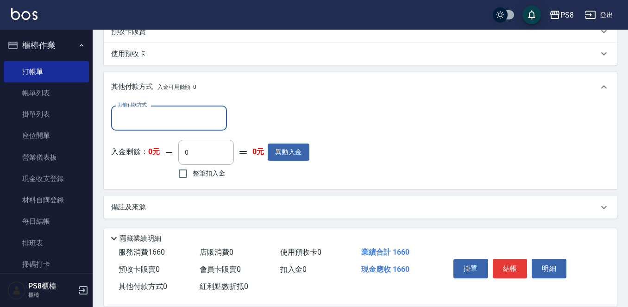
click at [185, 120] on input "其他付款方式" at bounding box center [168, 118] width 107 height 16
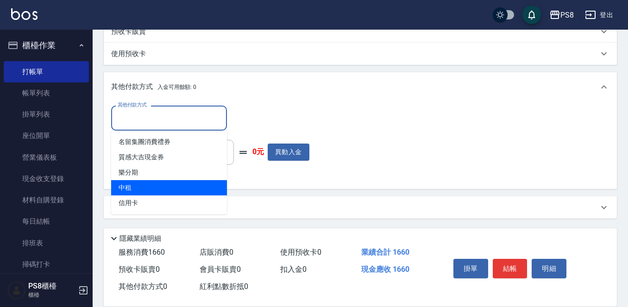
click at [171, 188] on span "中租" at bounding box center [169, 187] width 116 height 15
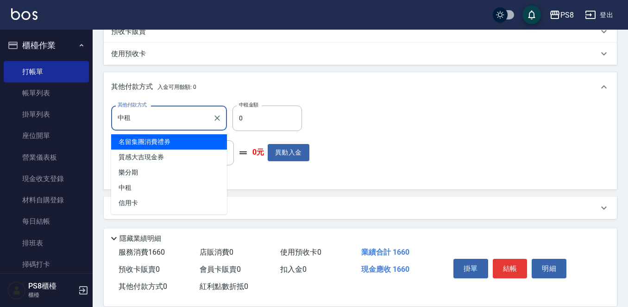
click at [179, 122] on input "中租" at bounding box center [162, 118] width 94 height 16
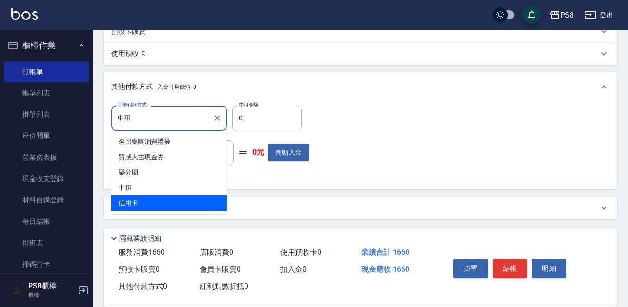
click at [176, 204] on span "信用卡" at bounding box center [169, 202] width 116 height 15
type input "信用卡"
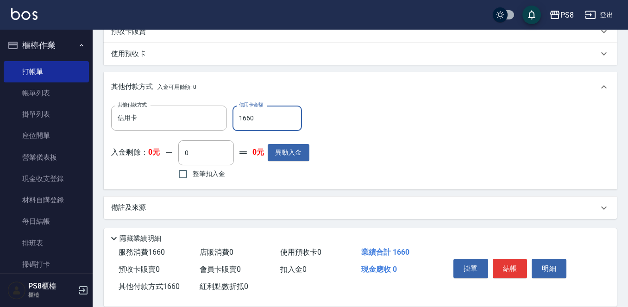
type input "1660"
click at [502, 267] on button "結帳" at bounding box center [510, 268] width 35 height 19
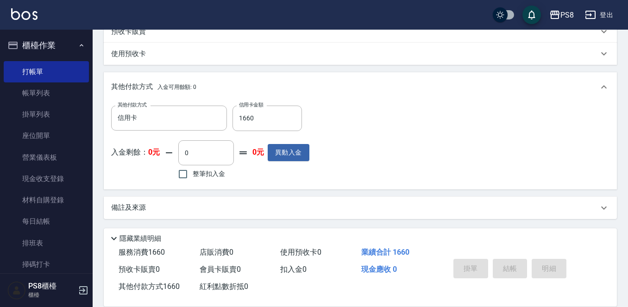
type input "2025/09/14 20:59"
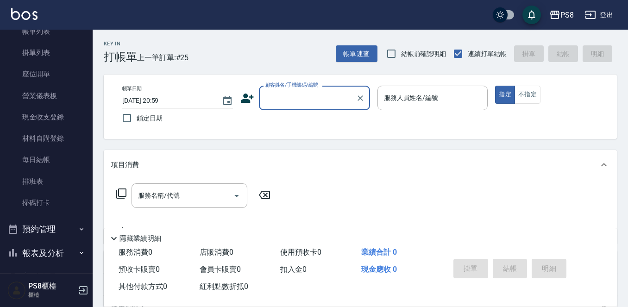
scroll to position [160, 0]
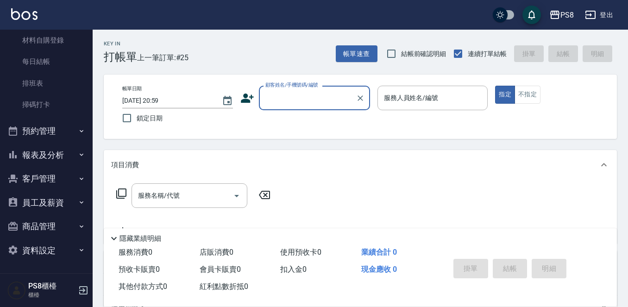
click at [56, 152] on button "報表及分析" at bounding box center [46, 155] width 85 height 24
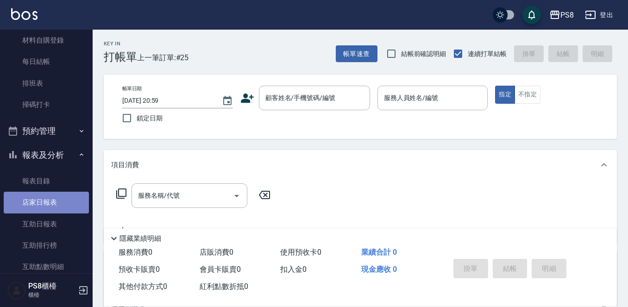
click at [48, 204] on link "店家日報表" at bounding box center [46, 202] width 85 height 21
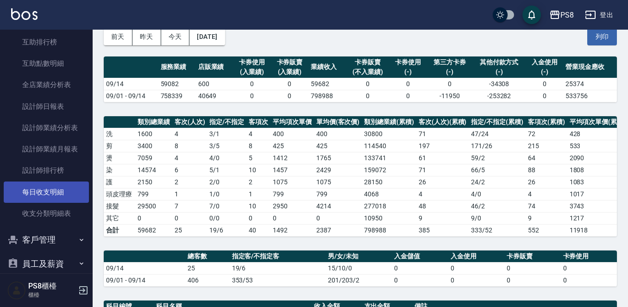
scroll to position [370, 0]
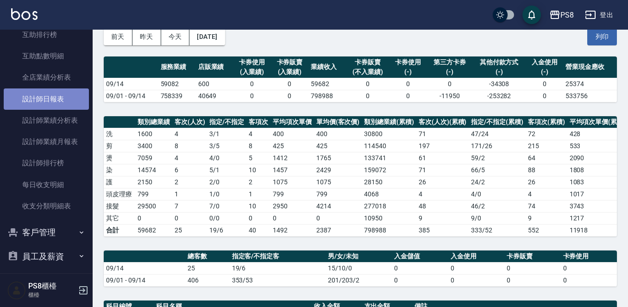
click at [57, 94] on link "設計師日報表" at bounding box center [46, 98] width 85 height 21
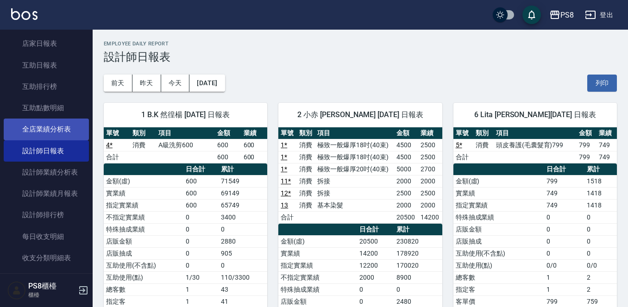
scroll to position [324, 0]
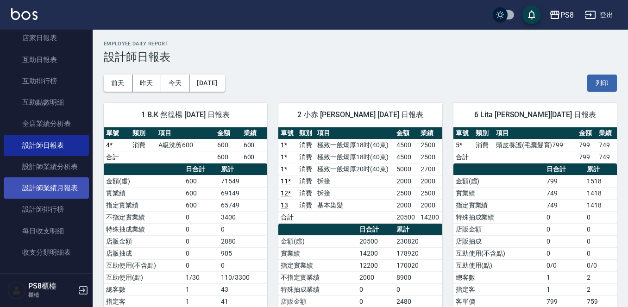
click at [56, 184] on link "設計師業績月報表" at bounding box center [46, 187] width 85 height 21
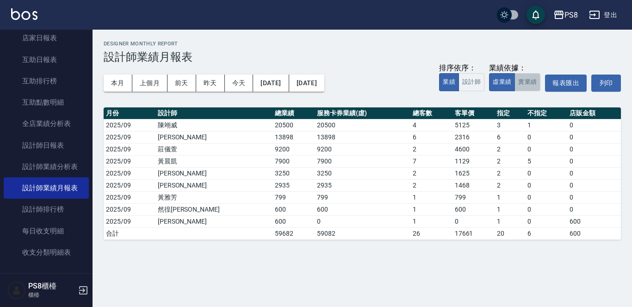
click at [530, 80] on button "實業績" at bounding box center [528, 82] width 26 height 18
click at [127, 81] on button "本月" at bounding box center [118, 83] width 29 height 17
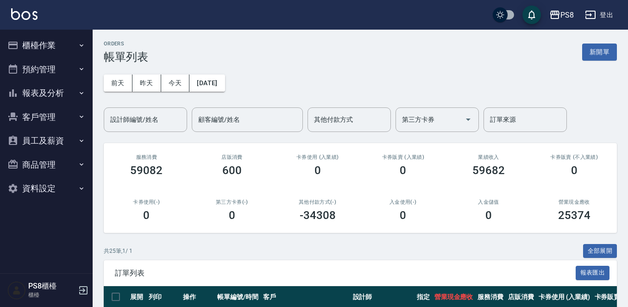
click at [77, 91] on button "報表及分析" at bounding box center [46, 93] width 85 height 24
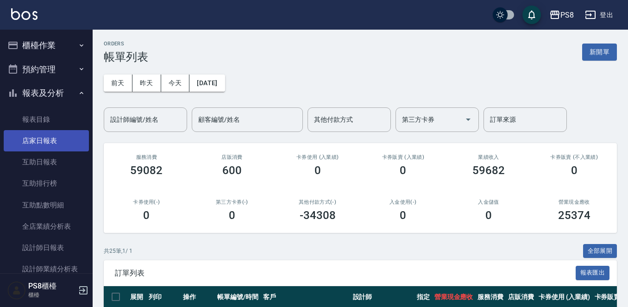
click at [59, 143] on link "店家日報表" at bounding box center [46, 140] width 85 height 21
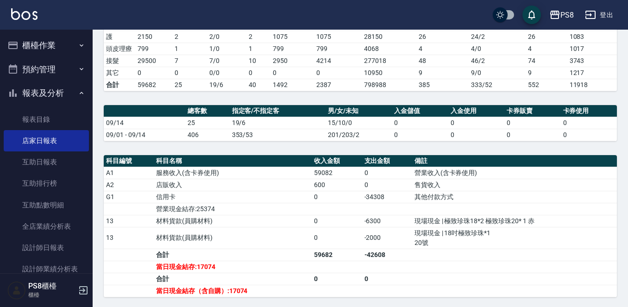
scroll to position [33, 0]
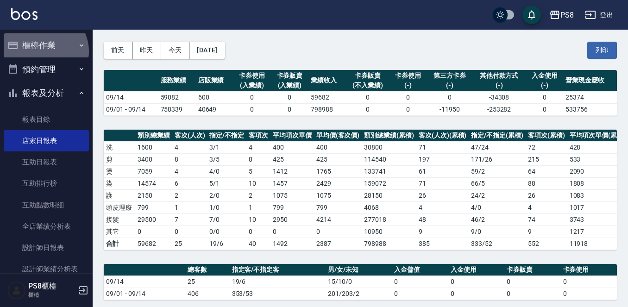
click at [44, 51] on button "櫃檯作業" at bounding box center [46, 45] width 85 height 24
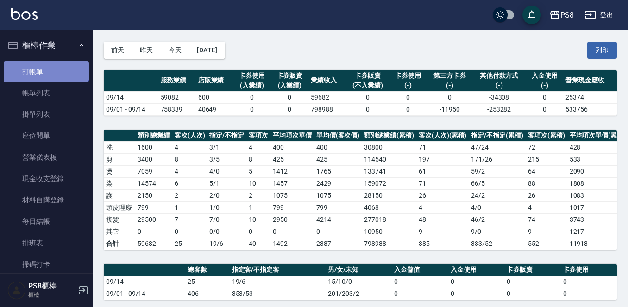
click at [45, 63] on link "打帳單" at bounding box center [46, 71] width 85 height 21
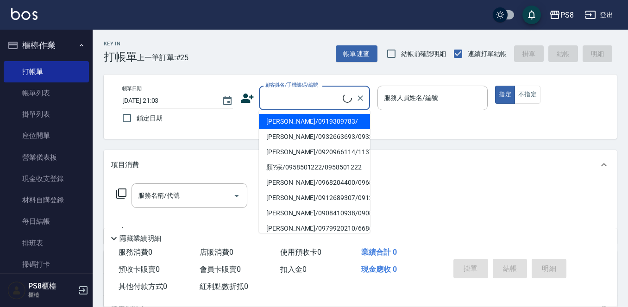
click at [312, 99] on input "顧客姓名/手機號碼/編號" at bounding box center [303, 98] width 80 height 16
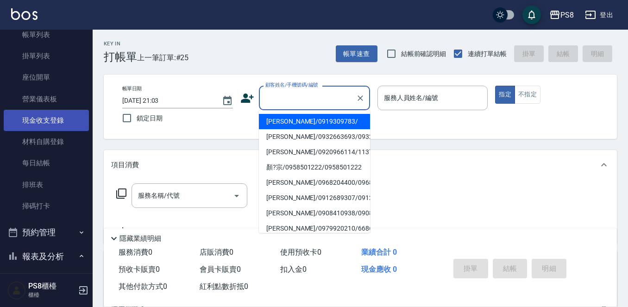
scroll to position [46, 0]
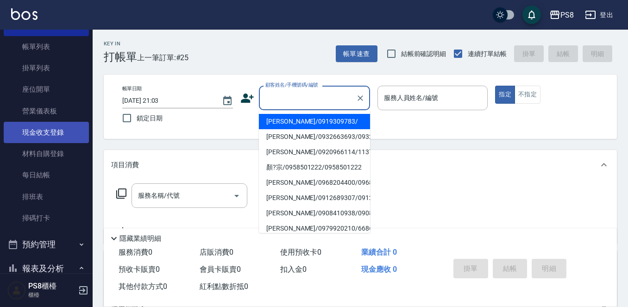
click at [40, 135] on link "現金收支登錄" at bounding box center [46, 132] width 85 height 21
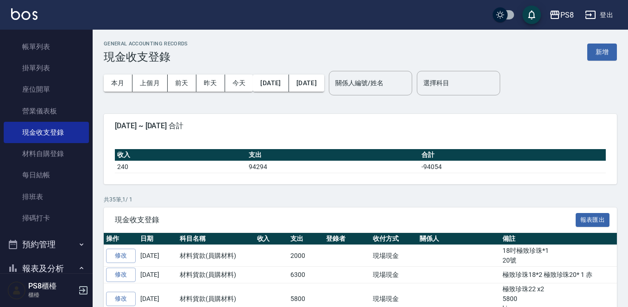
click at [396, 178] on div "收入 支出 合計 240 94294 -94054" at bounding box center [360, 161] width 513 height 46
click at [595, 56] on button "新增" at bounding box center [602, 52] width 30 height 17
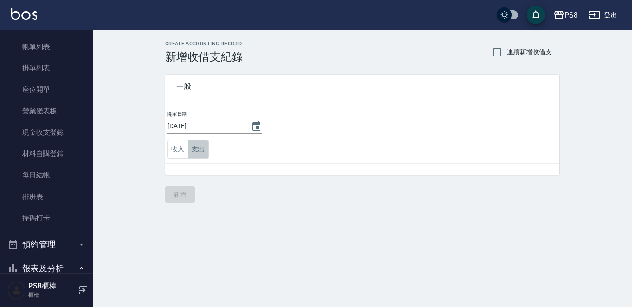
click at [200, 156] on button "支出" at bounding box center [198, 149] width 21 height 19
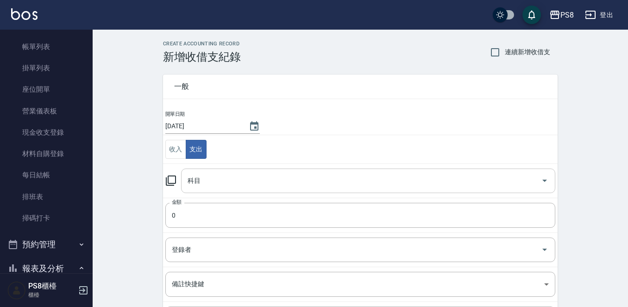
click at [205, 187] on input "科目" at bounding box center [361, 181] width 352 height 16
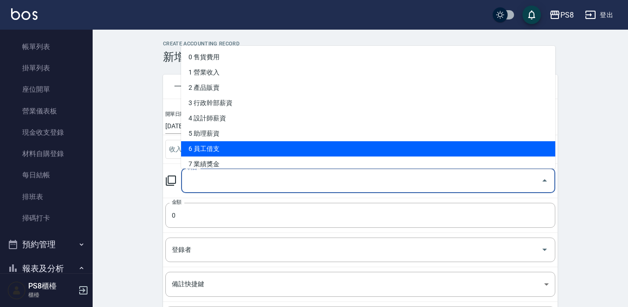
click at [220, 149] on li "6 員工借支" at bounding box center [368, 148] width 374 height 15
type input "6 員工借支"
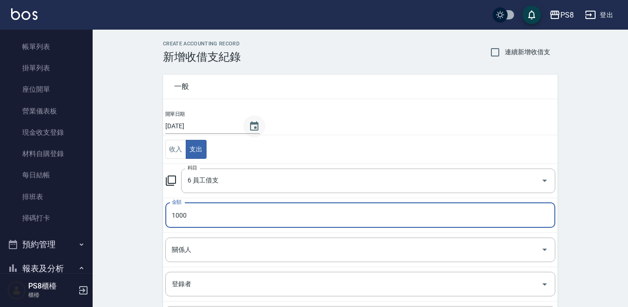
type input "1000"
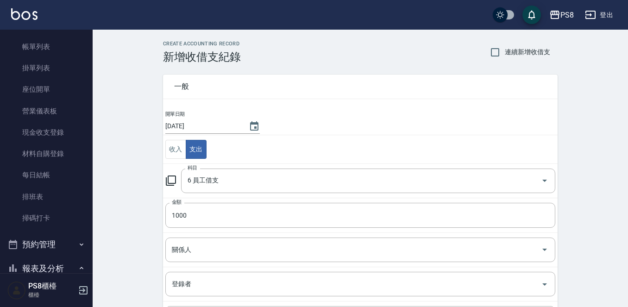
click at [200, 266] on td "關係人 關係人" at bounding box center [360, 249] width 394 height 34
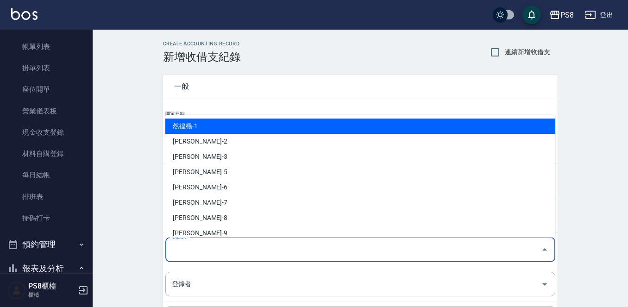
click at [197, 256] on input "關係人" at bounding box center [353, 250] width 368 height 16
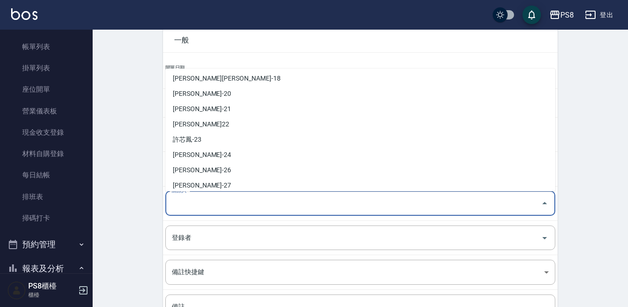
scroll to position [231, 0]
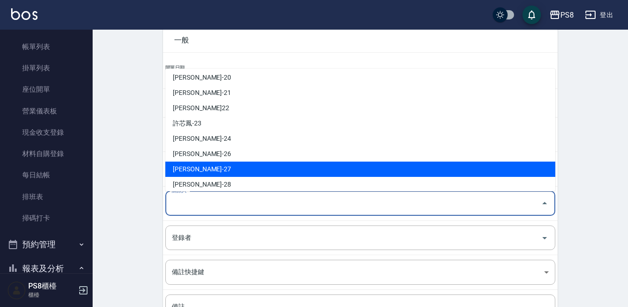
click at [196, 168] on li "陳柏崴-27" at bounding box center [360, 169] width 390 height 15
type input "陳柏崴-27"
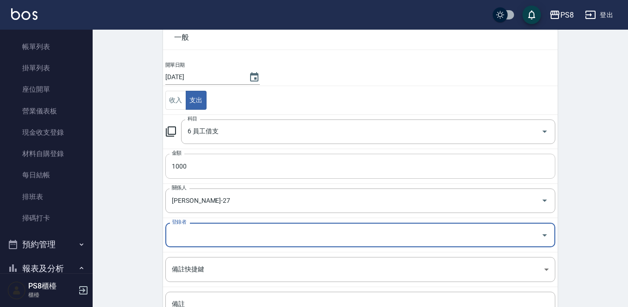
scroll to position [136, 0]
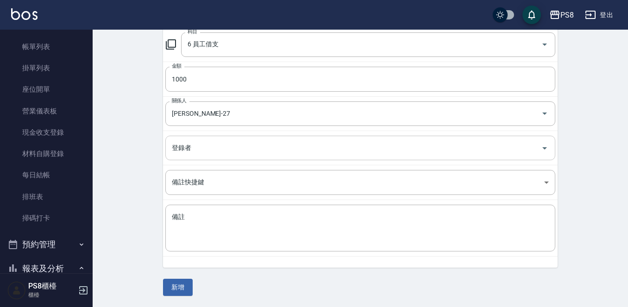
click at [201, 139] on div "登錄者" at bounding box center [360, 148] width 390 height 25
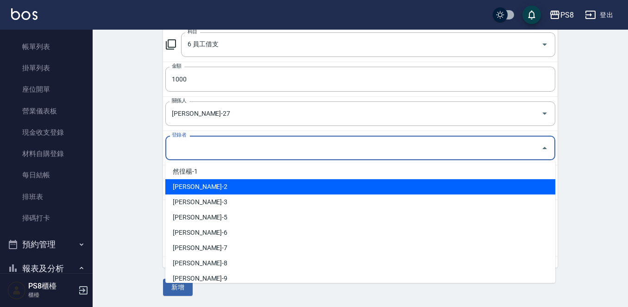
click at [146, 184] on div "CREATE ACCOUNTING RECORD 新增收借支紀錄 連續新增收借支 一般 開單日期 2025/09/14 收入 支出 科目 6 員工借支 科目 …" at bounding box center [360, 100] width 535 height 413
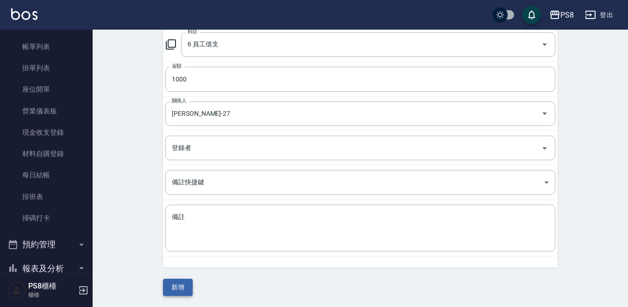
click at [180, 284] on button "新增" at bounding box center [178, 287] width 30 height 17
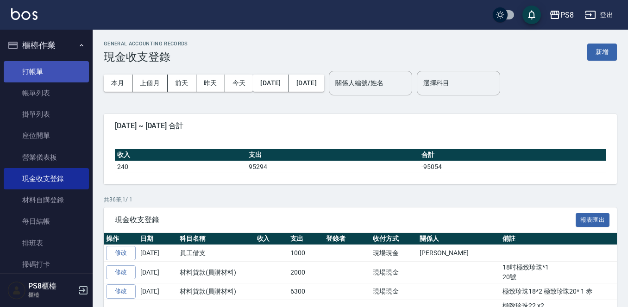
drag, startPoint x: 79, startPoint y: 57, endPoint x: 69, endPoint y: 70, distance: 16.3
click at [71, 73] on li "櫃檯作業 打帳單 帳單列表 掛單列表 座位開單 營業儀表板 現金收支登錄 材料自購登錄 每日結帳 排班表 掃碼打卡" at bounding box center [46, 155] width 85 height 245
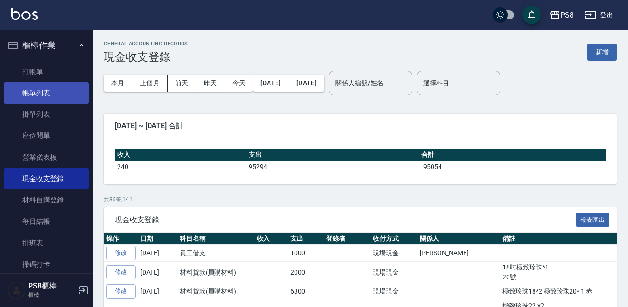
click at [75, 94] on link "帳單列表" at bounding box center [46, 92] width 85 height 21
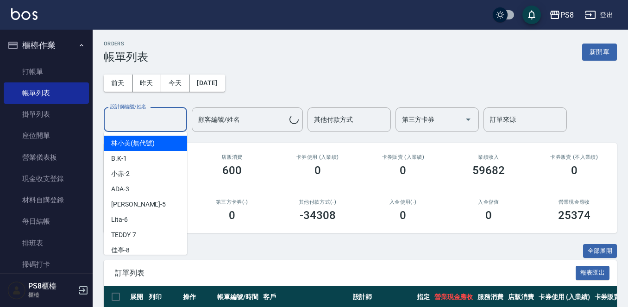
click at [158, 115] on input "設計師編號/姓名" at bounding box center [145, 120] width 75 height 16
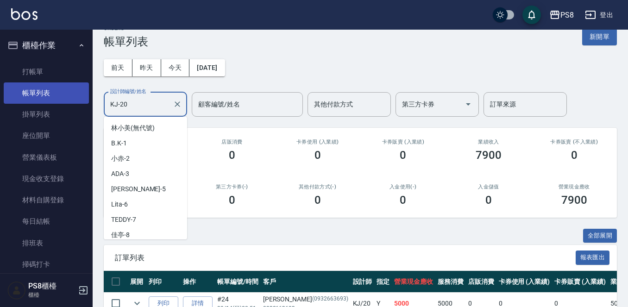
scroll to position [141, 0]
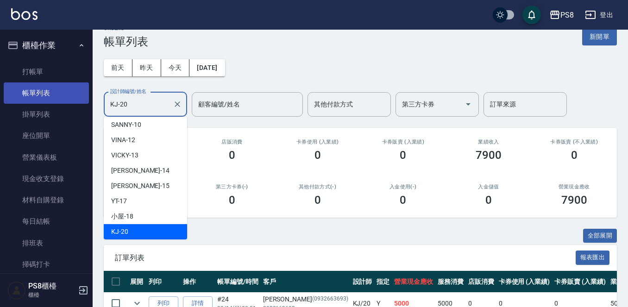
drag, startPoint x: 155, startPoint y: 106, endPoint x: 79, endPoint y: 91, distance: 77.5
click at [79, 91] on div "PS8 登出 櫃檯作業 打帳單 帳單列表 掛單列表 座位開單 營業儀表板 現金收支登錄 材料自購登錄 每日結帳 排班表 掃碼打卡 預約管理 預約管理 單日預約…" at bounding box center [314, 234] width 628 height 499
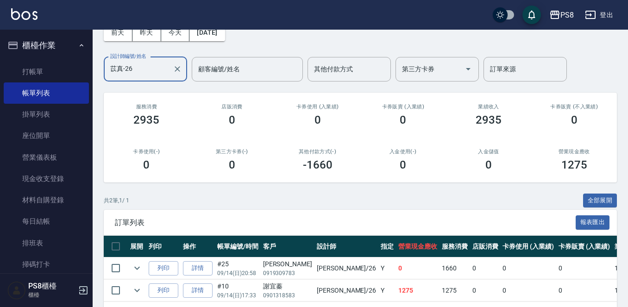
scroll to position [0, 0]
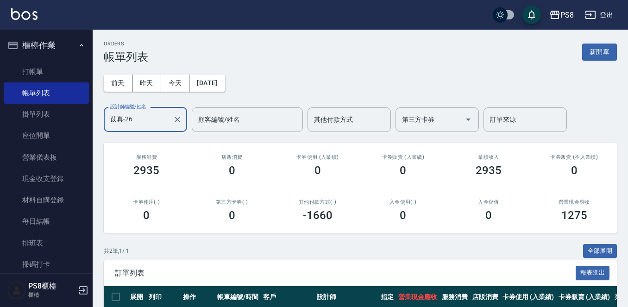
type input "苡真-26"
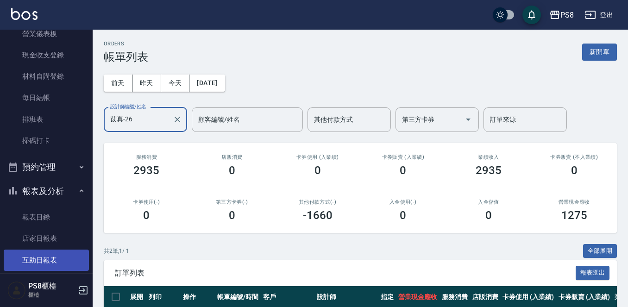
scroll to position [46, 0]
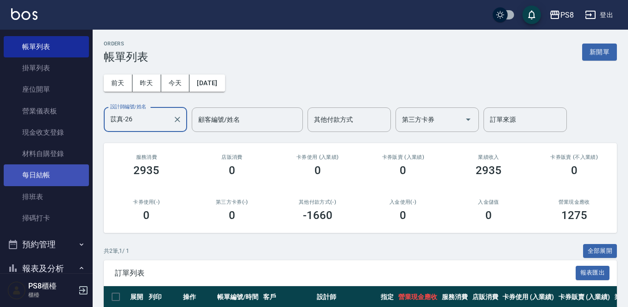
click at [52, 172] on link "每日結帳" at bounding box center [46, 174] width 85 height 21
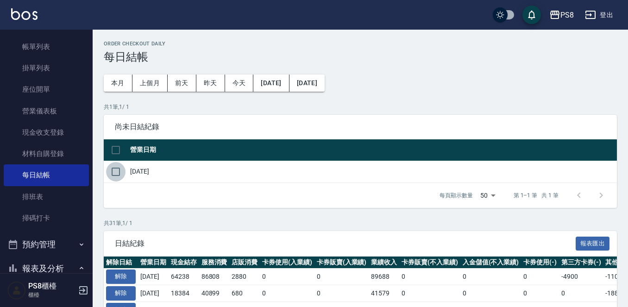
click at [119, 172] on input "checkbox" at bounding box center [115, 171] width 19 height 19
checkbox input "true"
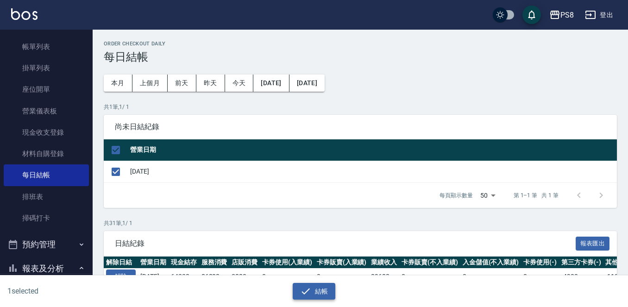
click at [309, 284] on button "結帳" at bounding box center [314, 291] width 43 height 17
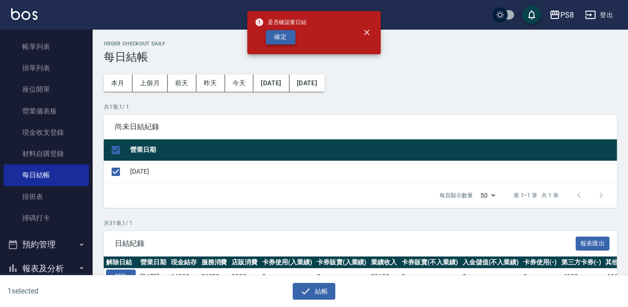
click at [283, 34] on button "確定" at bounding box center [281, 37] width 30 height 14
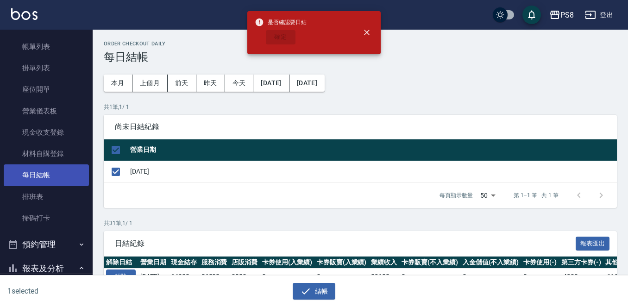
checkbox input "false"
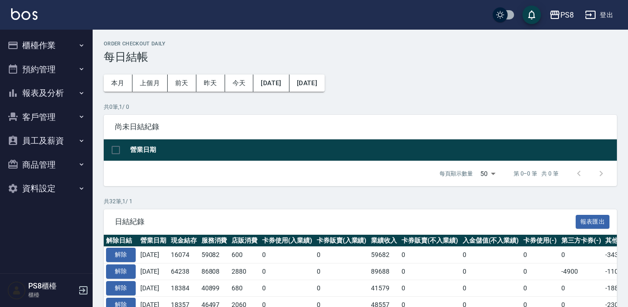
click at [64, 85] on button "報表及分析" at bounding box center [46, 93] width 85 height 24
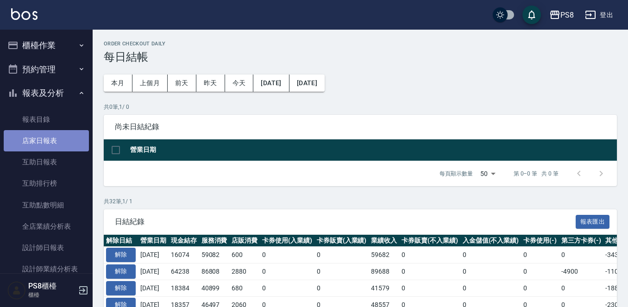
click at [68, 144] on link "店家日報表" at bounding box center [46, 140] width 85 height 21
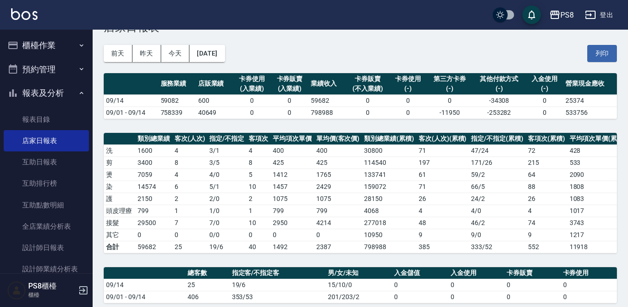
scroll to position [46, 0]
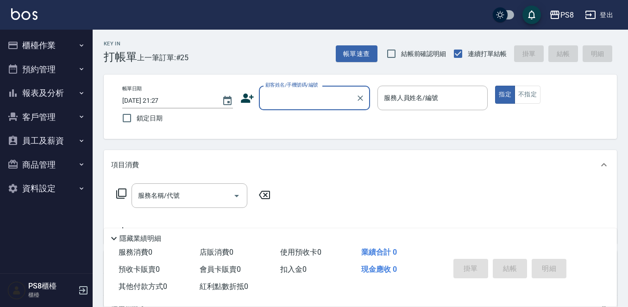
click at [76, 94] on button "報表及分析" at bounding box center [46, 93] width 85 height 24
click at [78, 104] on ul "櫃檯作業 打帳單 帳單列表 掛單列表 座位開單 營業儀表板 現金收支登錄 材料自購登錄 每日結帳 排班表 掃碼打卡 預約管理 預約管理 單日預約紀錄 單週預約…" at bounding box center [46, 117] width 85 height 175
click at [64, 87] on button "報表及分析" at bounding box center [46, 93] width 85 height 24
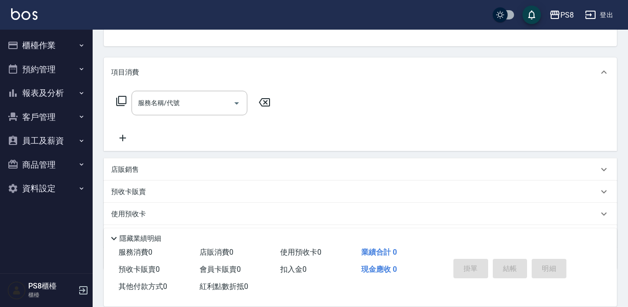
click at [59, 90] on button "報表及分析" at bounding box center [46, 93] width 85 height 24
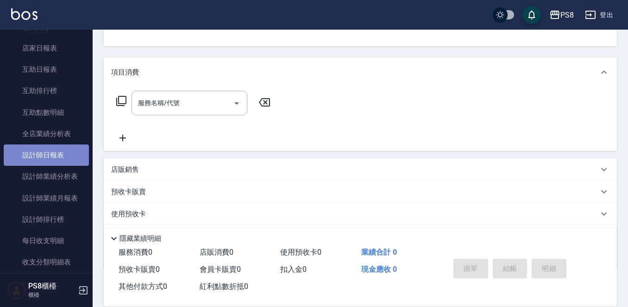
click at [50, 156] on link "設計師日報表" at bounding box center [46, 154] width 85 height 21
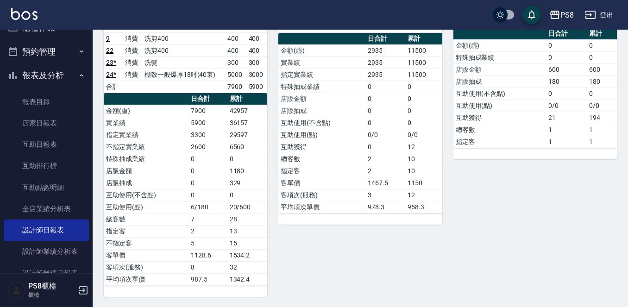
scroll to position [899, 0]
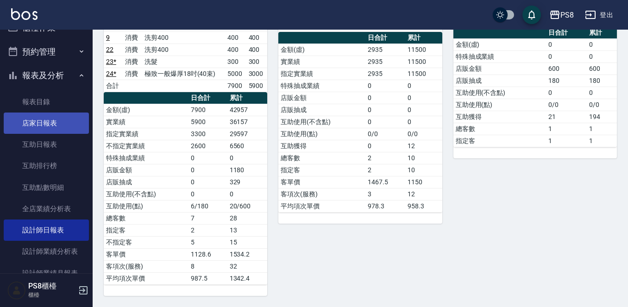
click at [55, 119] on link "店家日報表" at bounding box center [46, 122] width 85 height 21
